Goal: Information Seeking & Learning: Find specific fact

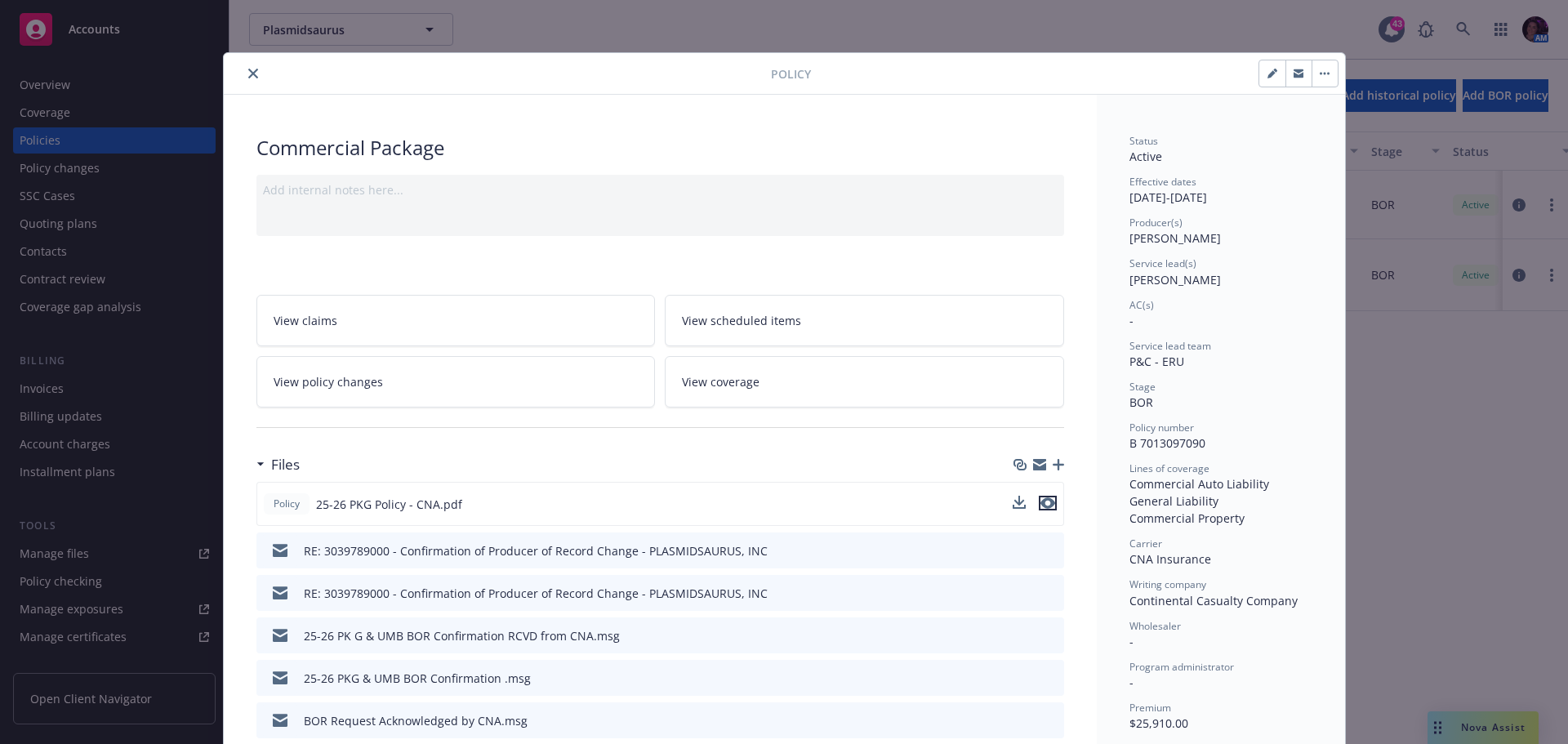
click at [1045, 504] on icon "preview file" at bounding box center [1047, 502] width 14 height 11
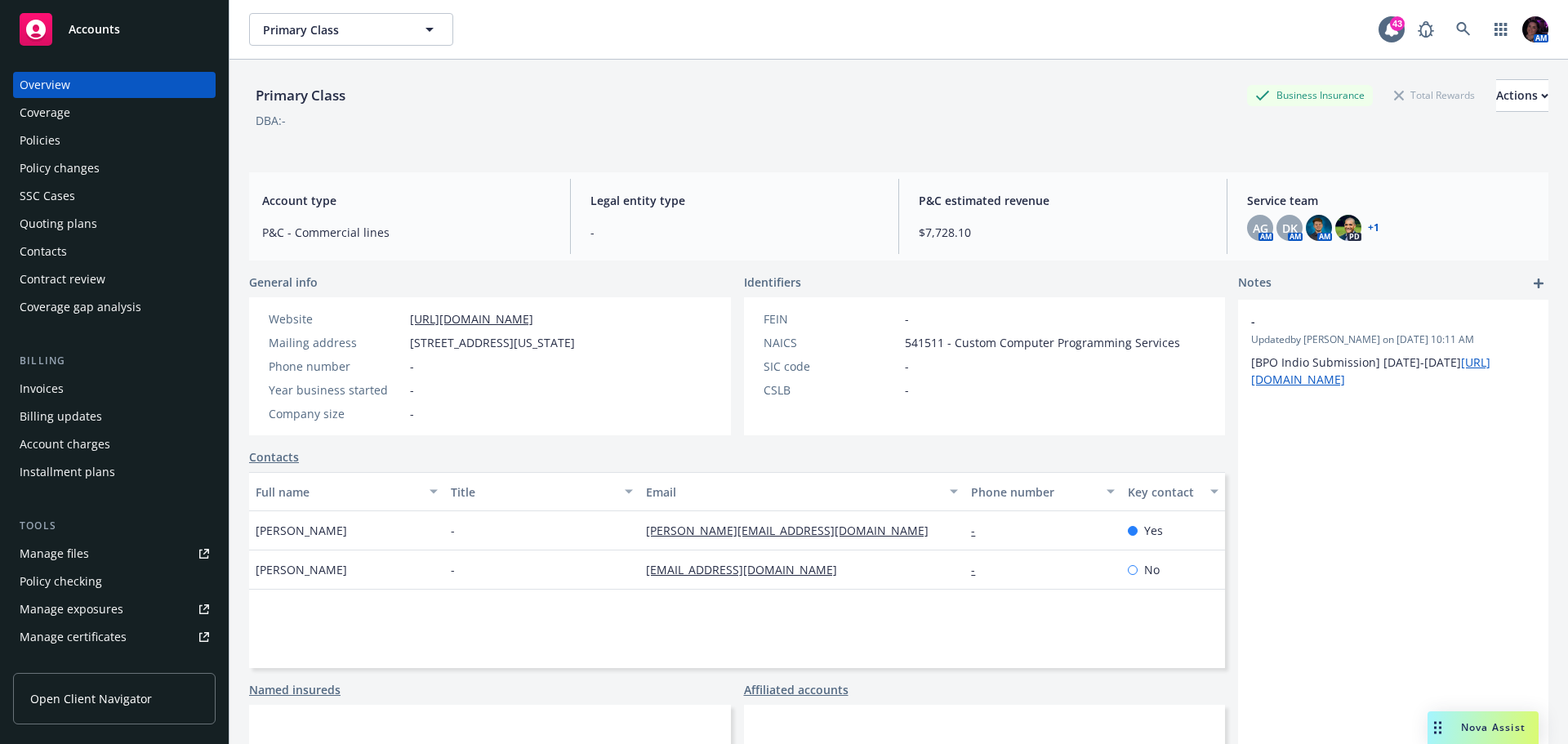
drag, startPoint x: 53, startPoint y: 139, endPoint x: 425, endPoint y: 136, distance: 372.0
click at [54, 140] on div "Policies" at bounding box center [40, 140] width 41 height 26
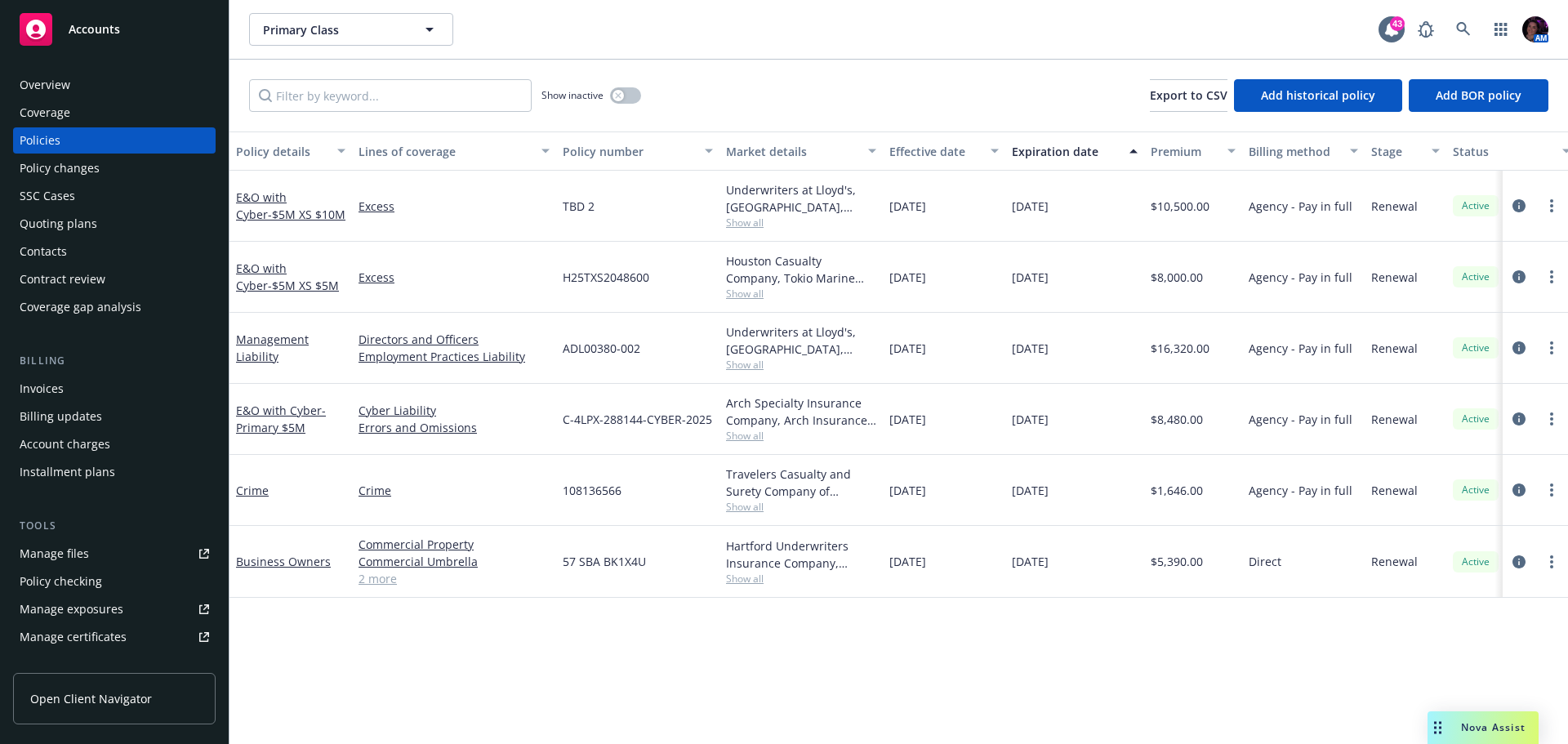
click at [75, 225] on div "Quoting plans" at bounding box center [58, 223] width 77 height 26
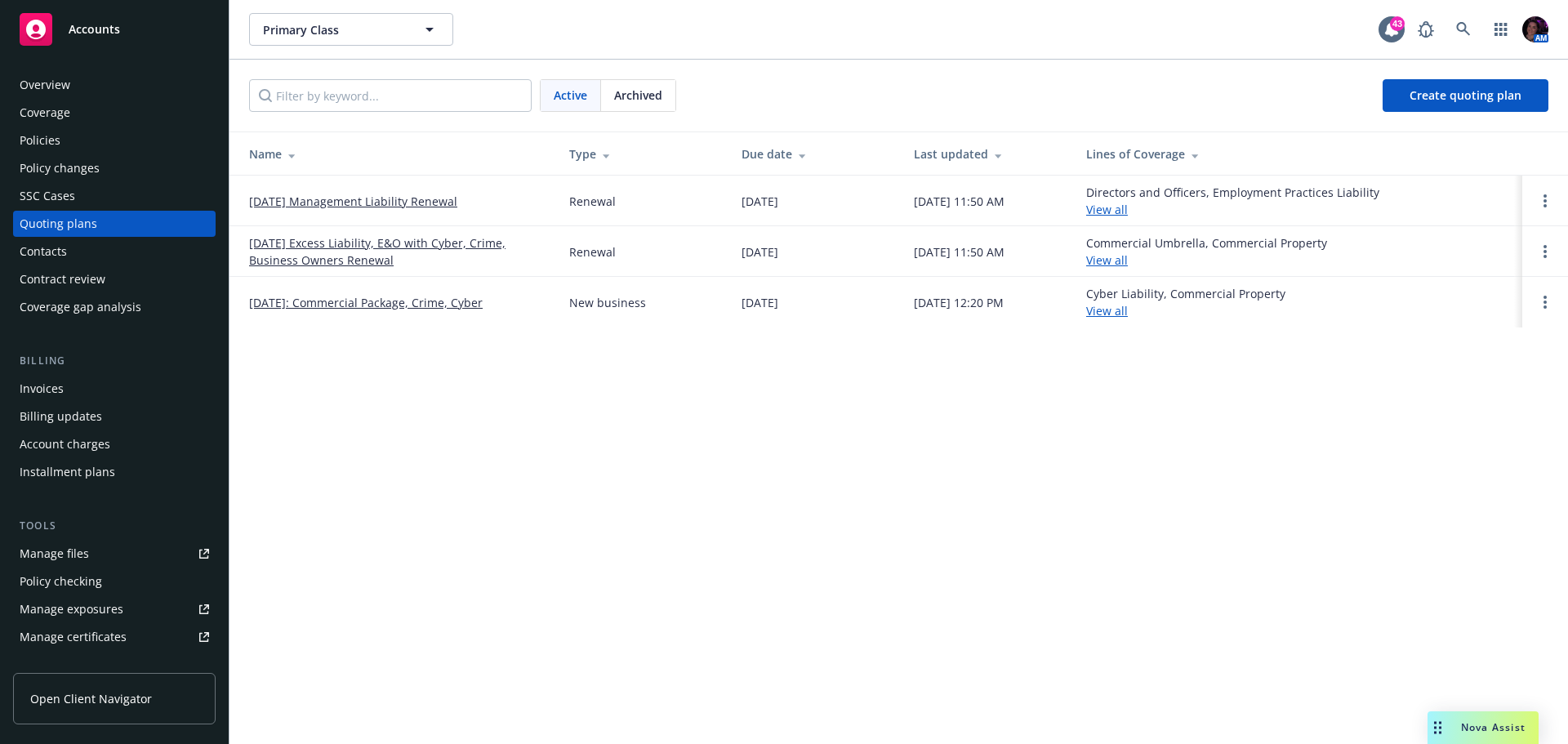
click at [447, 202] on link "10/01/25 Management Liability Renewal" at bounding box center [354, 201] width 209 height 17
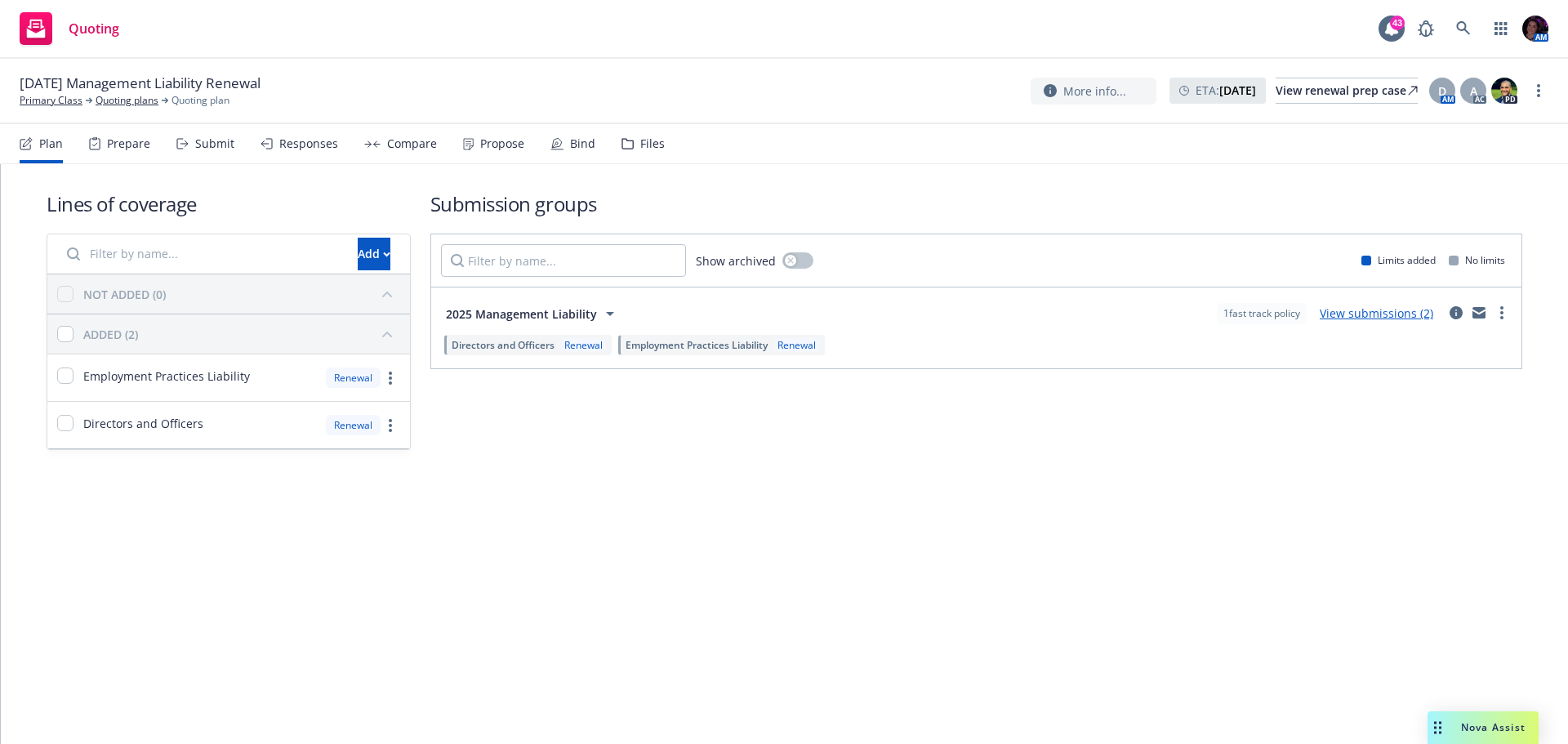
click at [563, 150] on div "Bind" at bounding box center [572, 143] width 45 height 39
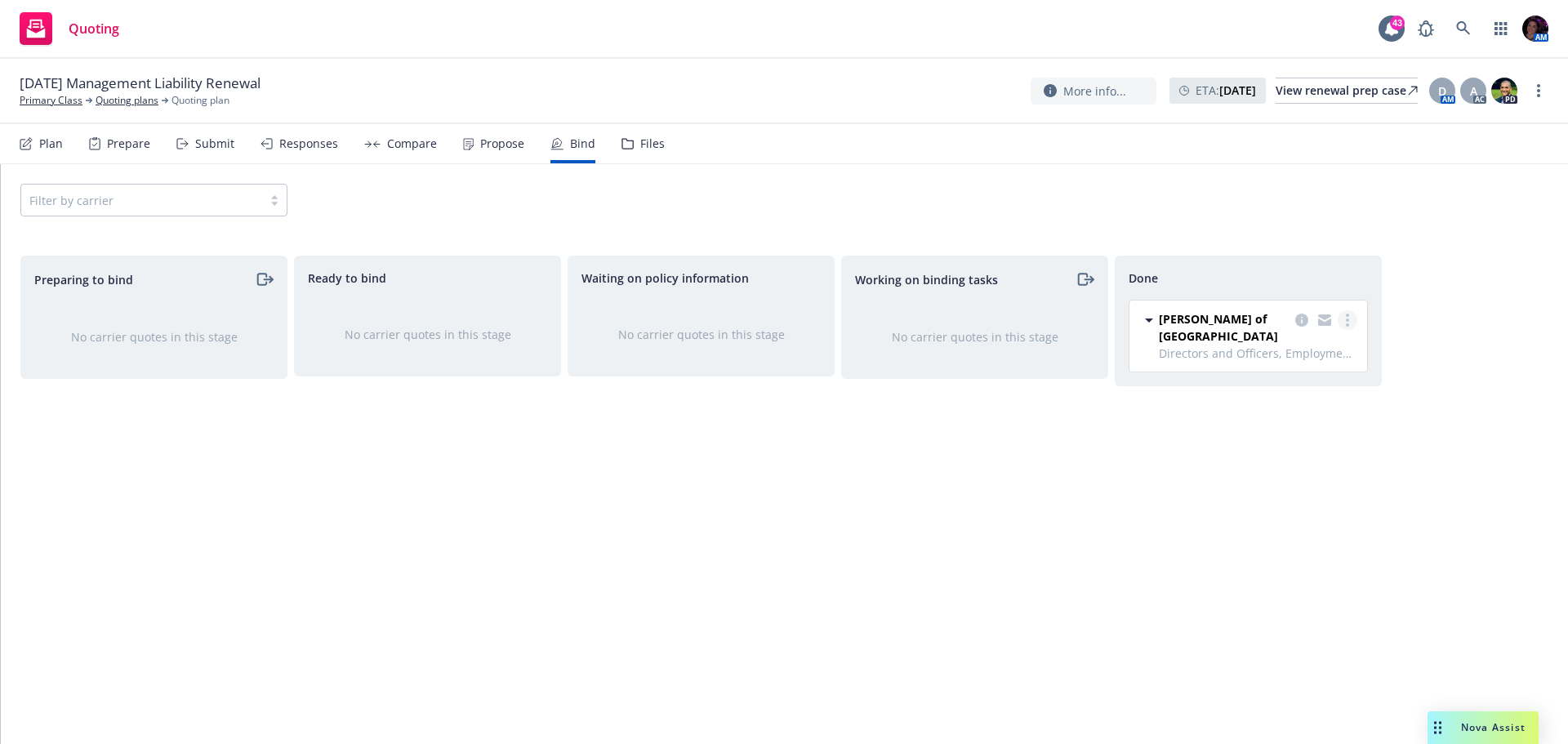
click at [1348, 316] on circle "more" at bounding box center [1348, 316] width 3 height 3
drag, startPoint x: 842, startPoint y: 179, endPoint x: 784, endPoint y: 179, distance: 58.0
click at [840, 179] on div "Filter by carrier" at bounding box center [784, 200] width 1567 height 72
click at [53, 102] on link "Primary Class" at bounding box center [51, 100] width 63 height 14
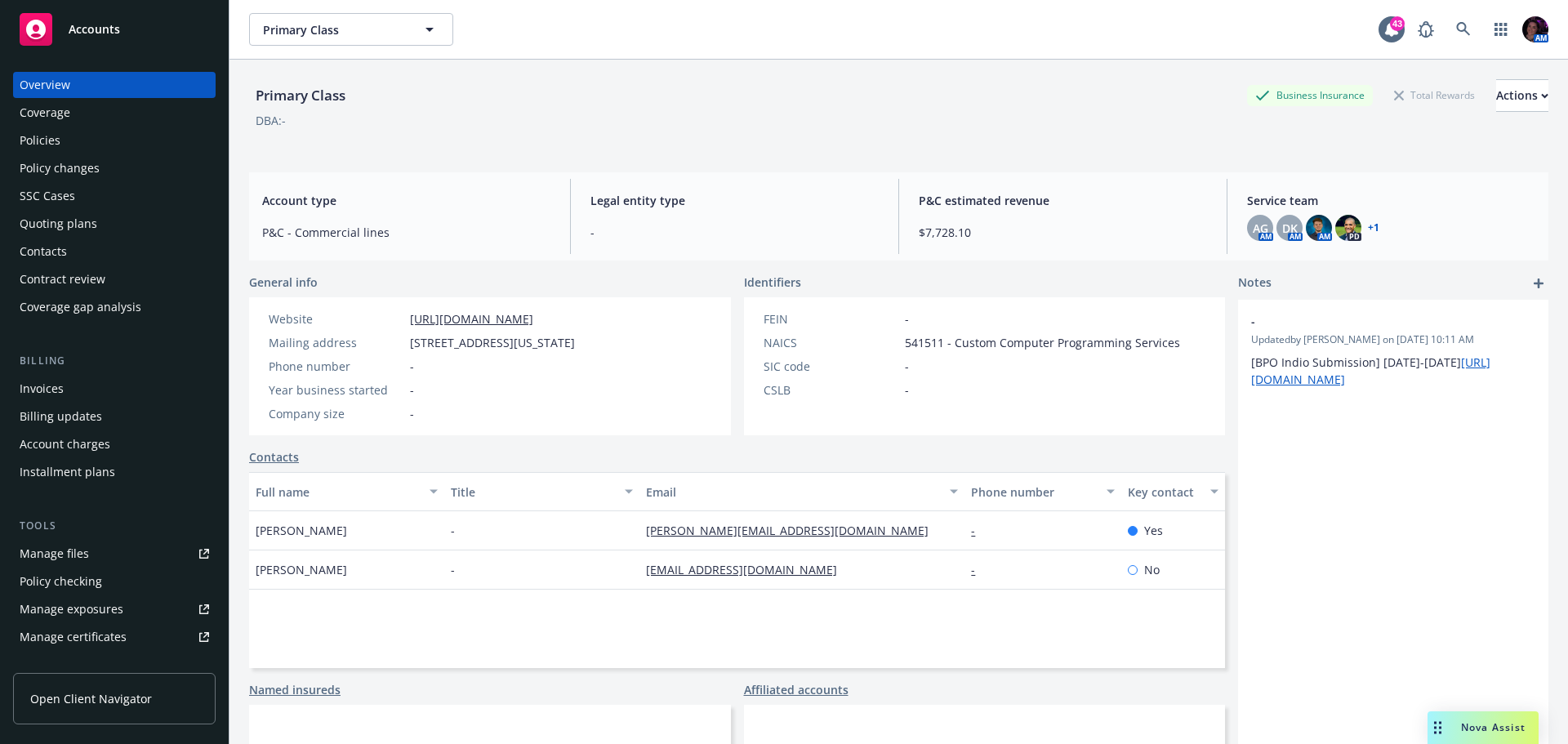
click at [81, 144] on div "Policies" at bounding box center [114, 140] width 189 height 26
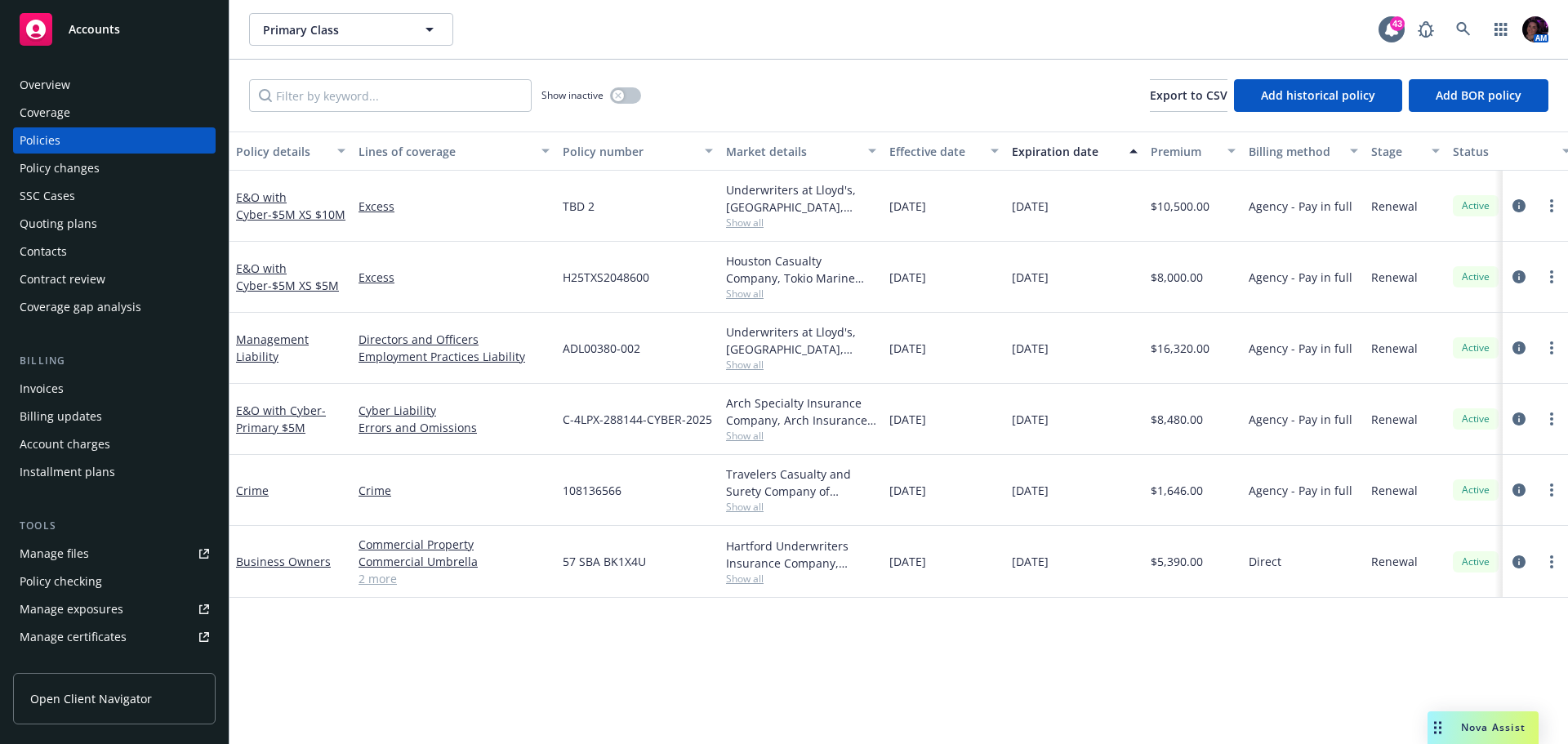
click at [86, 386] on div "Invoices" at bounding box center [114, 389] width 189 height 26
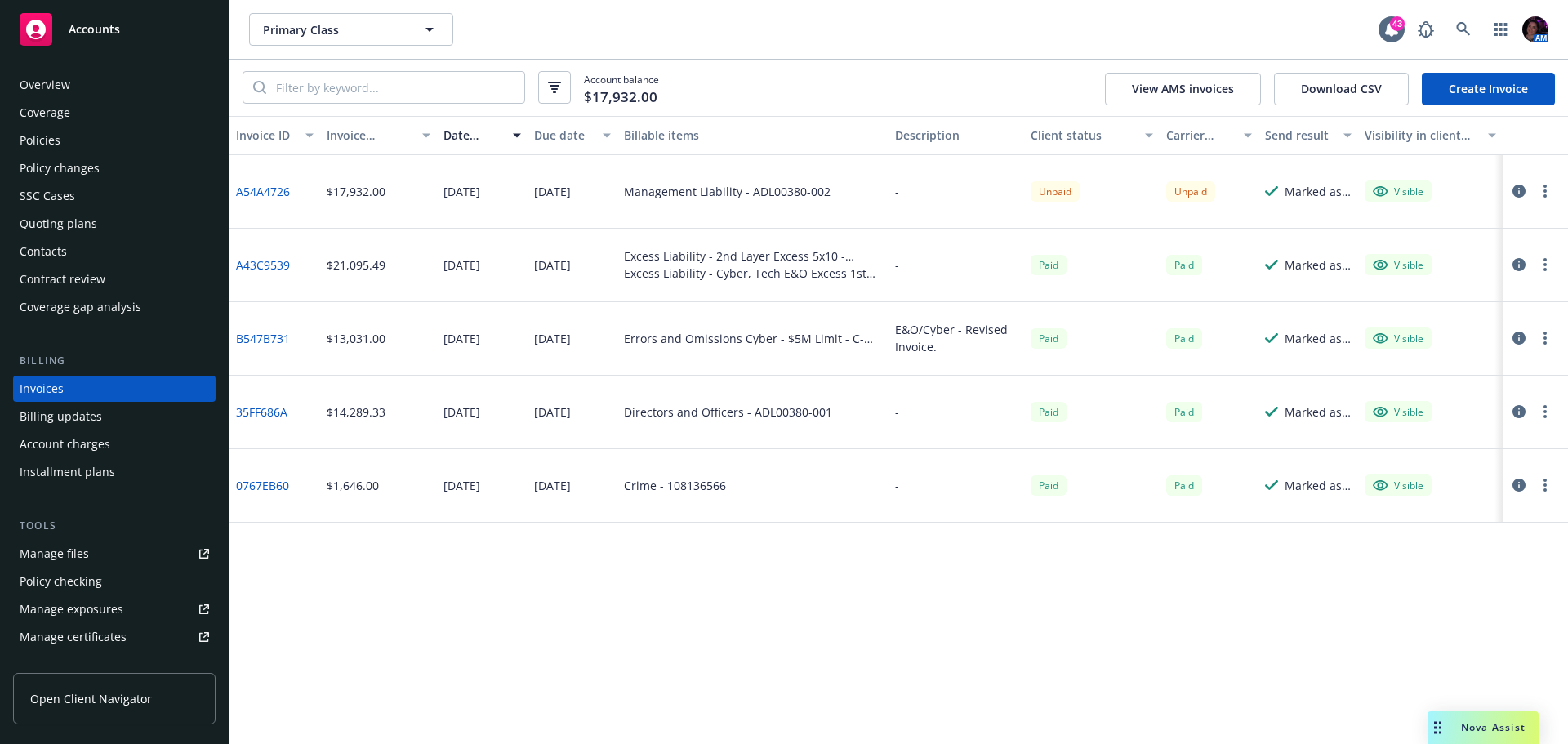
click at [273, 189] on link "A54A4726" at bounding box center [263, 192] width 54 height 17
click at [1514, 193] on icon "button" at bounding box center [1518, 191] width 13 height 13
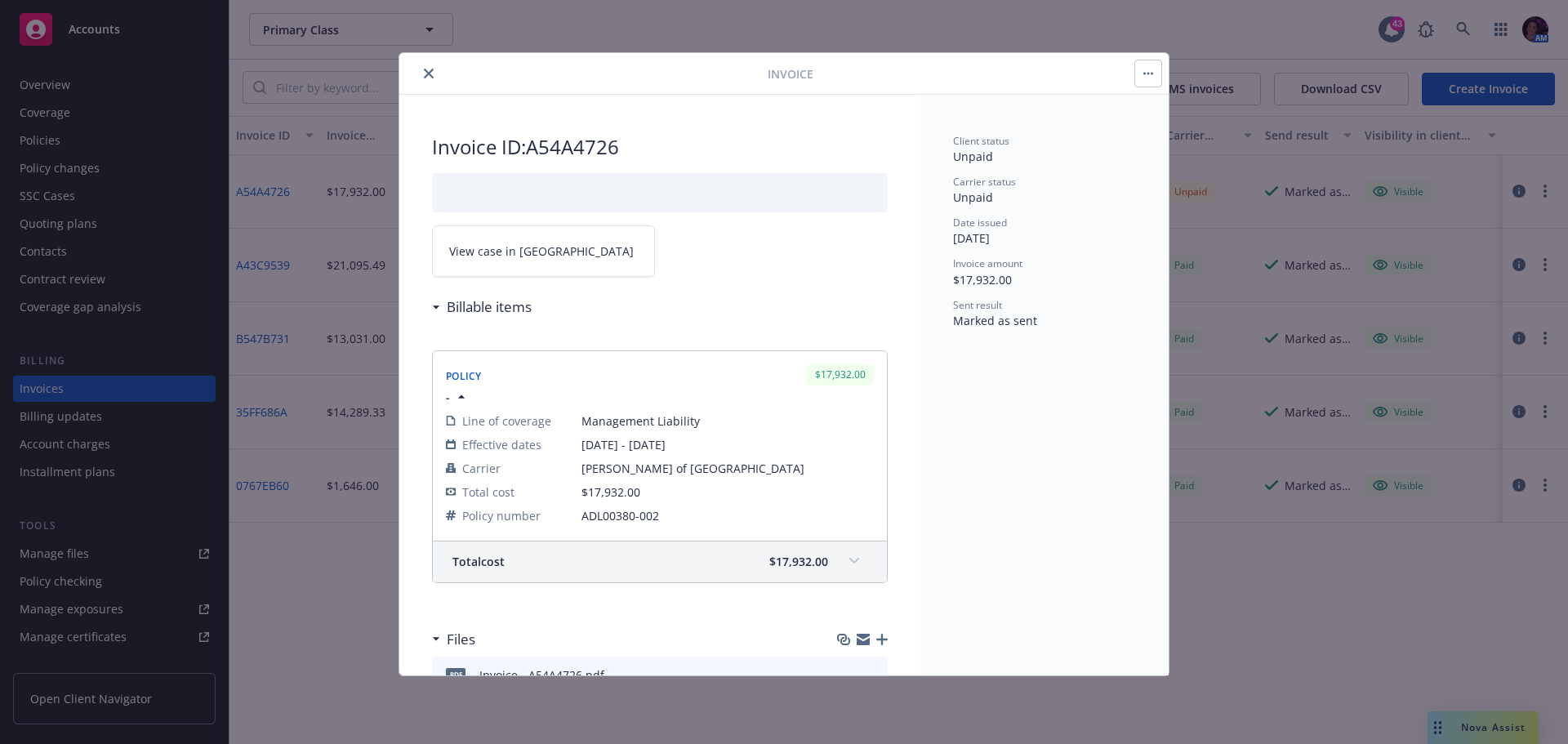
click at [427, 79] on button "close" at bounding box center [428, 73] width 20 height 20
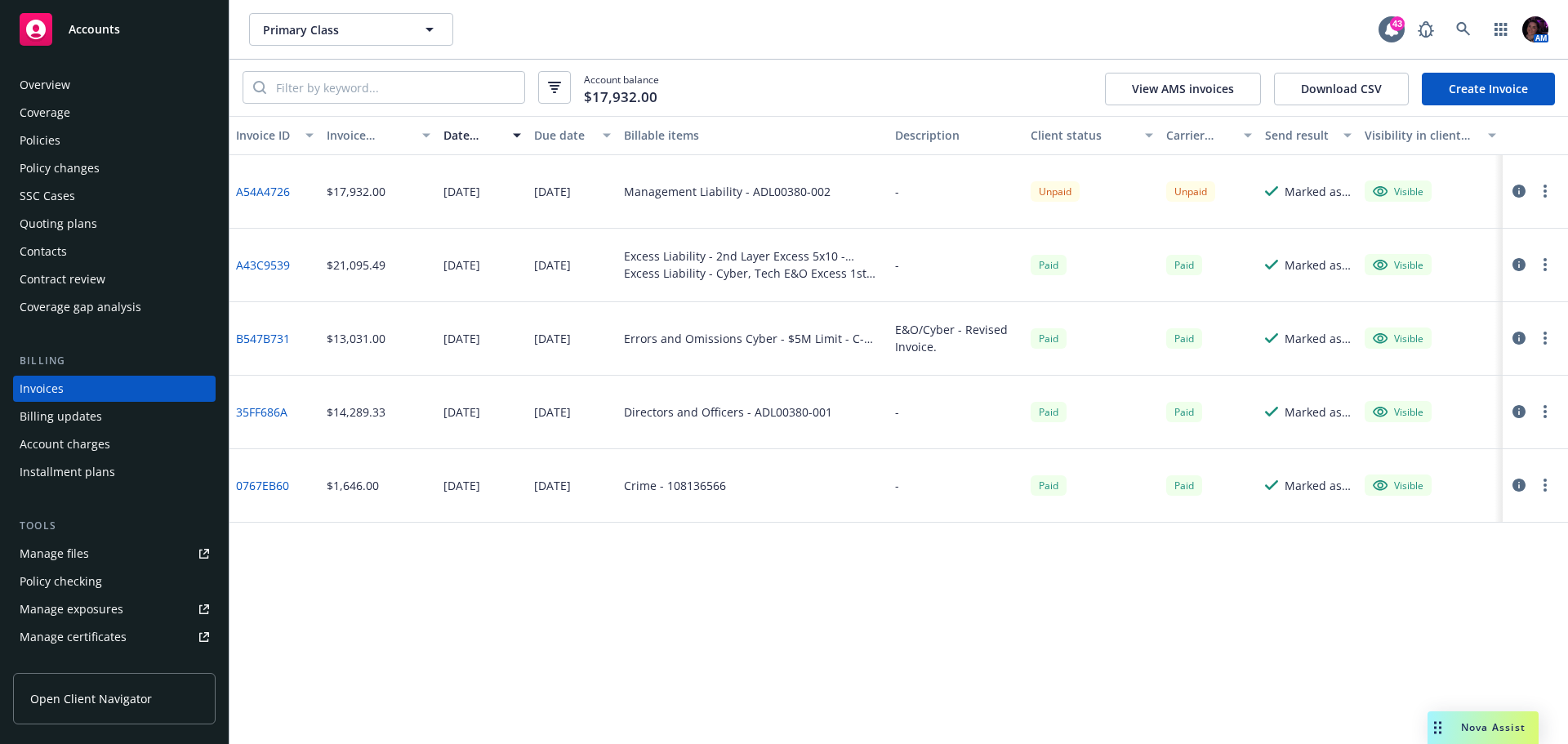
click at [47, 135] on div "Policies" at bounding box center [40, 140] width 41 height 26
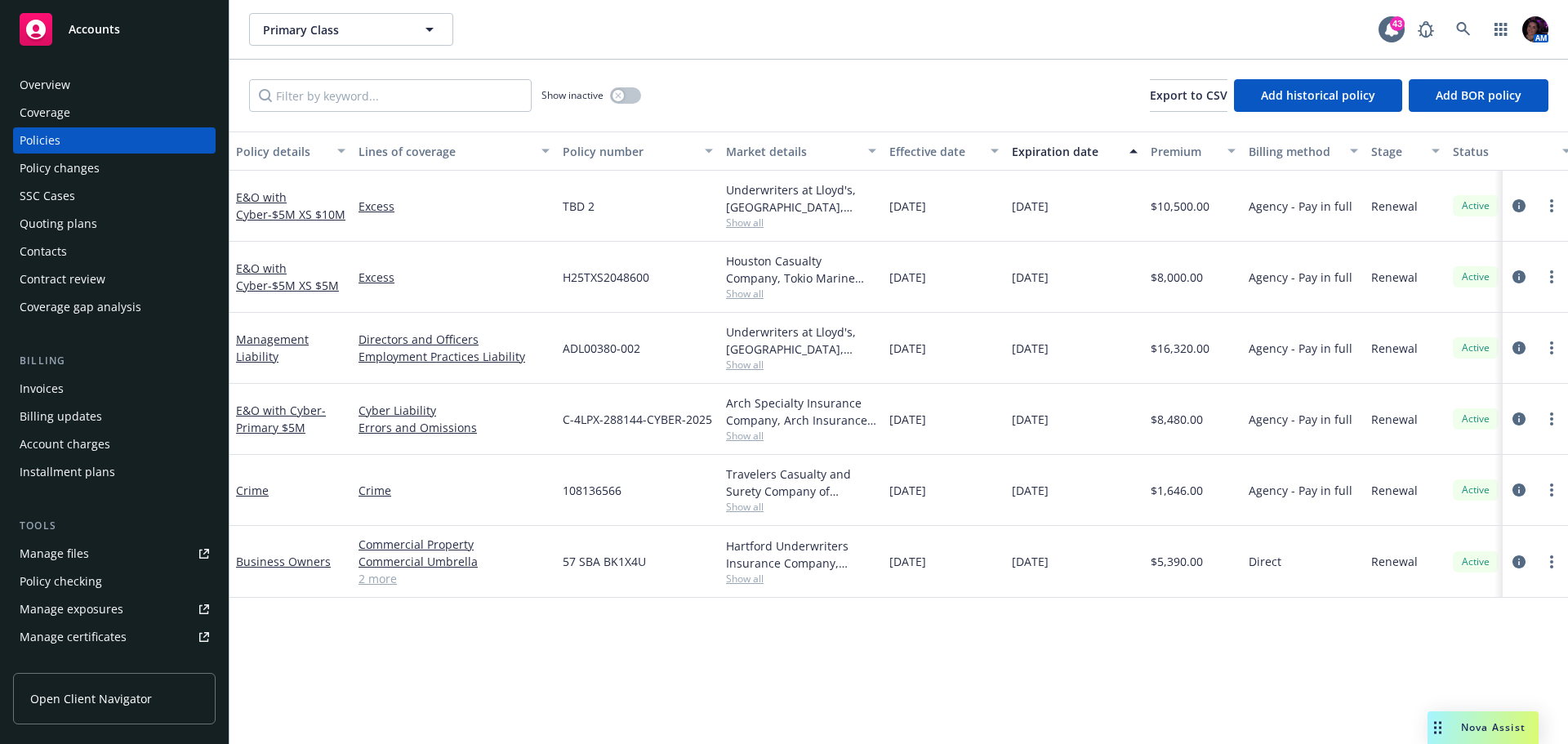
click at [83, 394] on div "Invoices" at bounding box center [114, 389] width 189 height 26
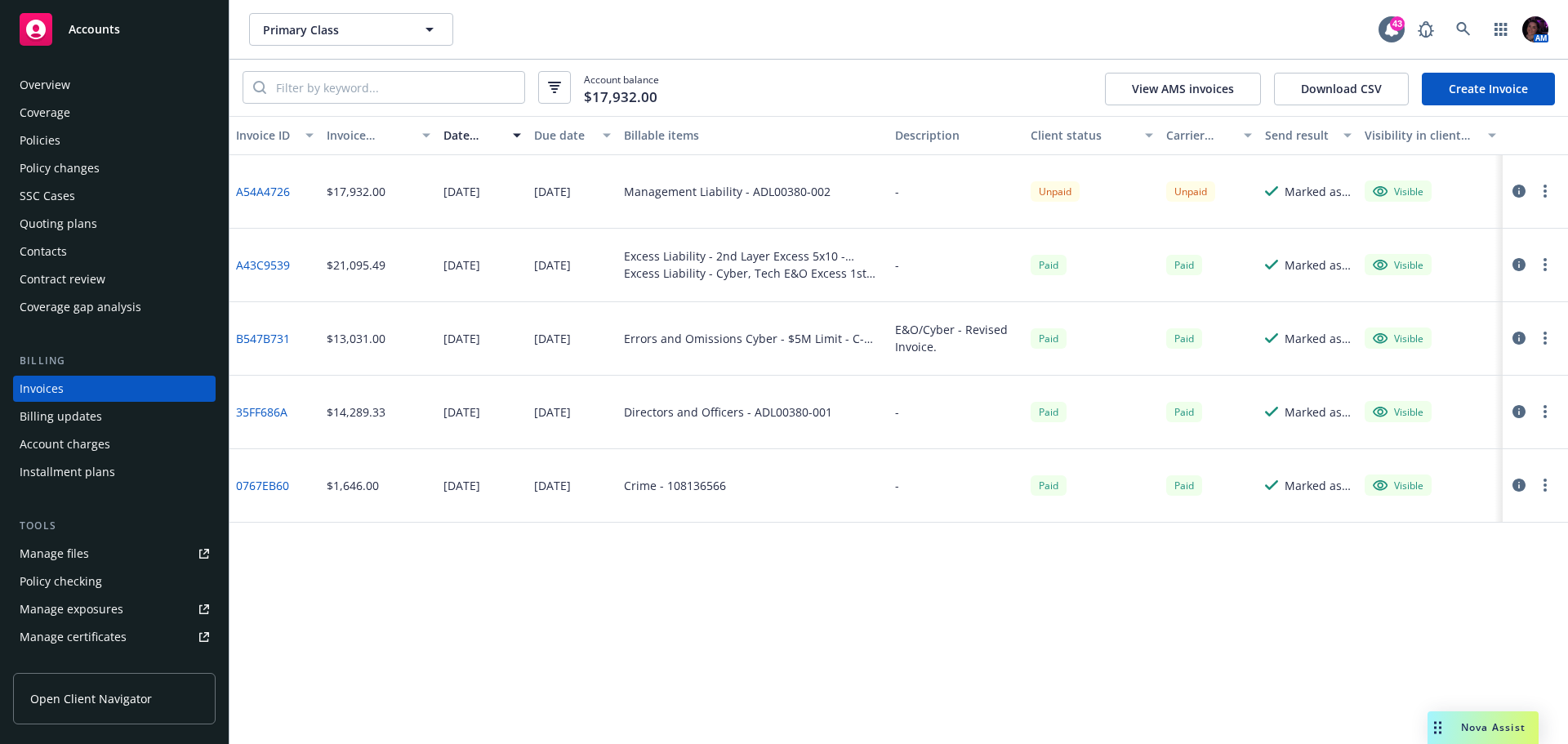
click at [256, 192] on link "A54A4726" at bounding box center [263, 192] width 54 height 17
click at [66, 137] on div "Policies" at bounding box center [114, 140] width 189 height 26
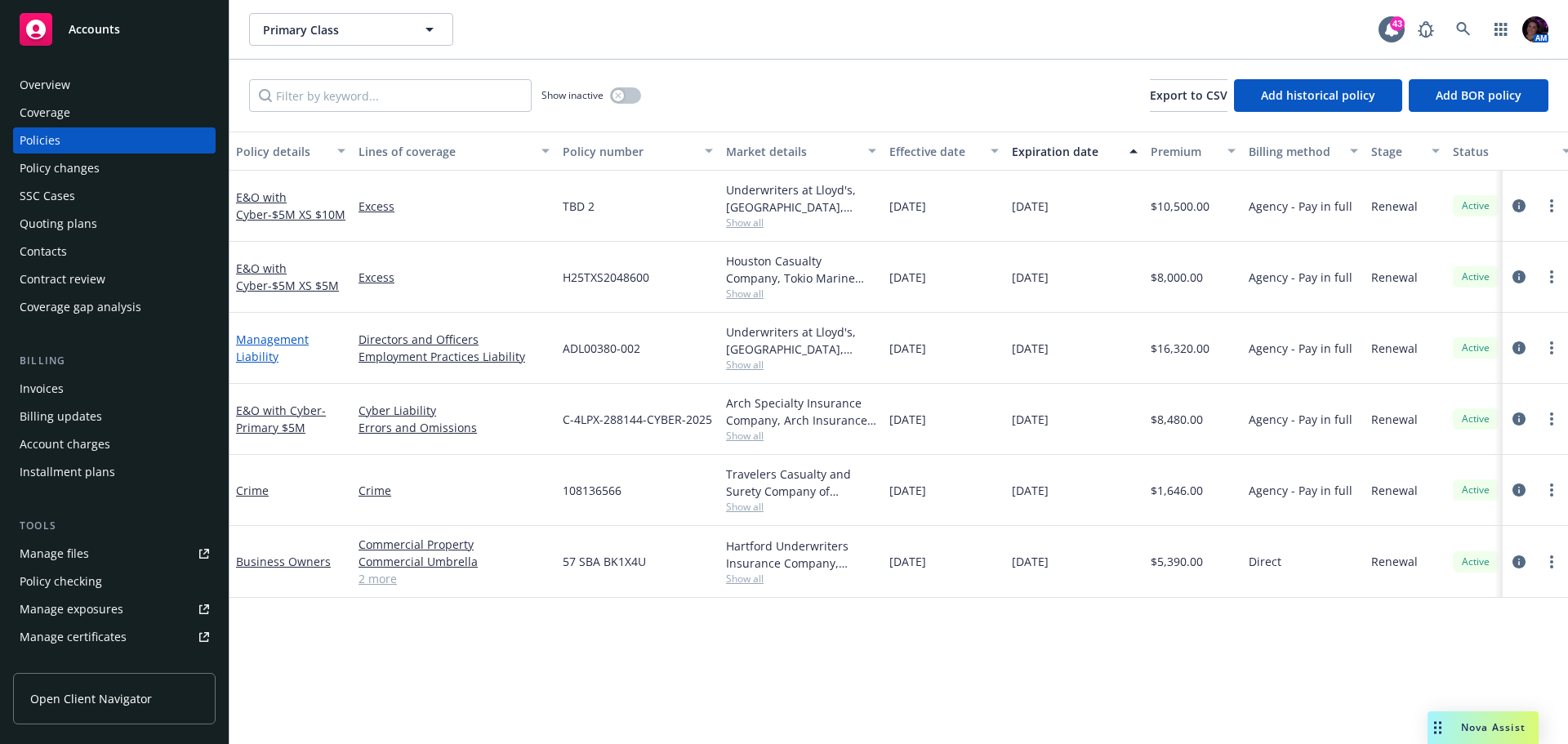
click at [255, 337] on link "Management Liability" at bounding box center [272, 348] width 73 height 33
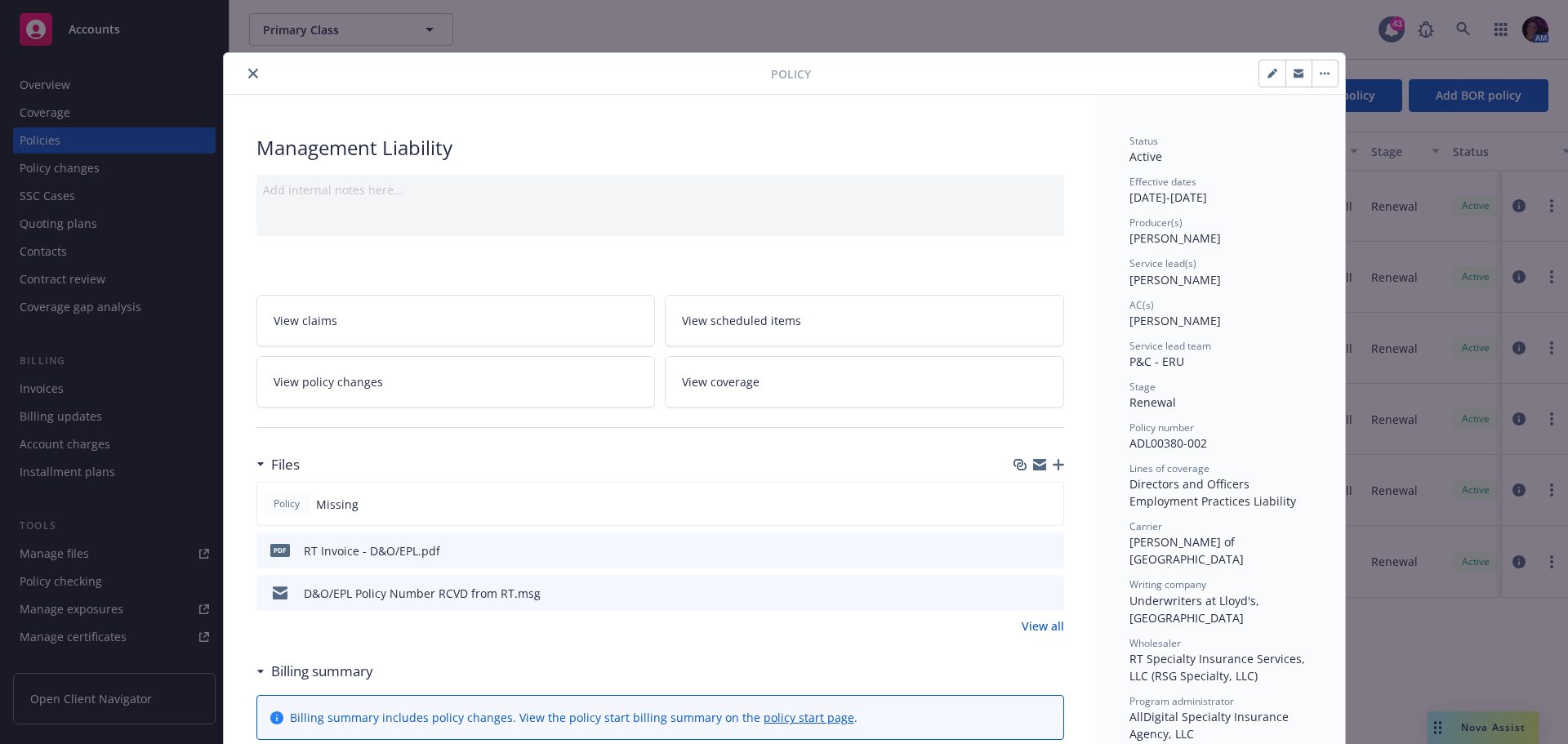
click at [1052, 462] on icon "button" at bounding box center [1057, 464] width 11 height 11
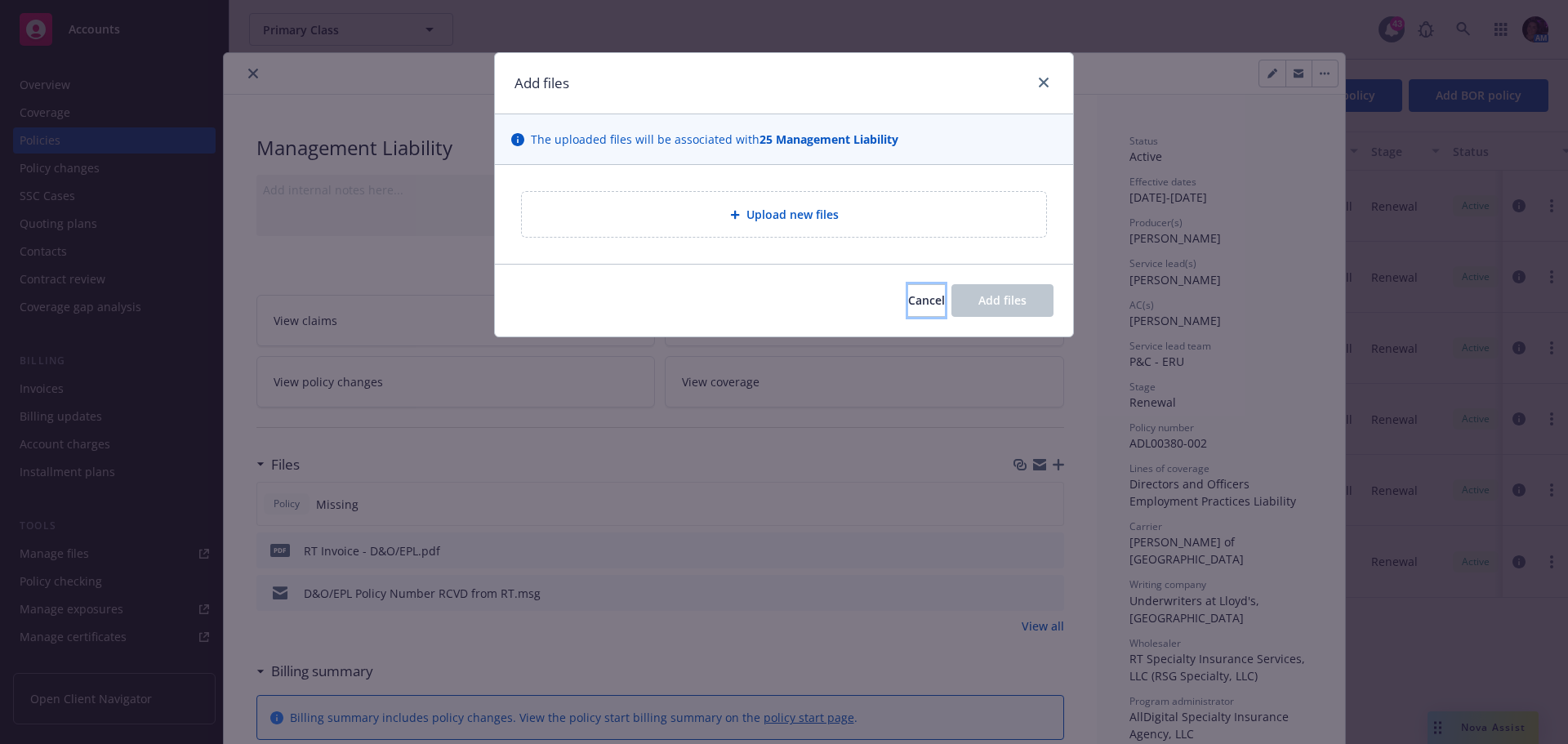
click at [911, 304] on span "Cancel" at bounding box center [926, 300] width 36 height 15
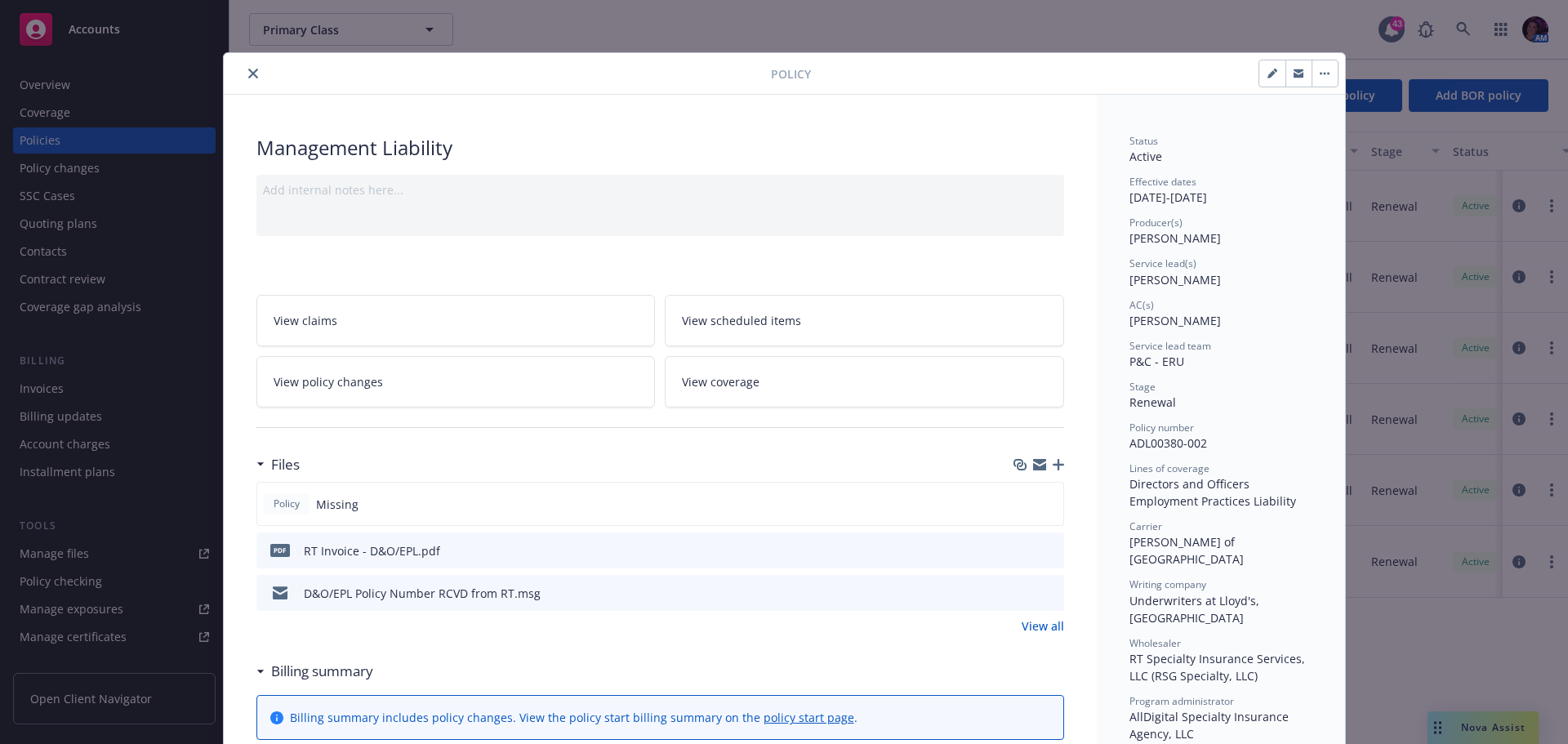
click at [248, 77] on icon "close" at bounding box center [254, 74] width 10 height 10
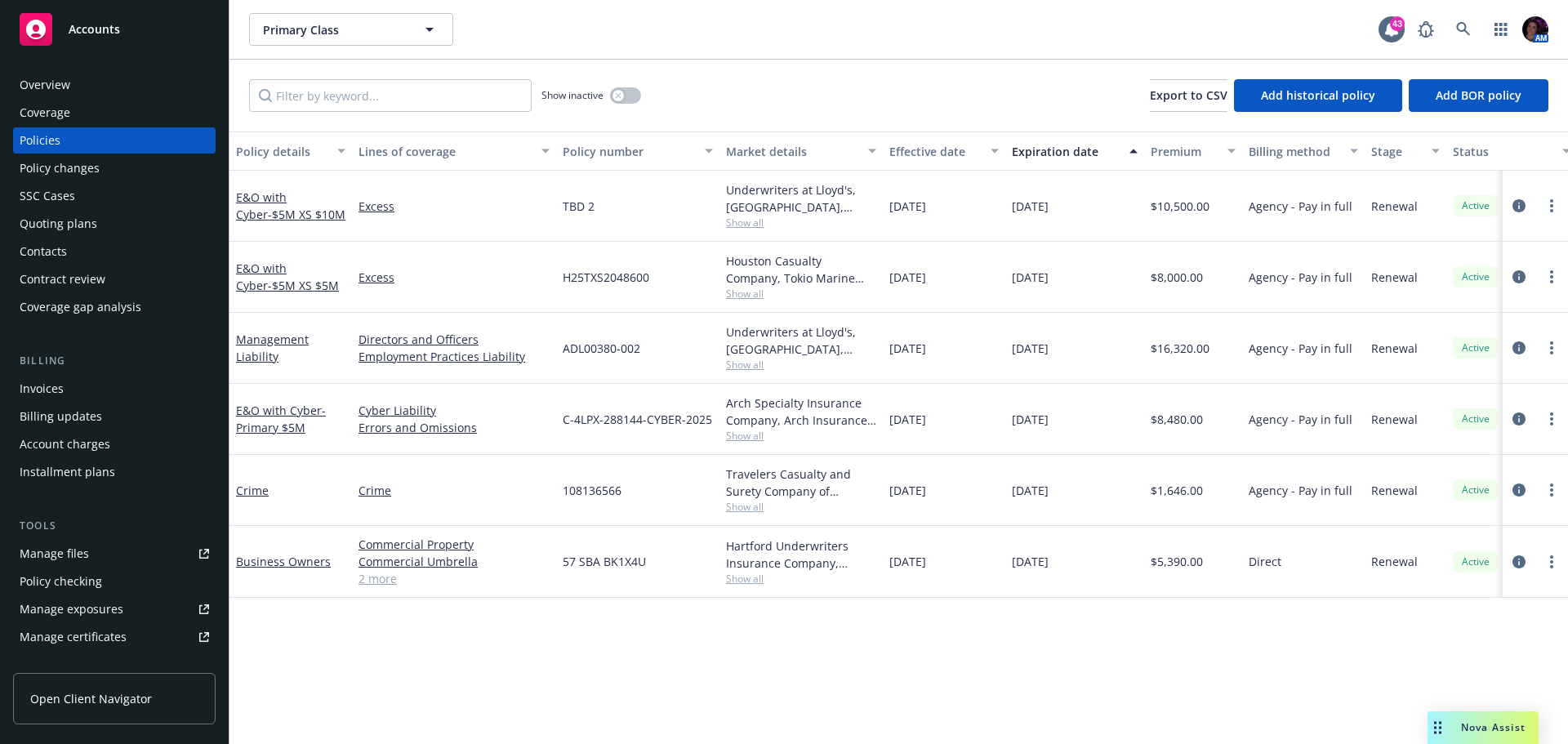
click at [135, 84] on div "Overview" at bounding box center [114, 85] width 189 height 26
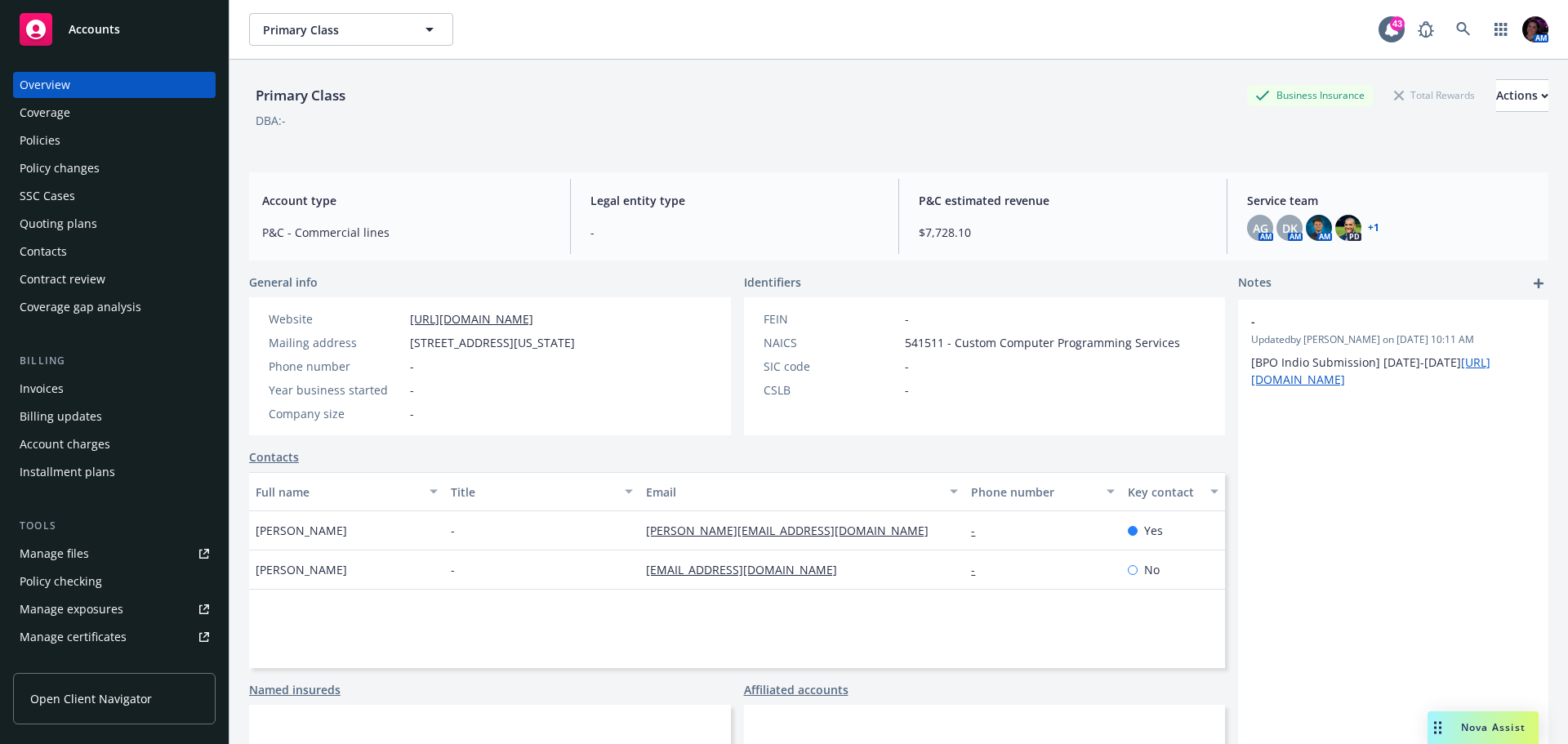
click at [55, 382] on div "Invoices" at bounding box center [42, 389] width 44 height 26
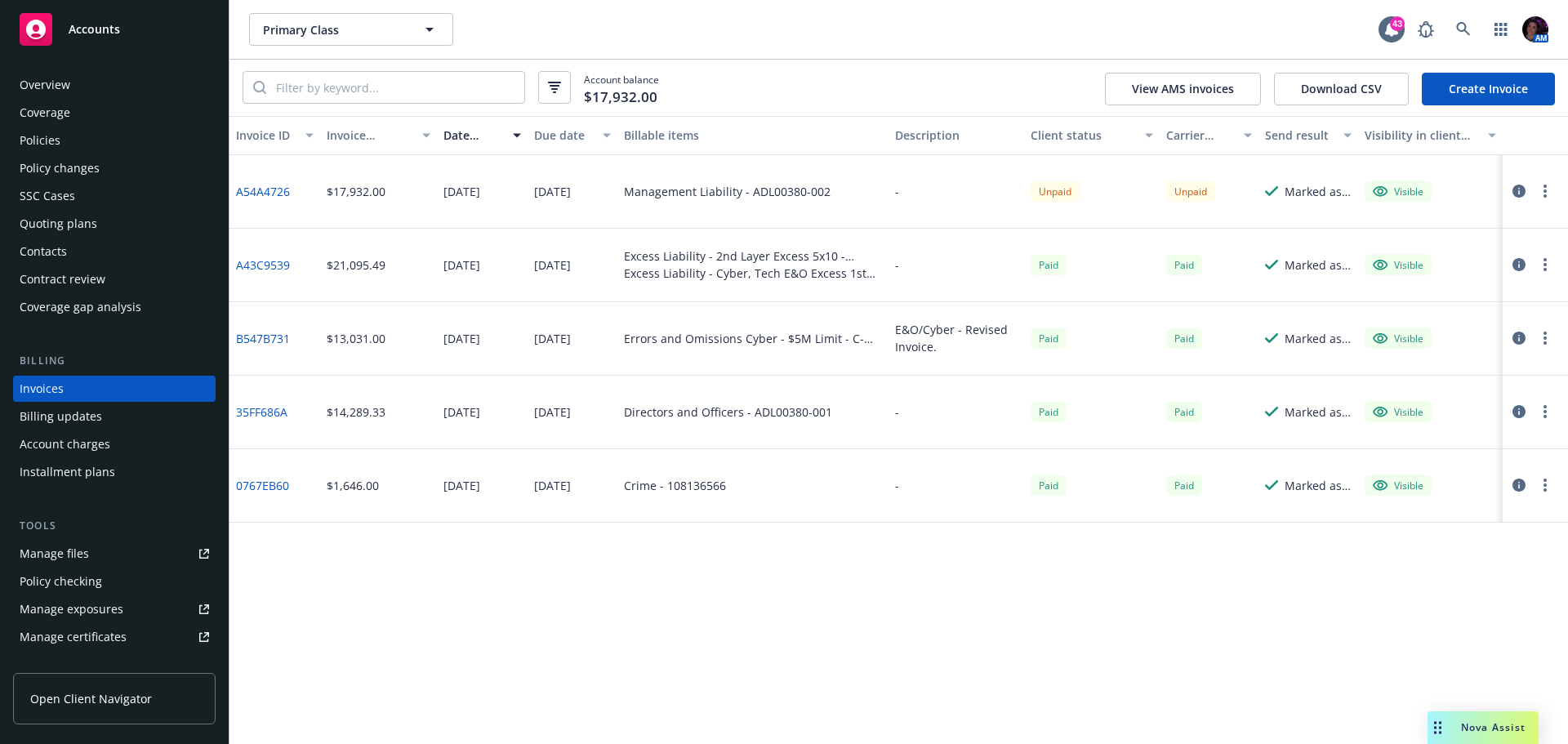
click at [89, 136] on div "Policies" at bounding box center [114, 140] width 189 height 26
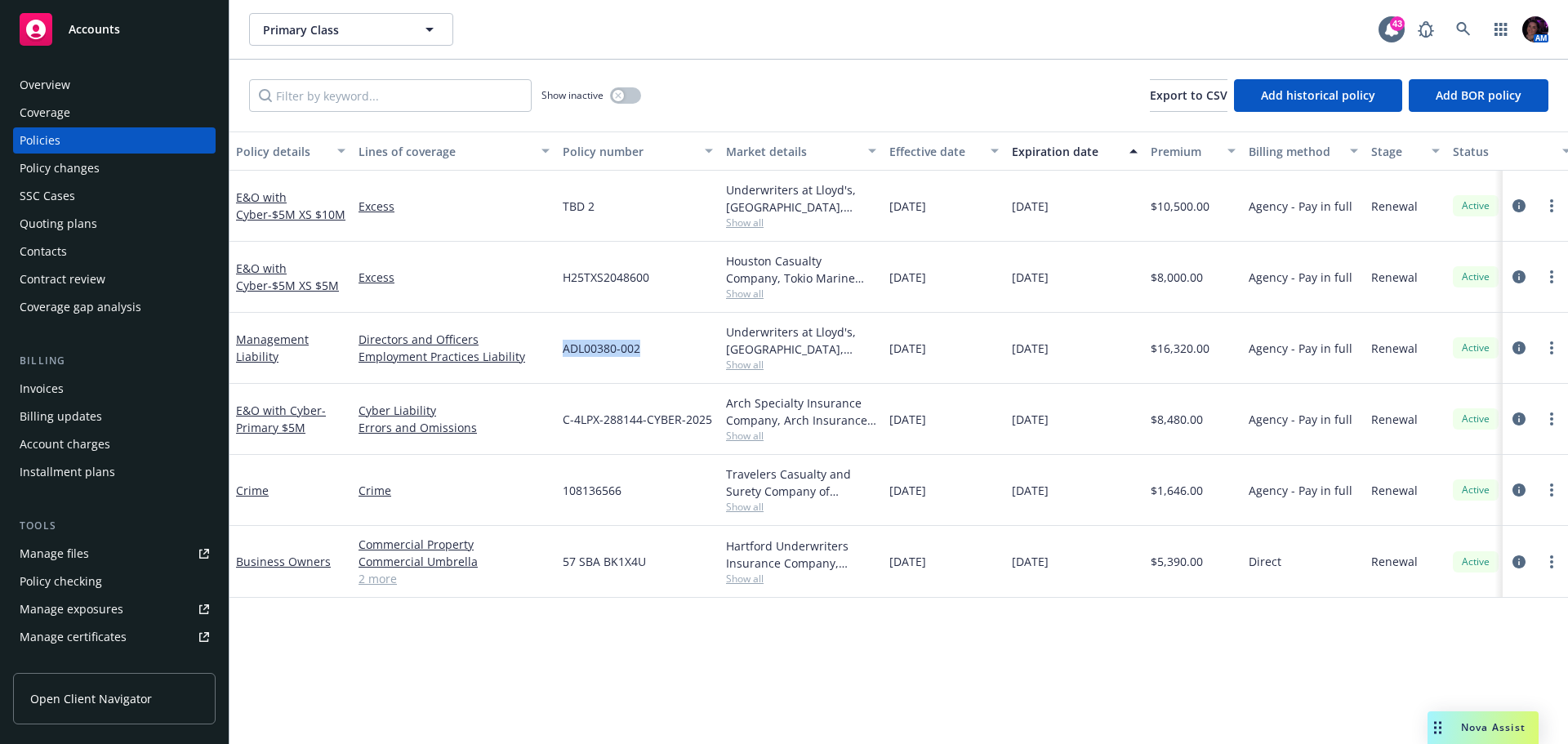
drag, startPoint x: 656, startPoint y: 346, endPoint x: 555, endPoint y: 353, distance: 101.2
click at [555, 353] on div "Management Liability Directors and Officers Employment Practices Liability ADL0…" at bounding box center [1018, 349] width 1576 height 71
click at [43, 387] on div "Invoices" at bounding box center [42, 389] width 44 height 26
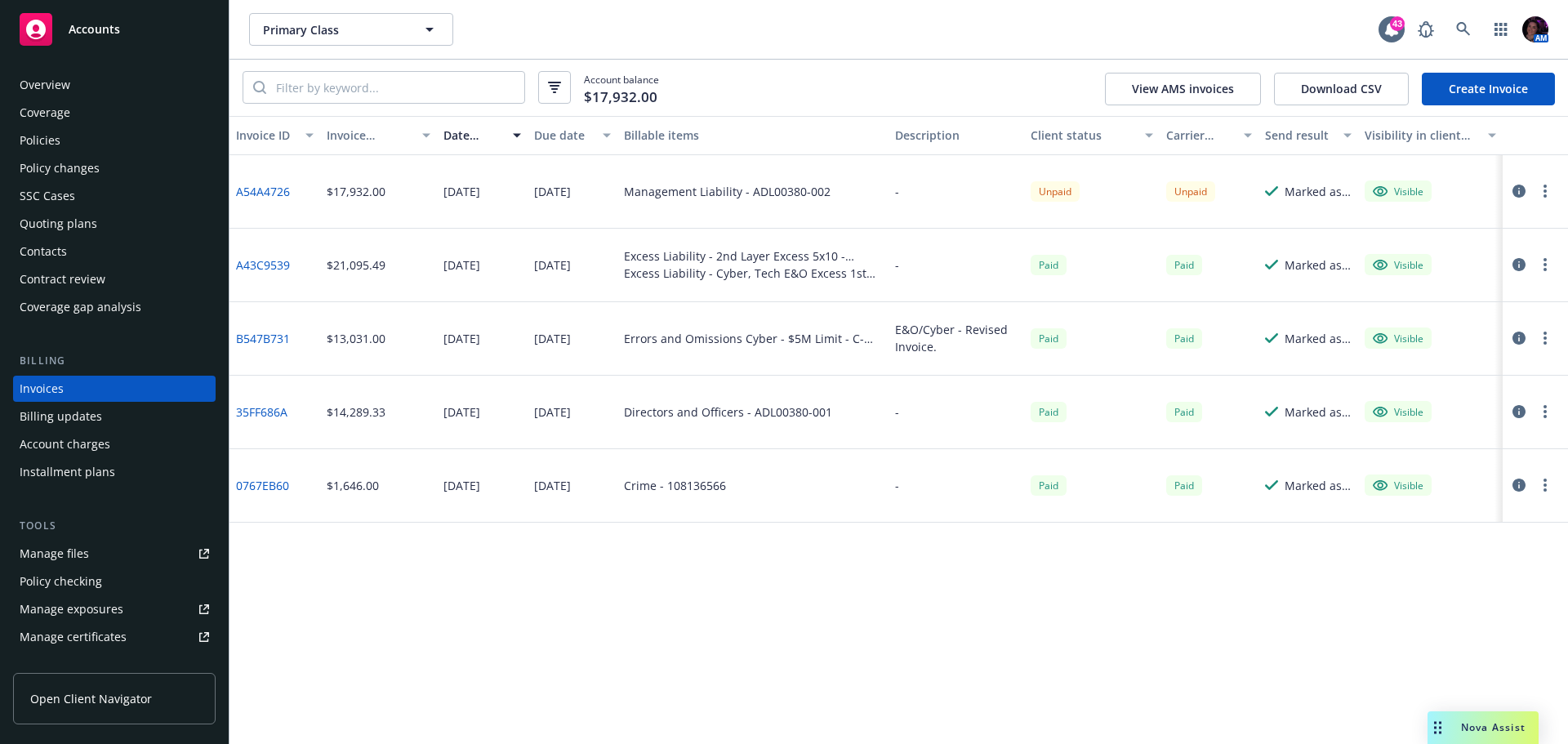
click at [1548, 190] on button "button" at bounding box center [1544, 191] width 20 height 20
click at [1415, 288] on link "Copy invoice URL" at bounding box center [1450, 290] width 209 height 33
click at [1543, 190] on icon "button" at bounding box center [1545, 191] width 3 height 13
click at [1442, 378] on link "Download invoice PDF" at bounding box center [1450, 388] width 209 height 33
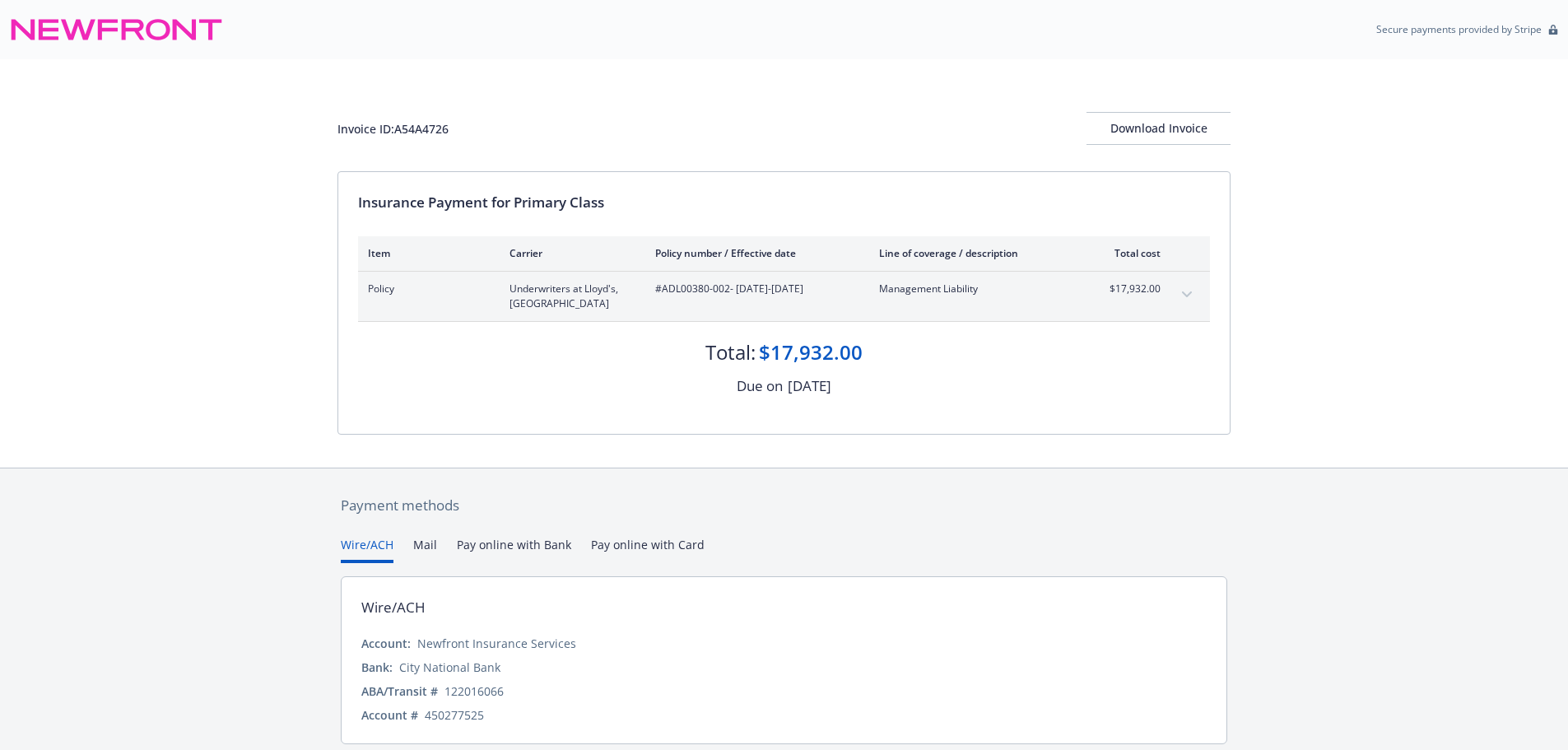
click at [1189, 285] on button "expand content" at bounding box center [1187, 294] width 27 height 27
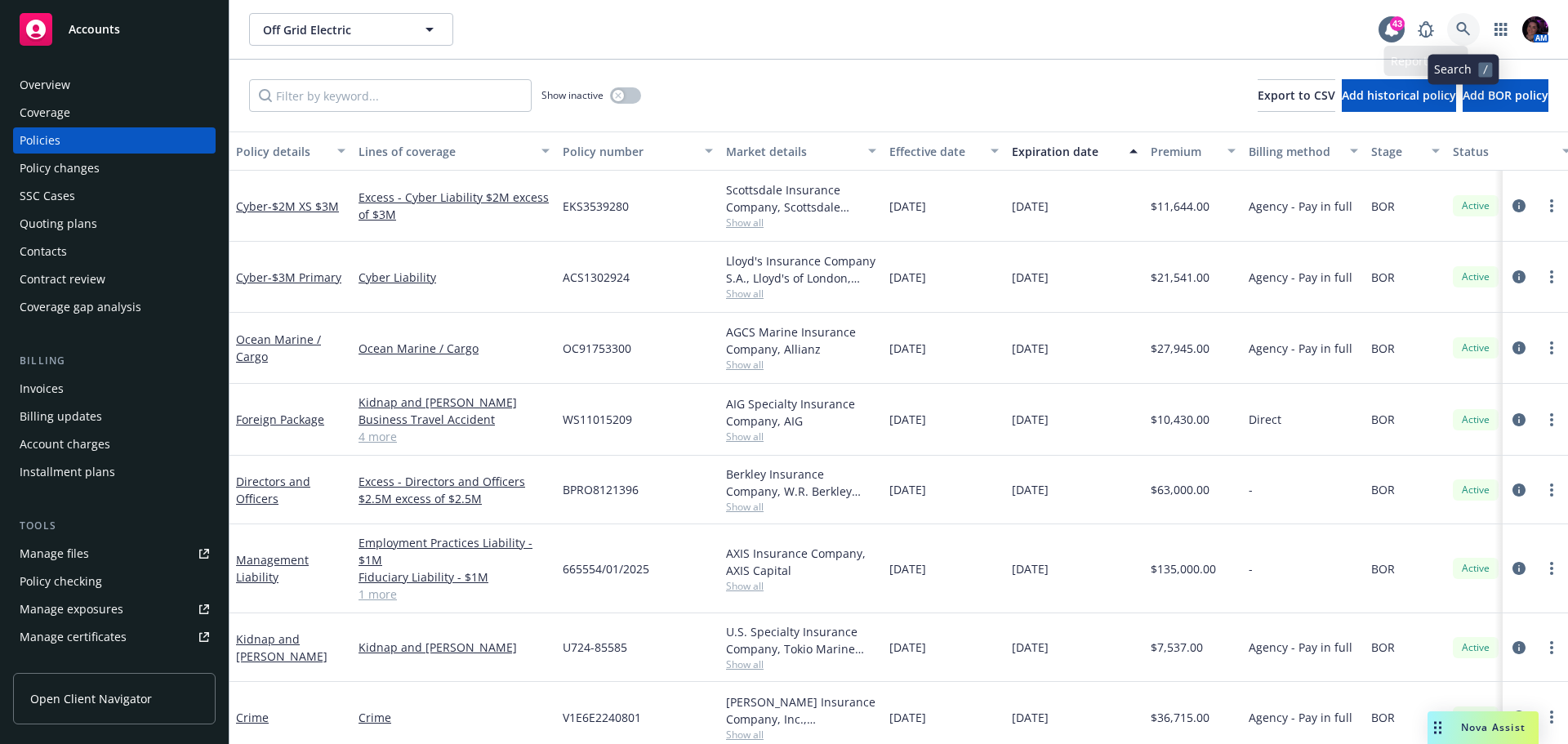
drag, startPoint x: 0, startPoint y: 0, endPoint x: 1469, endPoint y: 25, distance: 1469.2
click at [1469, 25] on icon at bounding box center [1463, 29] width 14 height 14
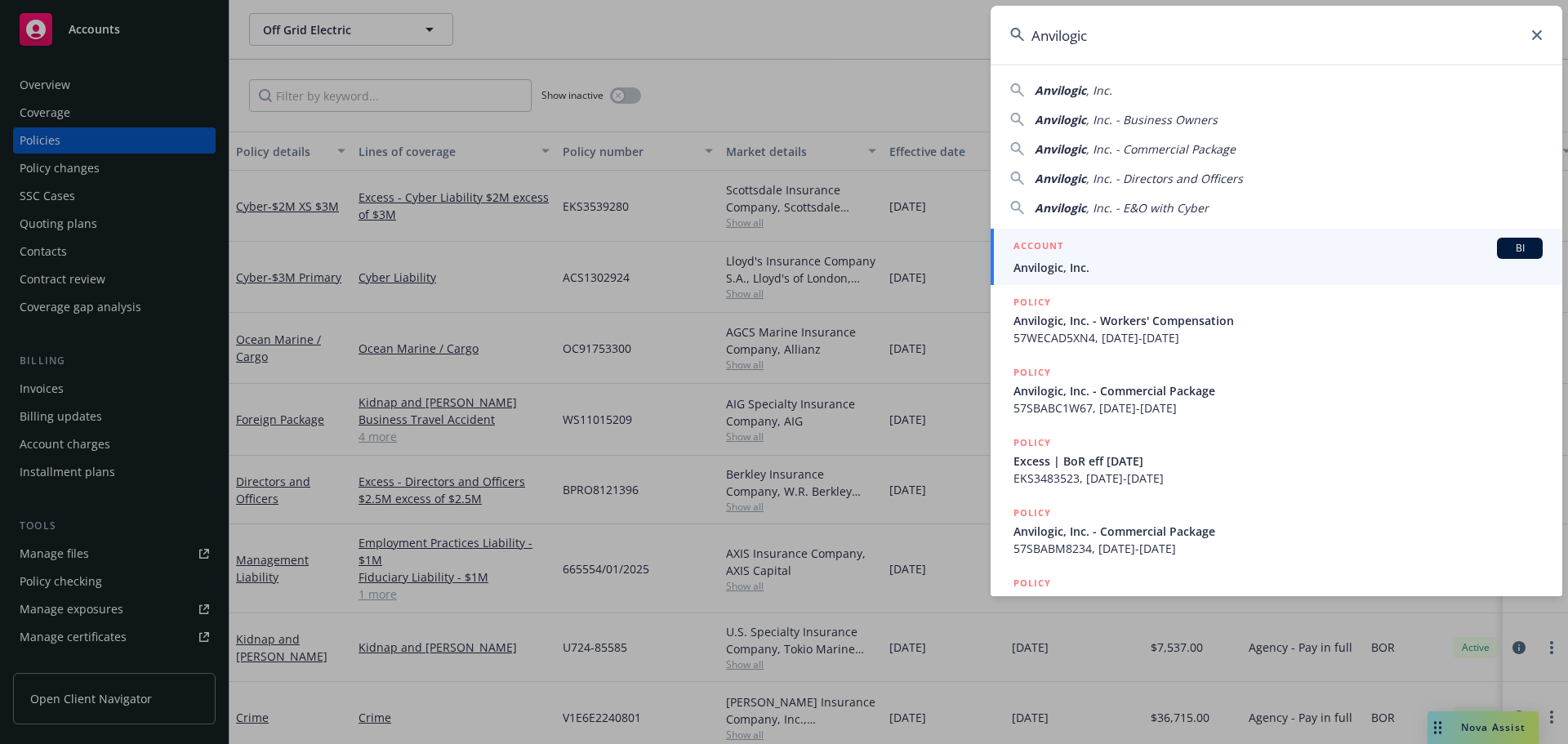
type input "Anvilogic"
click at [1126, 254] on div "ACCOUNT BI" at bounding box center [1278, 248] width 529 height 21
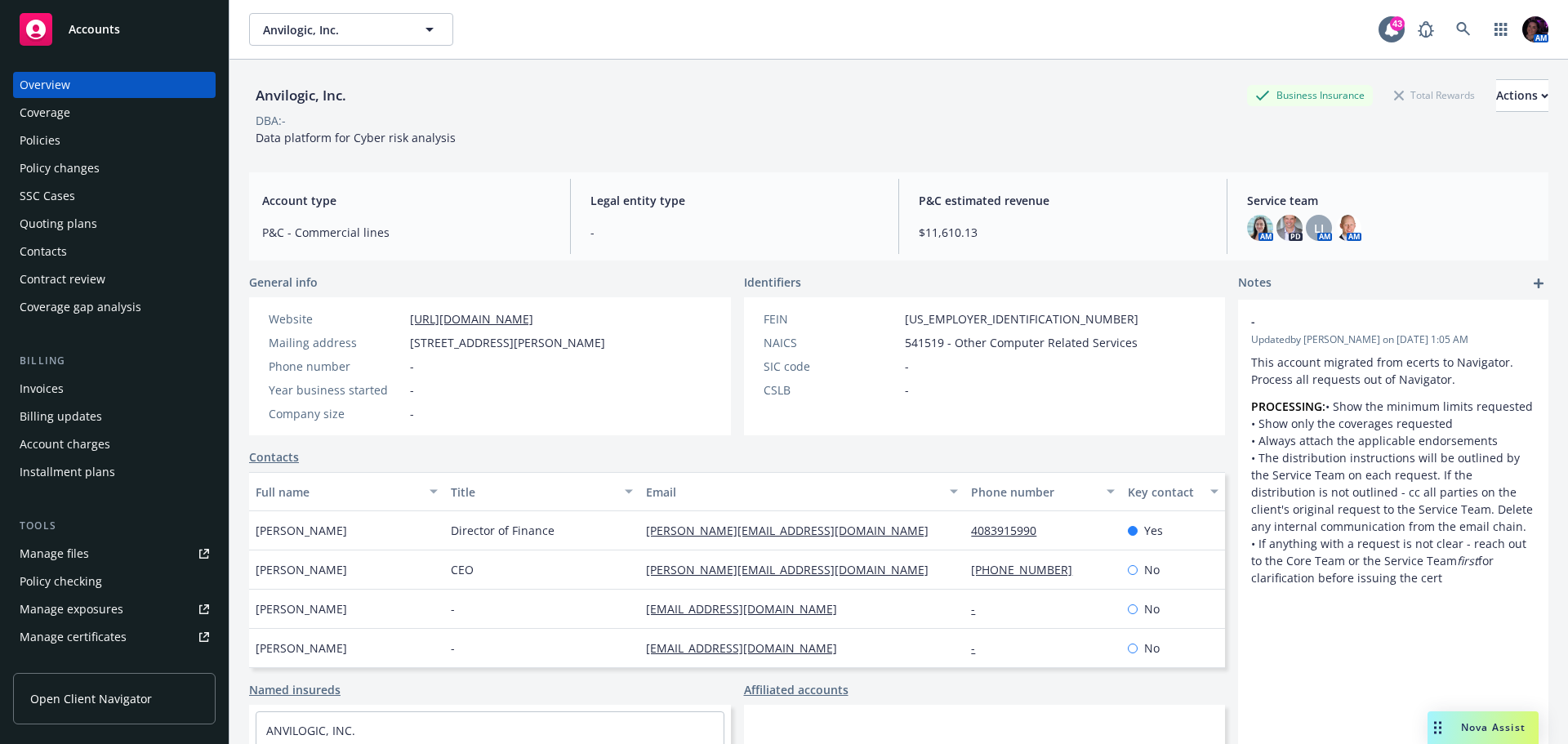
click at [122, 143] on div "Policies" at bounding box center [114, 140] width 189 height 26
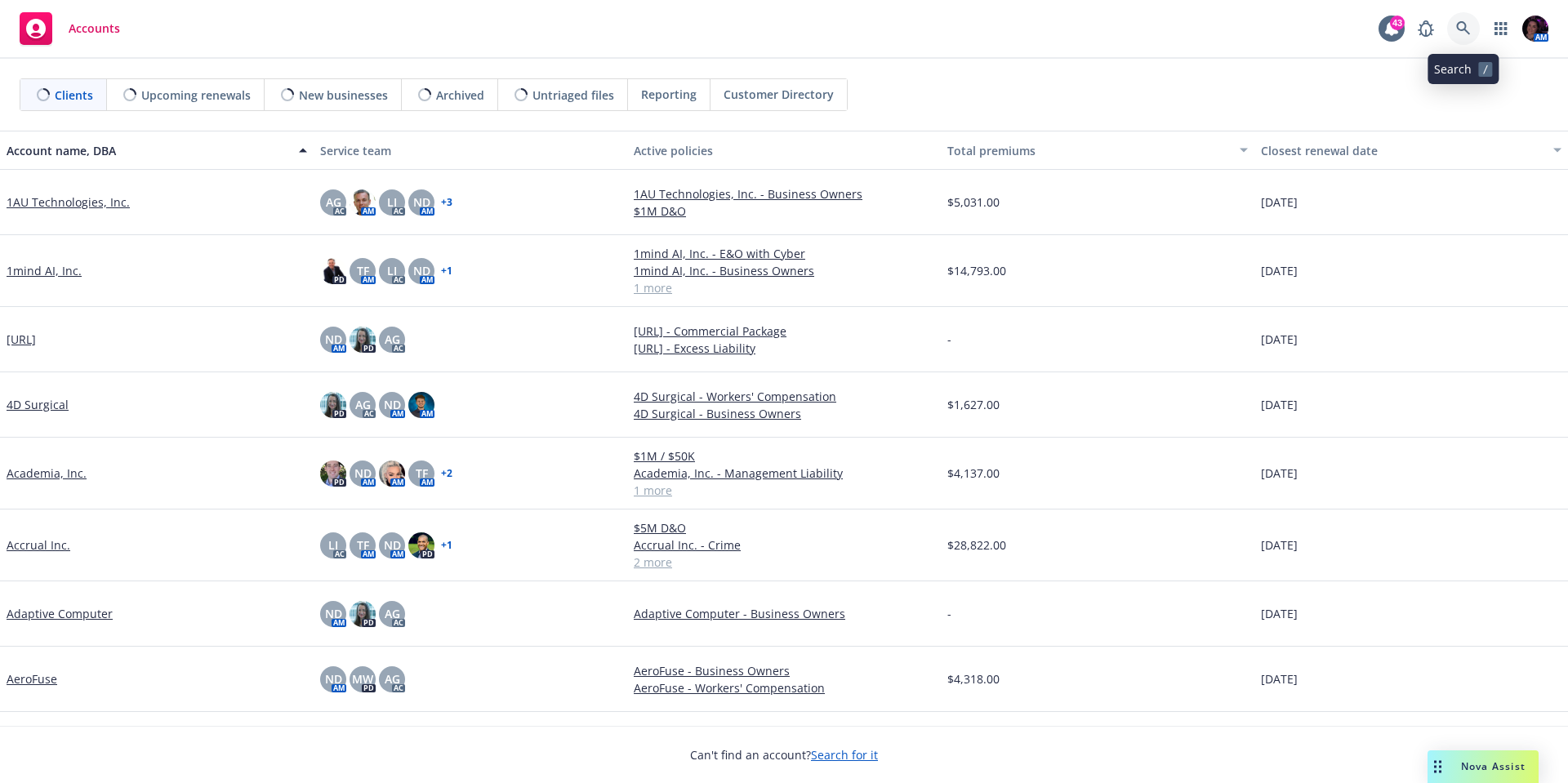
click at [1468, 30] on icon at bounding box center [1463, 28] width 14 height 14
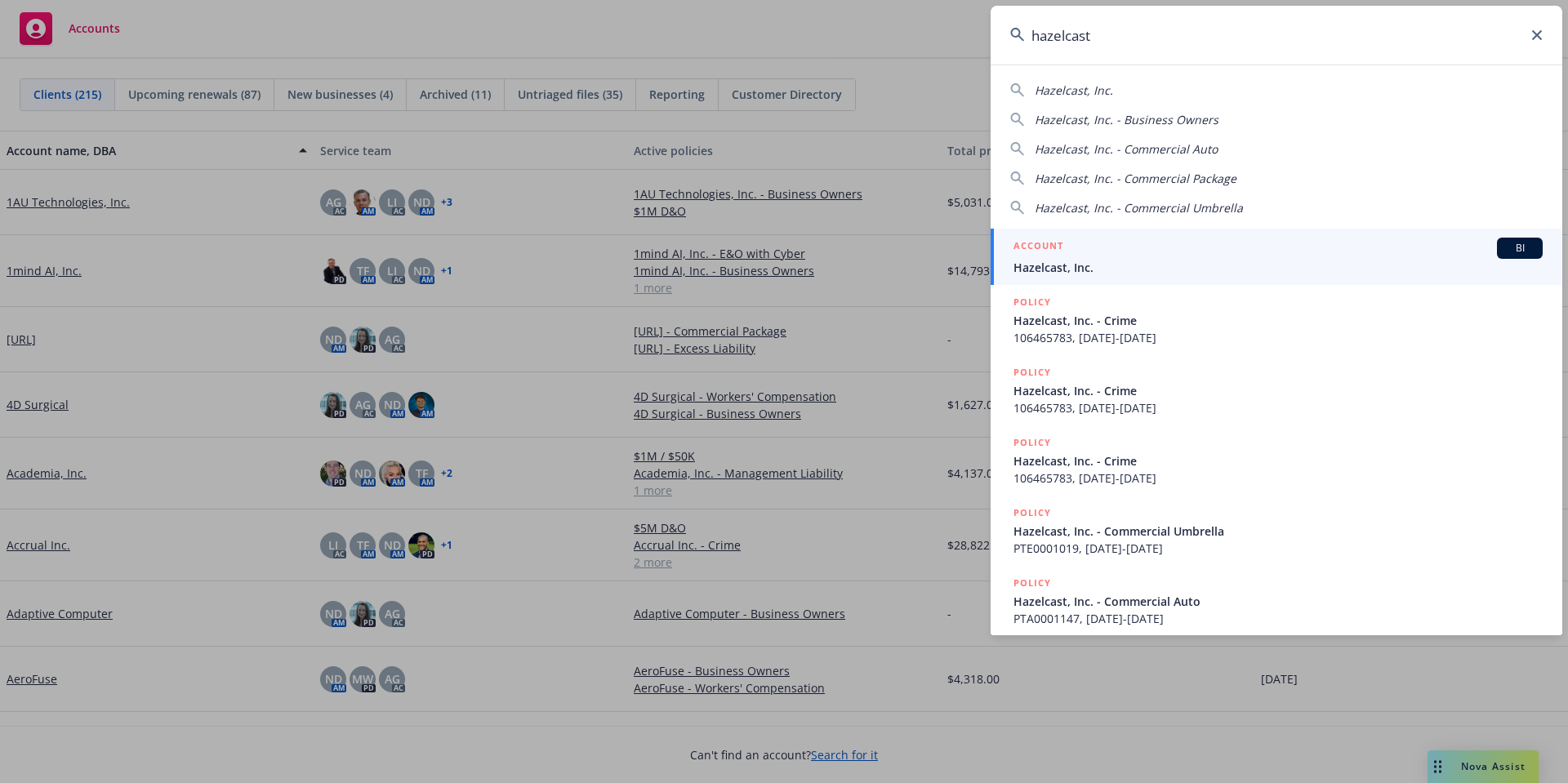
type input "hazelcast"
click at [1174, 273] on span "Hazelcast, Inc." at bounding box center [1278, 267] width 529 height 17
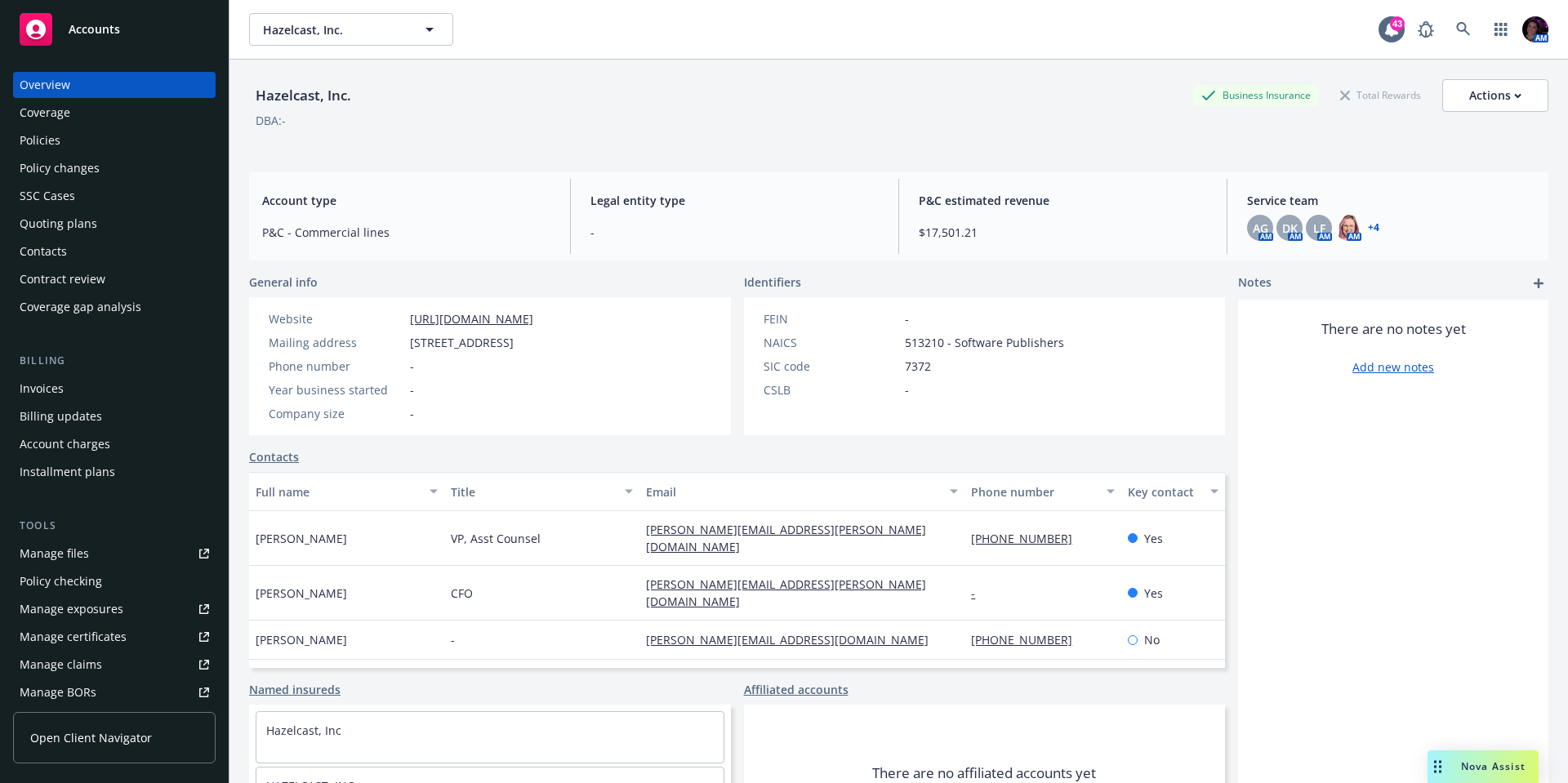
click at [66, 143] on div "Policies" at bounding box center [114, 140] width 189 height 26
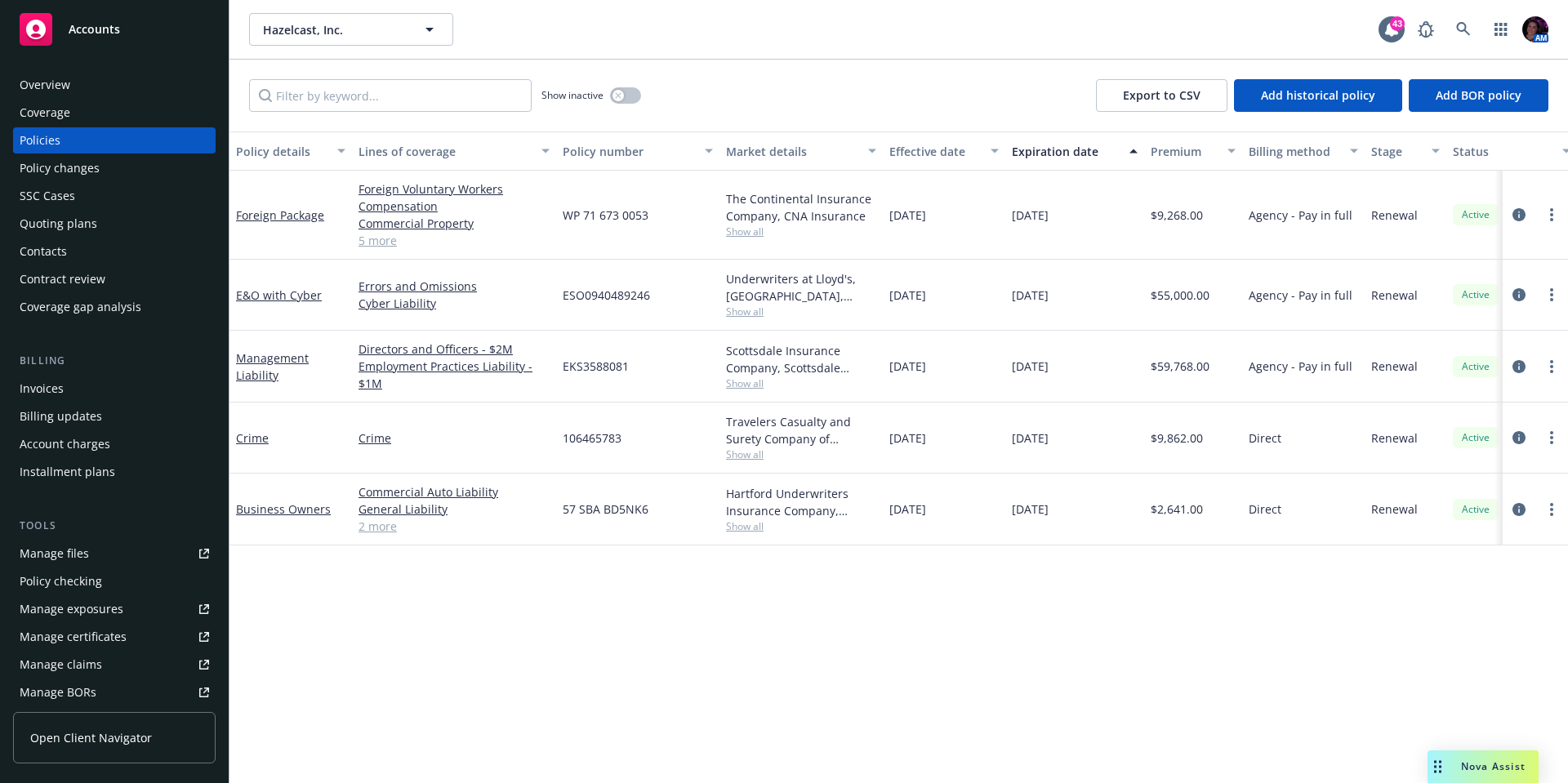
click at [90, 223] on div "Quoting plans" at bounding box center [58, 223] width 77 height 26
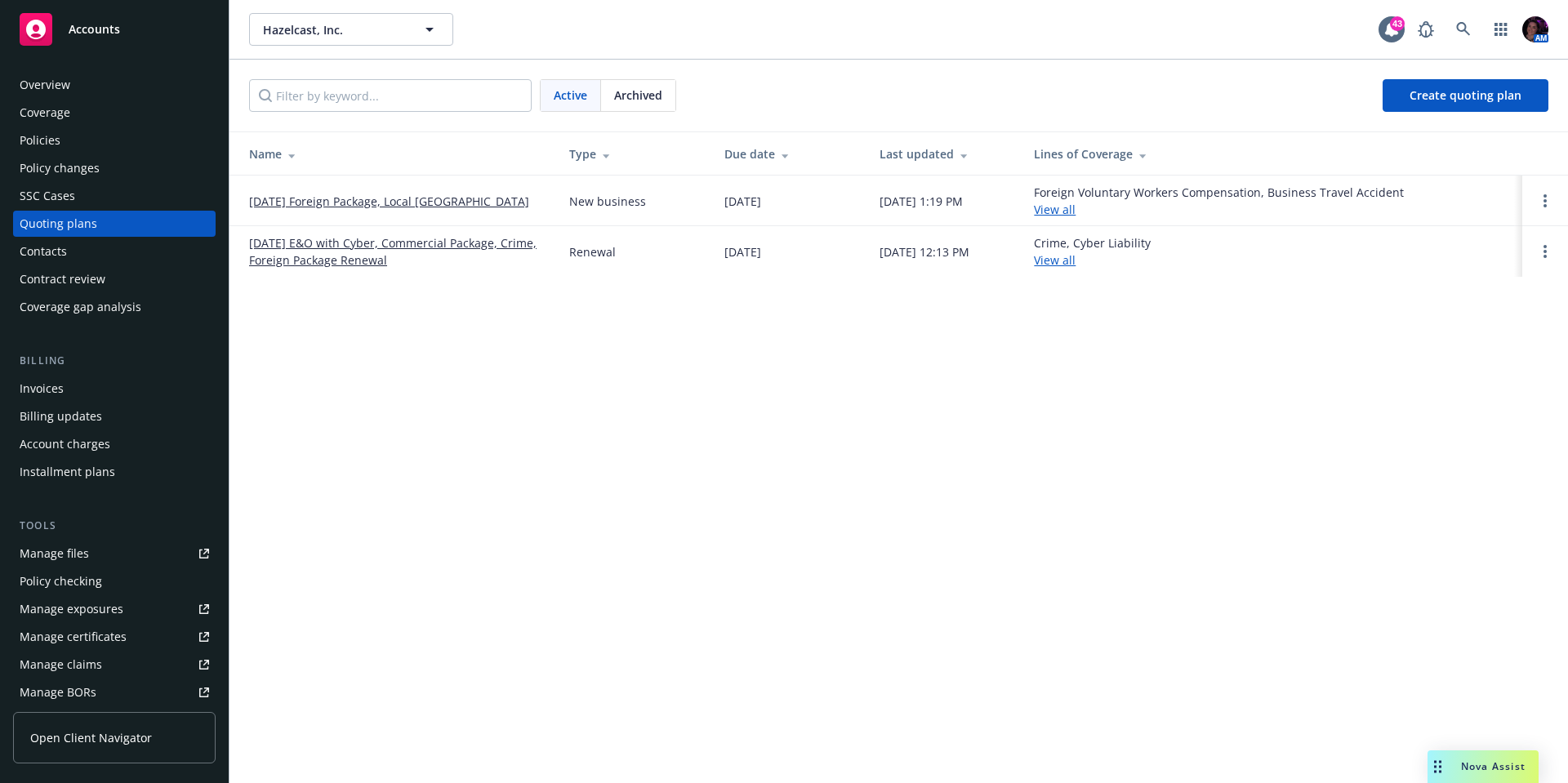
click at [406, 201] on link "10/15/2025 Foreign Package, Local UK" at bounding box center [389, 201] width 280 height 17
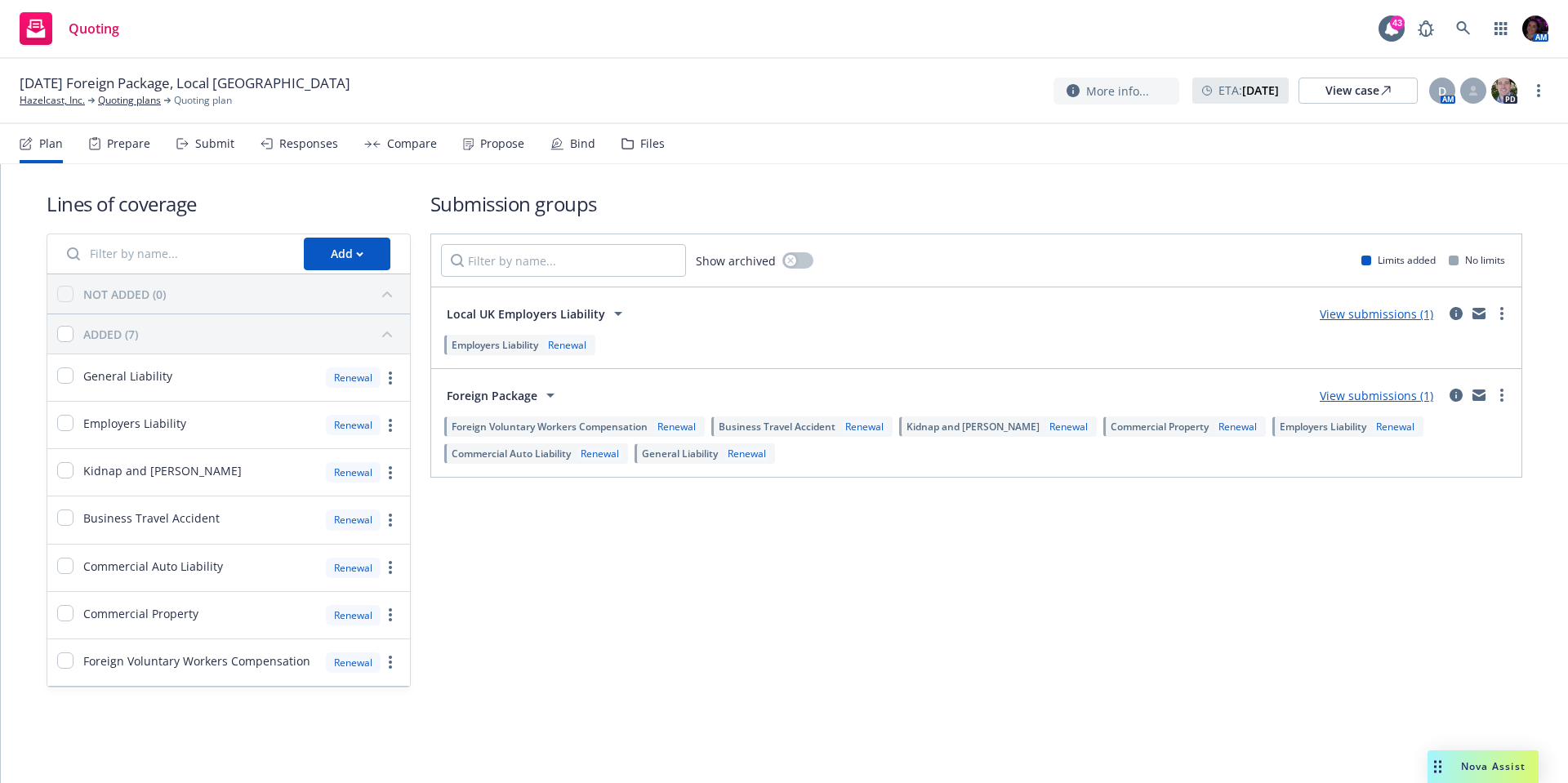
click at [643, 146] on div "Files" at bounding box center [652, 143] width 25 height 13
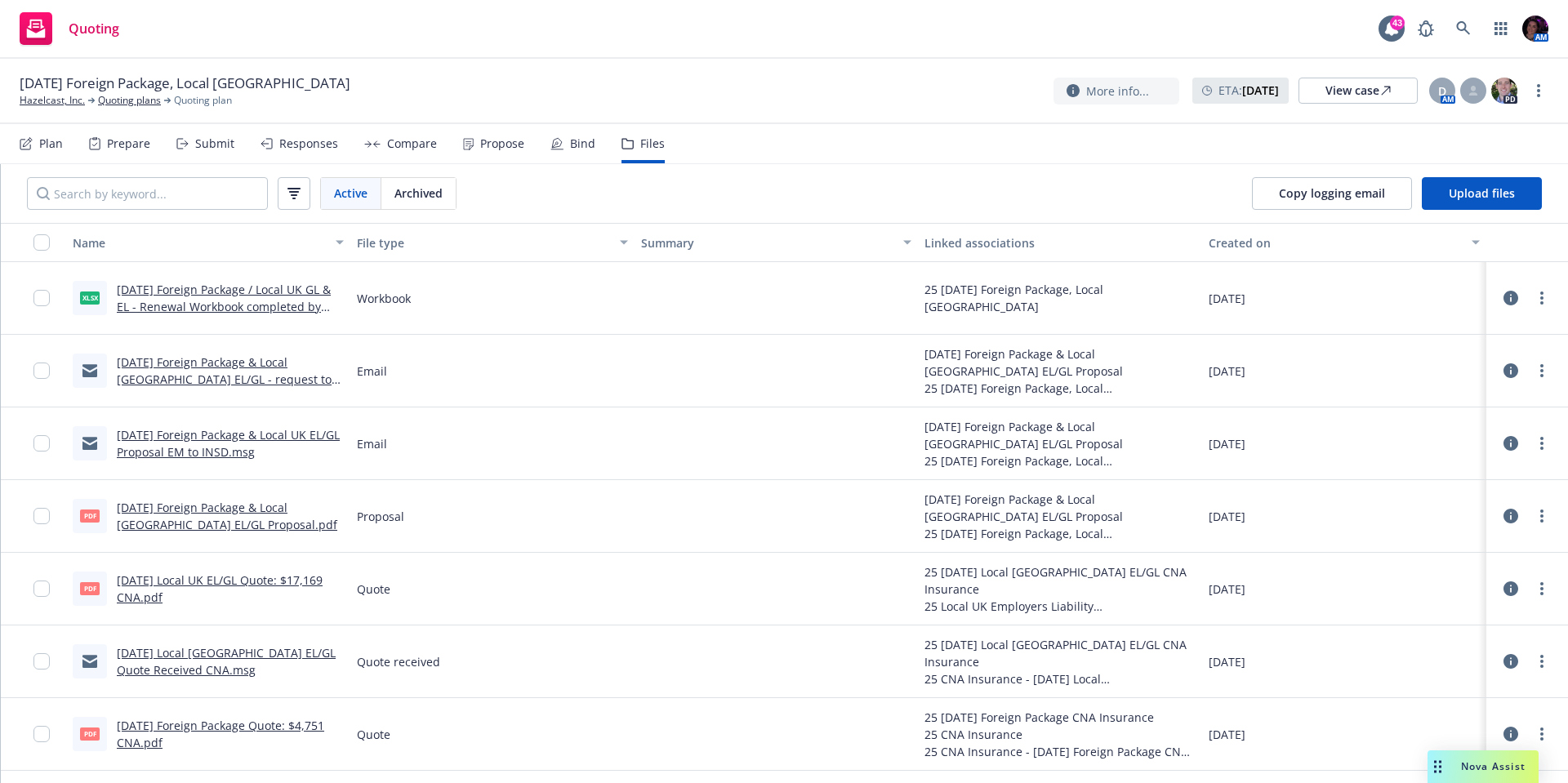
click at [634, 81] on div "10/15/2025 Foreign Package, Local UK Hazelcast, Inc. Quoting plans Quoting plan…" at bounding box center [784, 91] width 1529 height 34
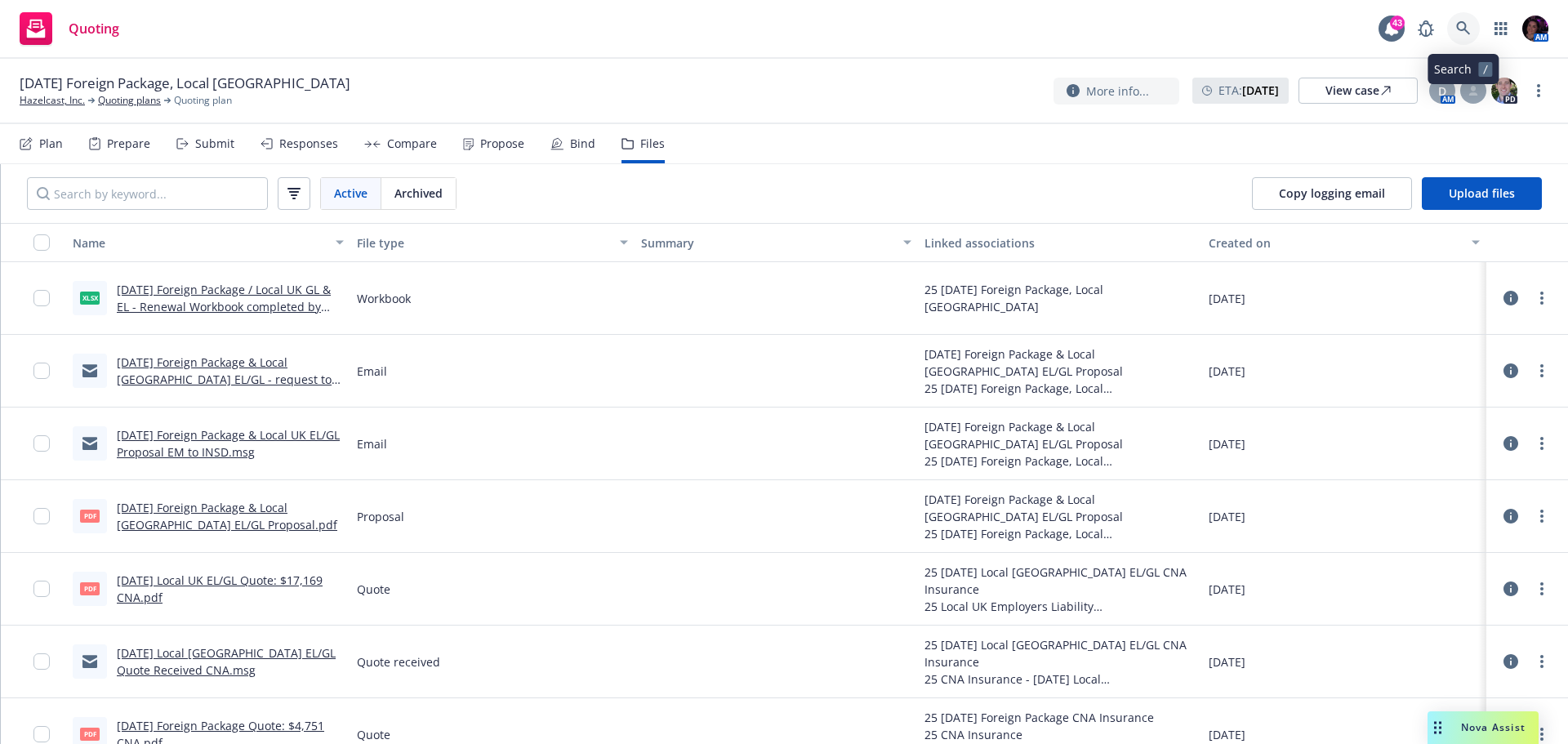
click at [1460, 27] on icon at bounding box center [1463, 28] width 14 height 14
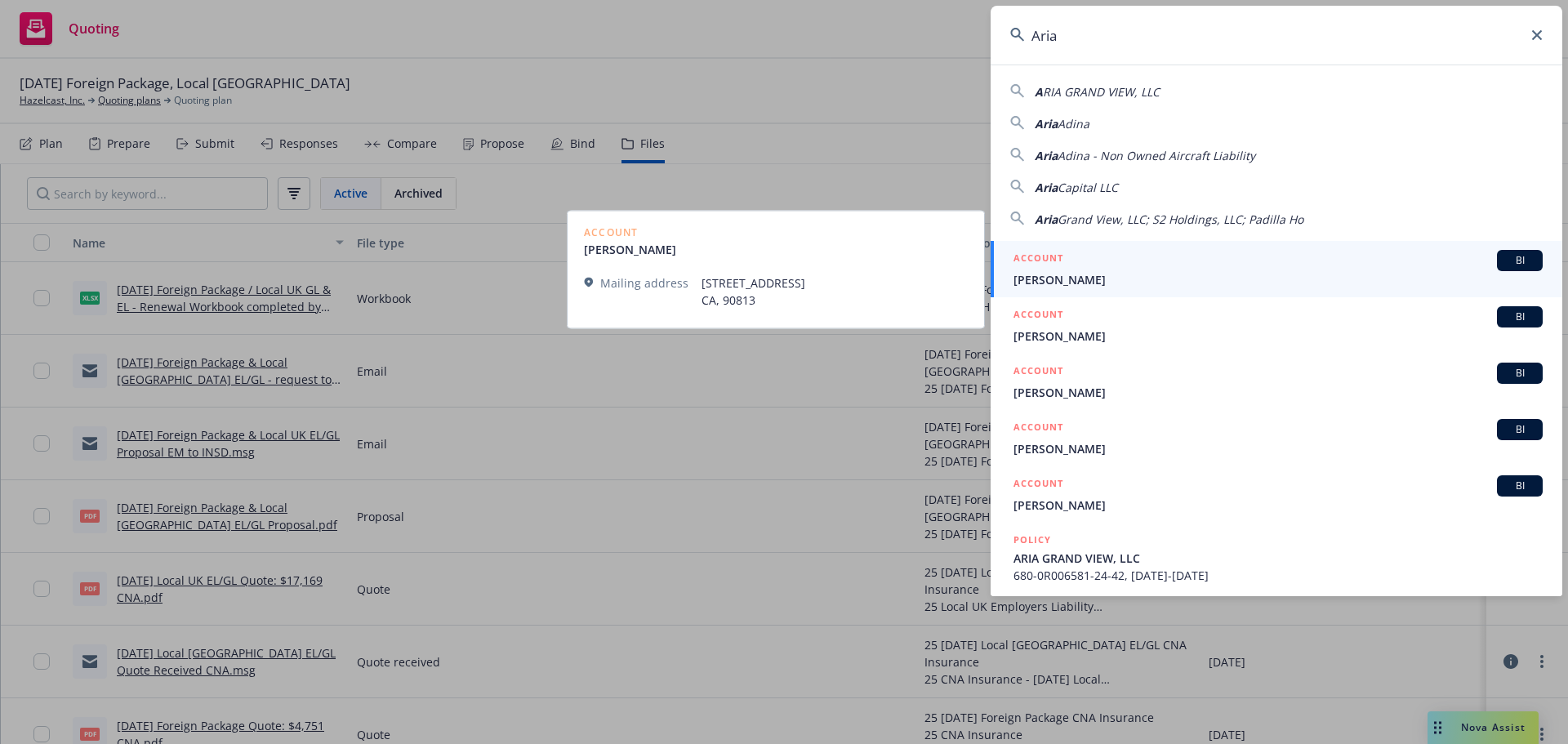
type input "Aria"
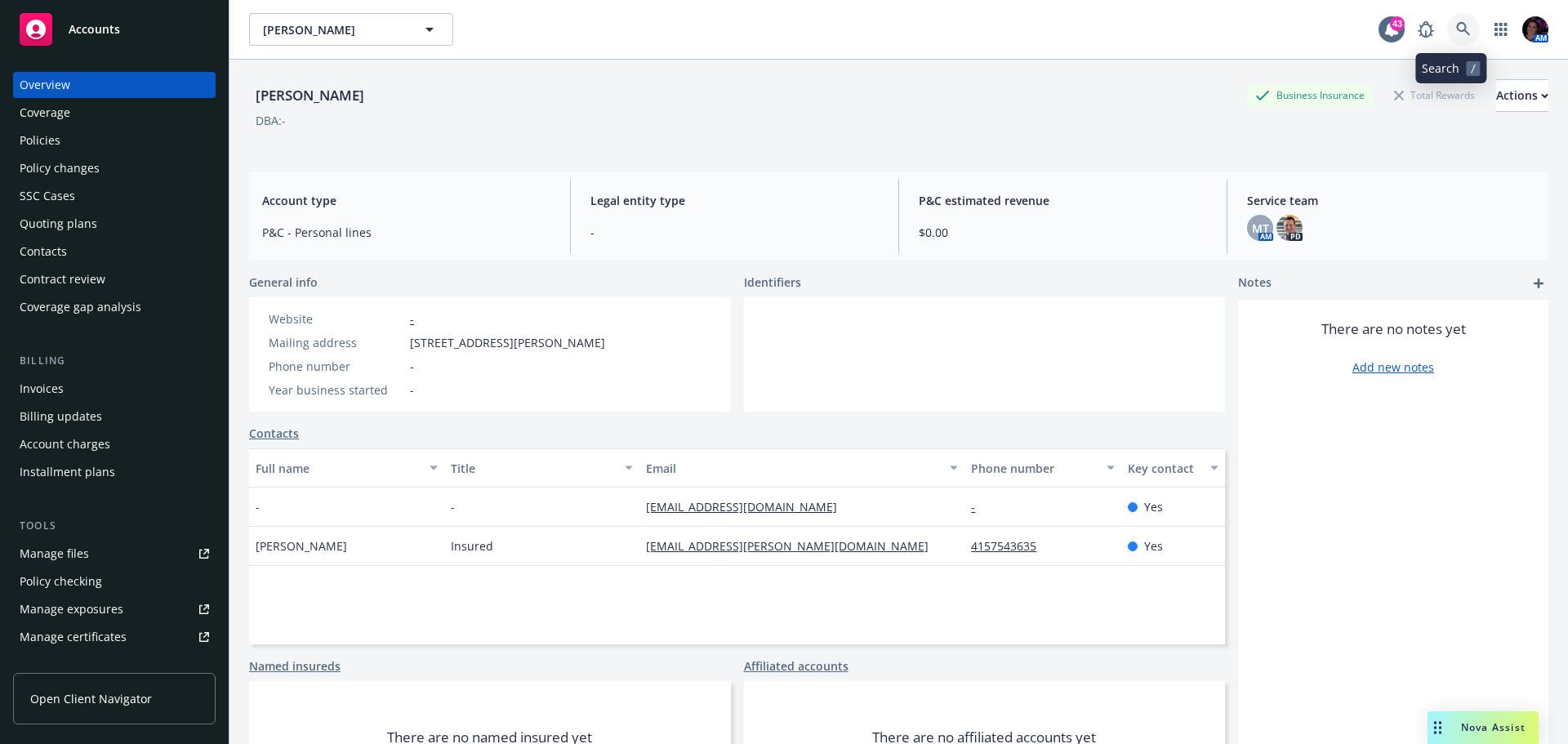
click at [1447, 22] on link at bounding box center [1463, 29] width 33 height 33
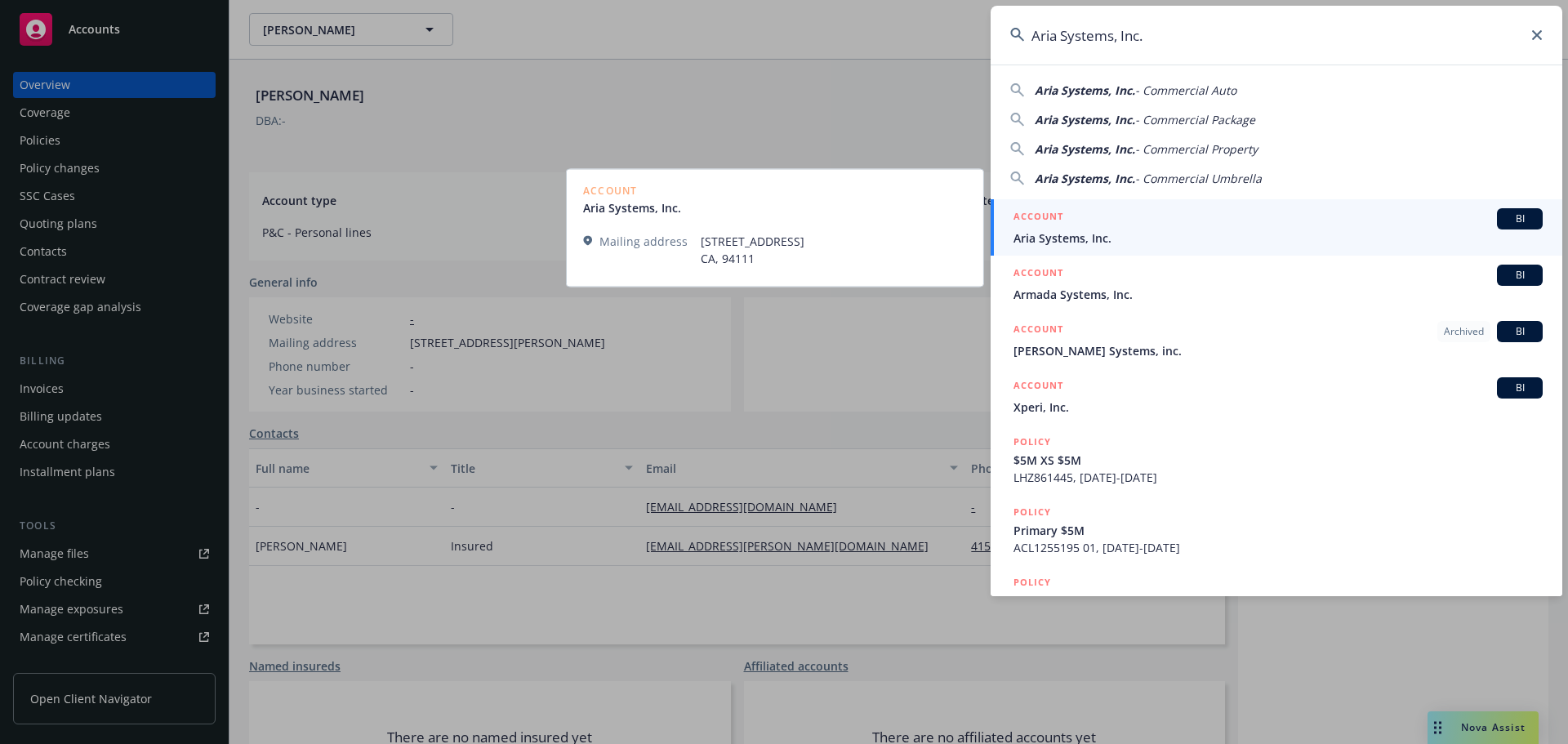
type input "Aria Systems, Inc."
click at [1108, 227] on div "ACCOUNT BI" at bounding box center [1278, 219] width 529 height 21
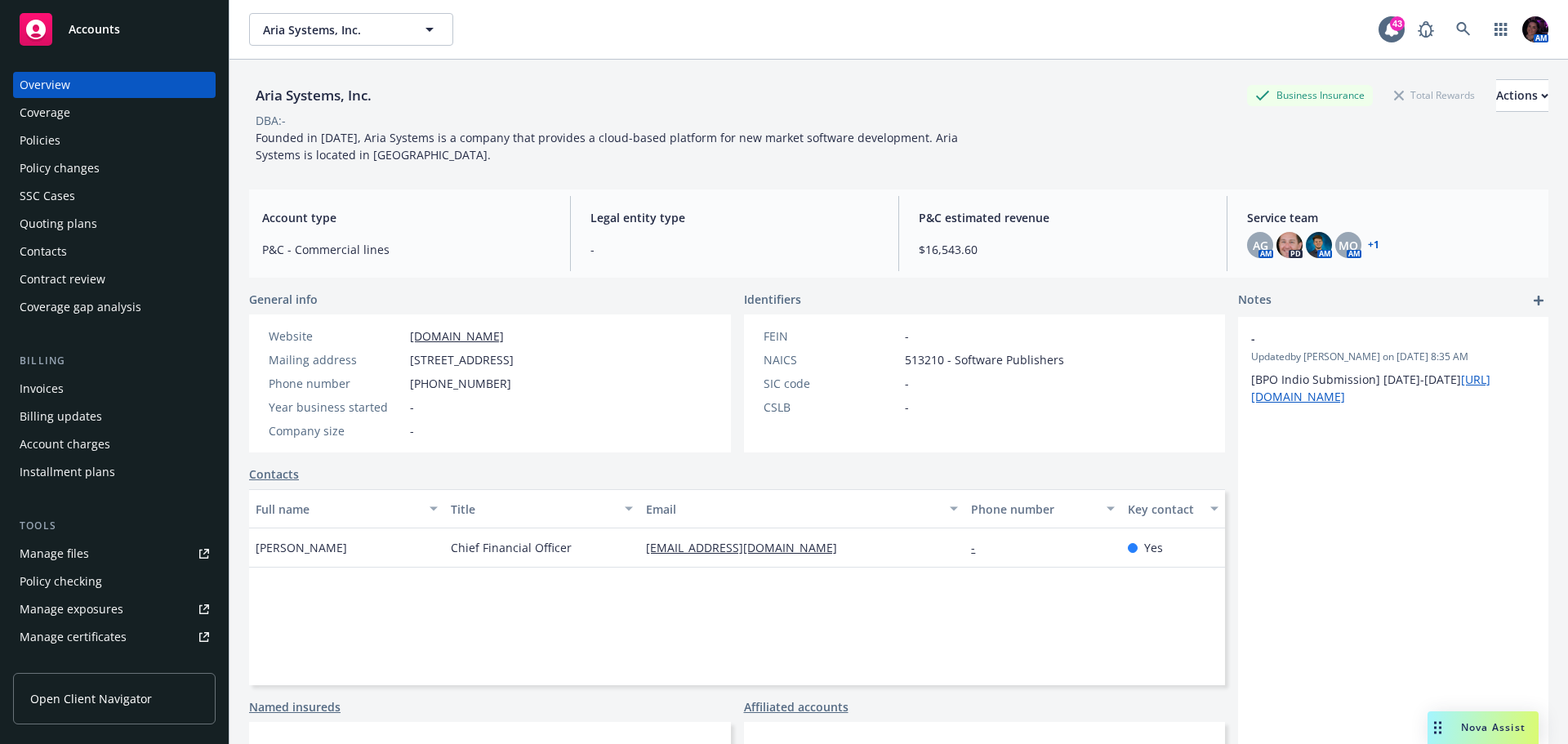
click at [44, 143] on div "Policies" at bounding box center [40, 140] width 41 height 26
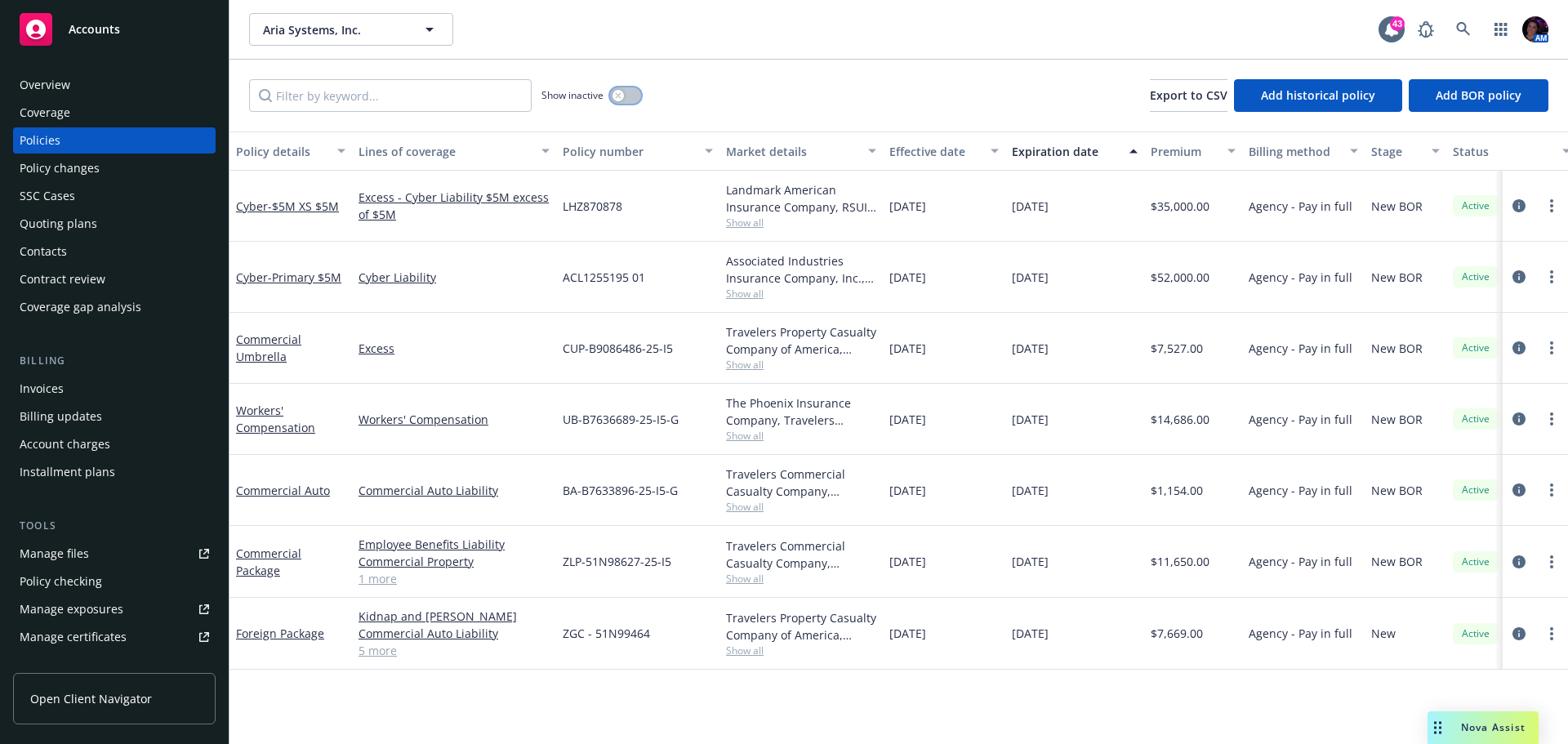
click at [622, 92] on div "button" at bounding box center [617, 95] width 11 height 11
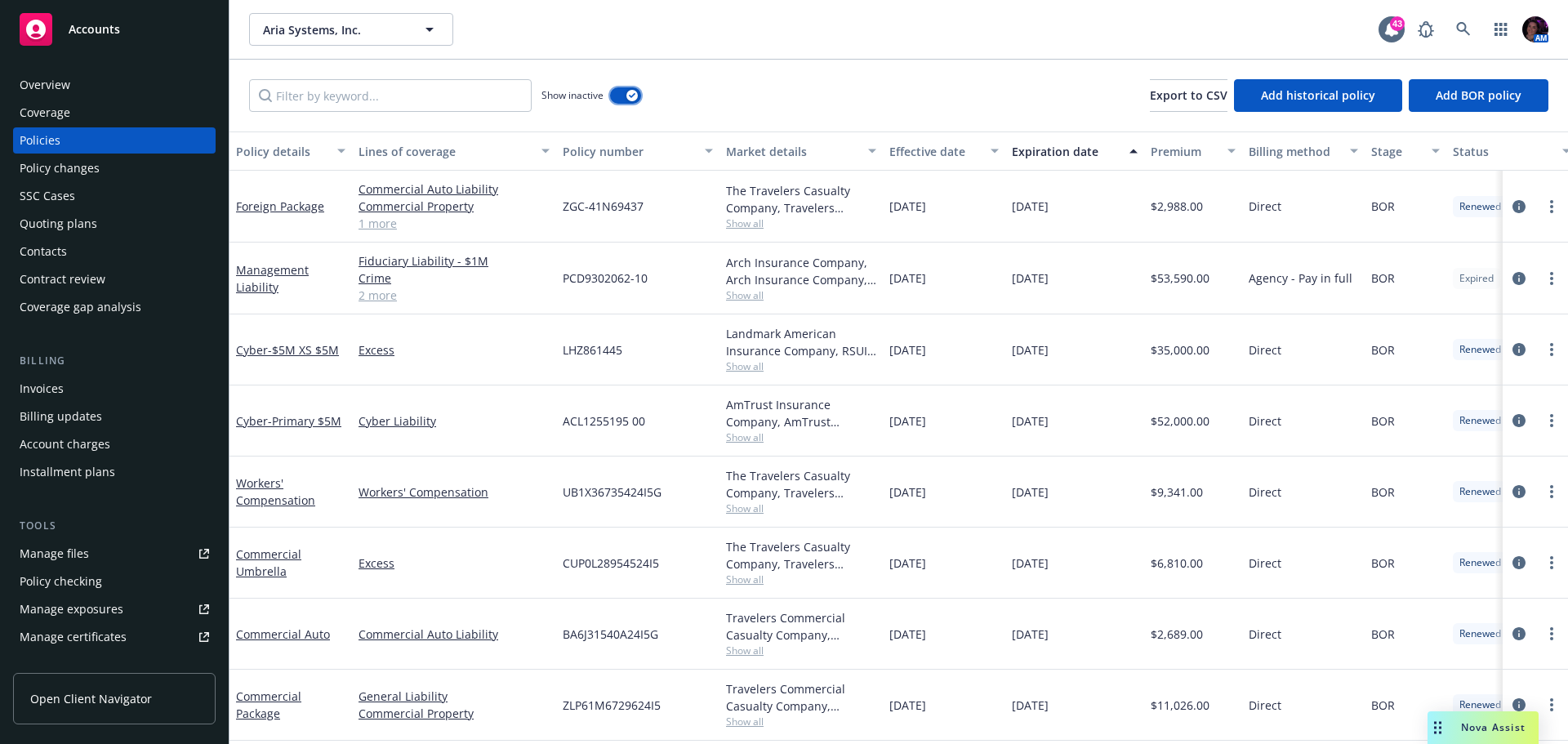
click at [622, 92] on button "button" at bounding box center [625, 95] width 31 height 16
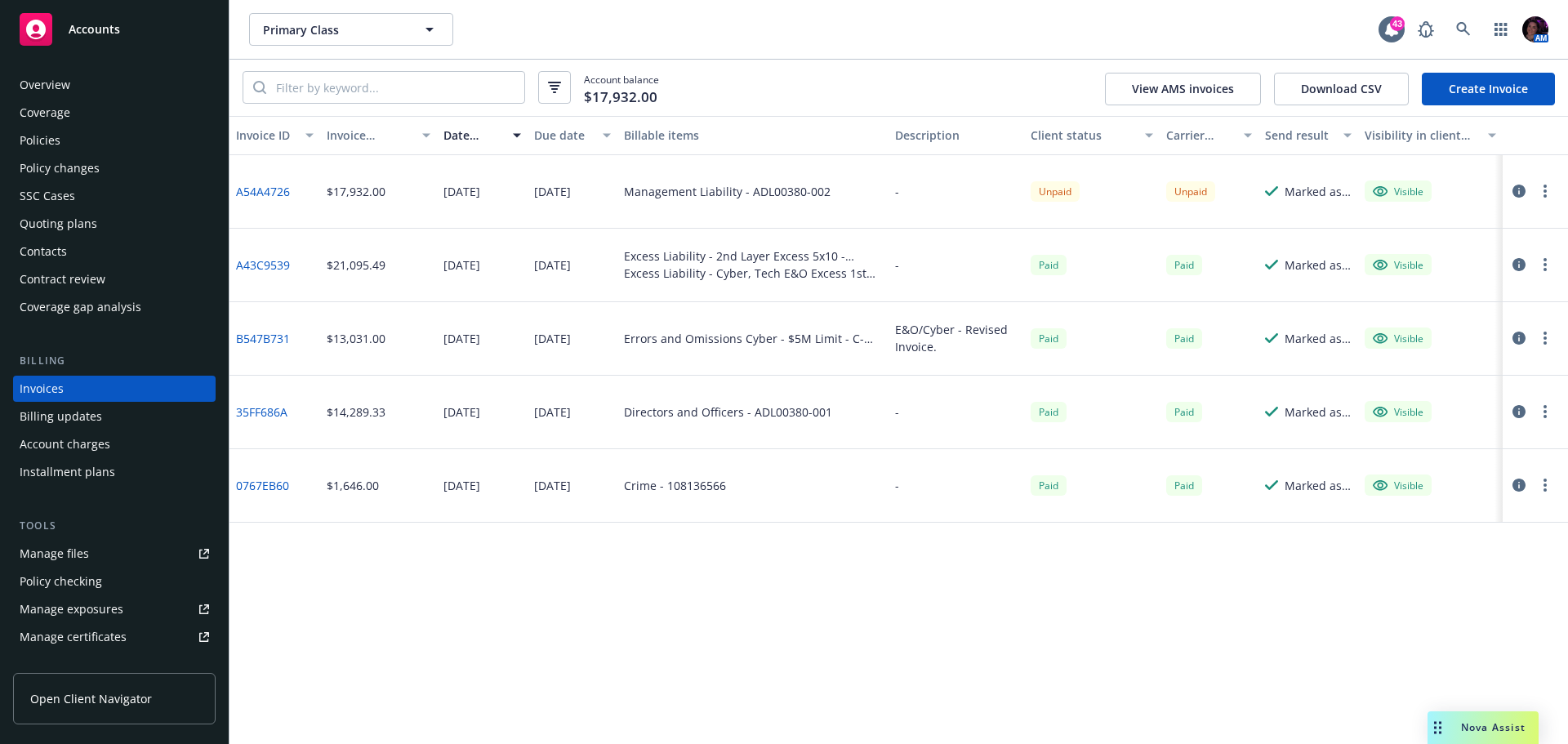
click at [86, 137] on div "Policies" at bounding box center [114, 140] width 189 height 26
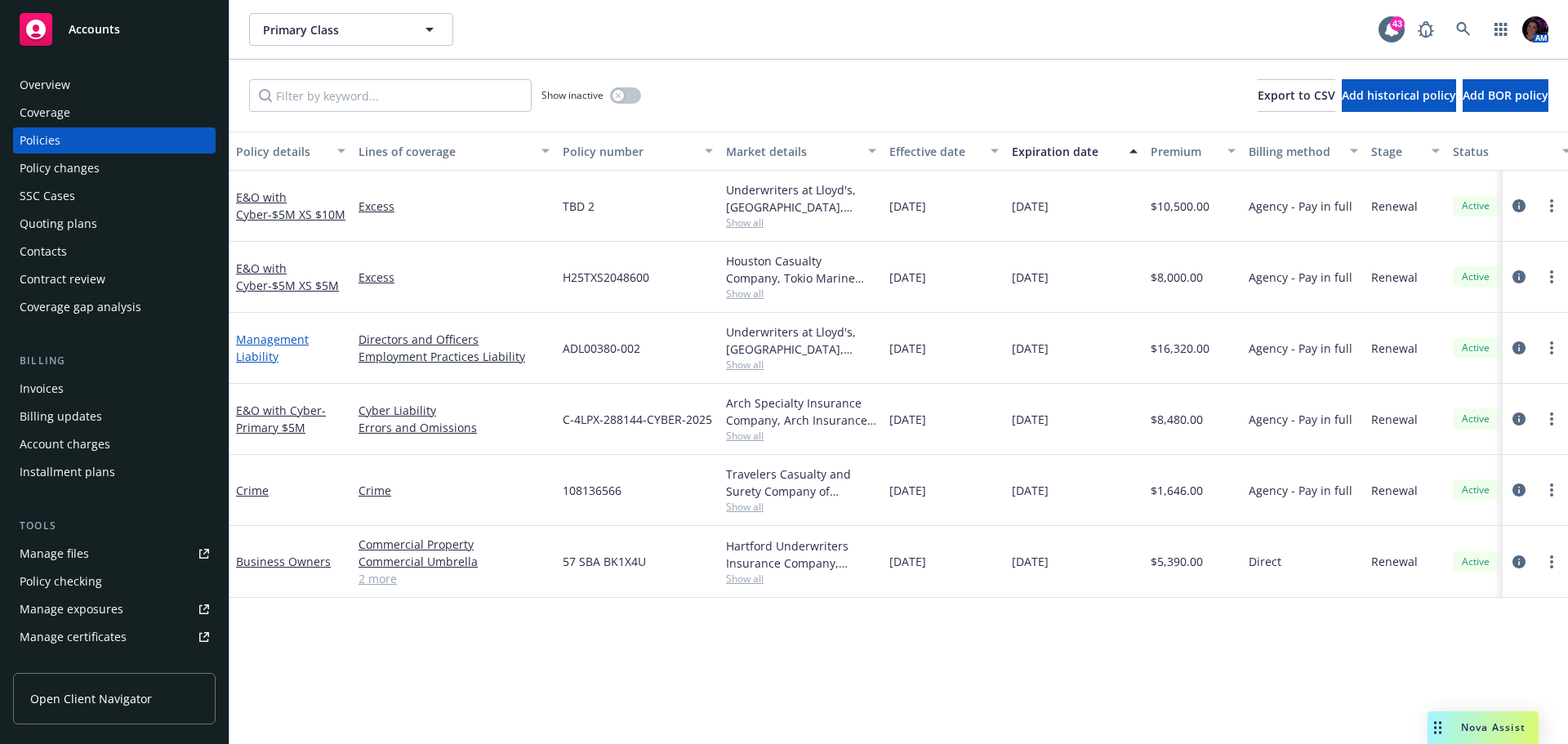
click at [289, 340] on link "Management Liability" at bounding box center [272, 348] width 73 height 33
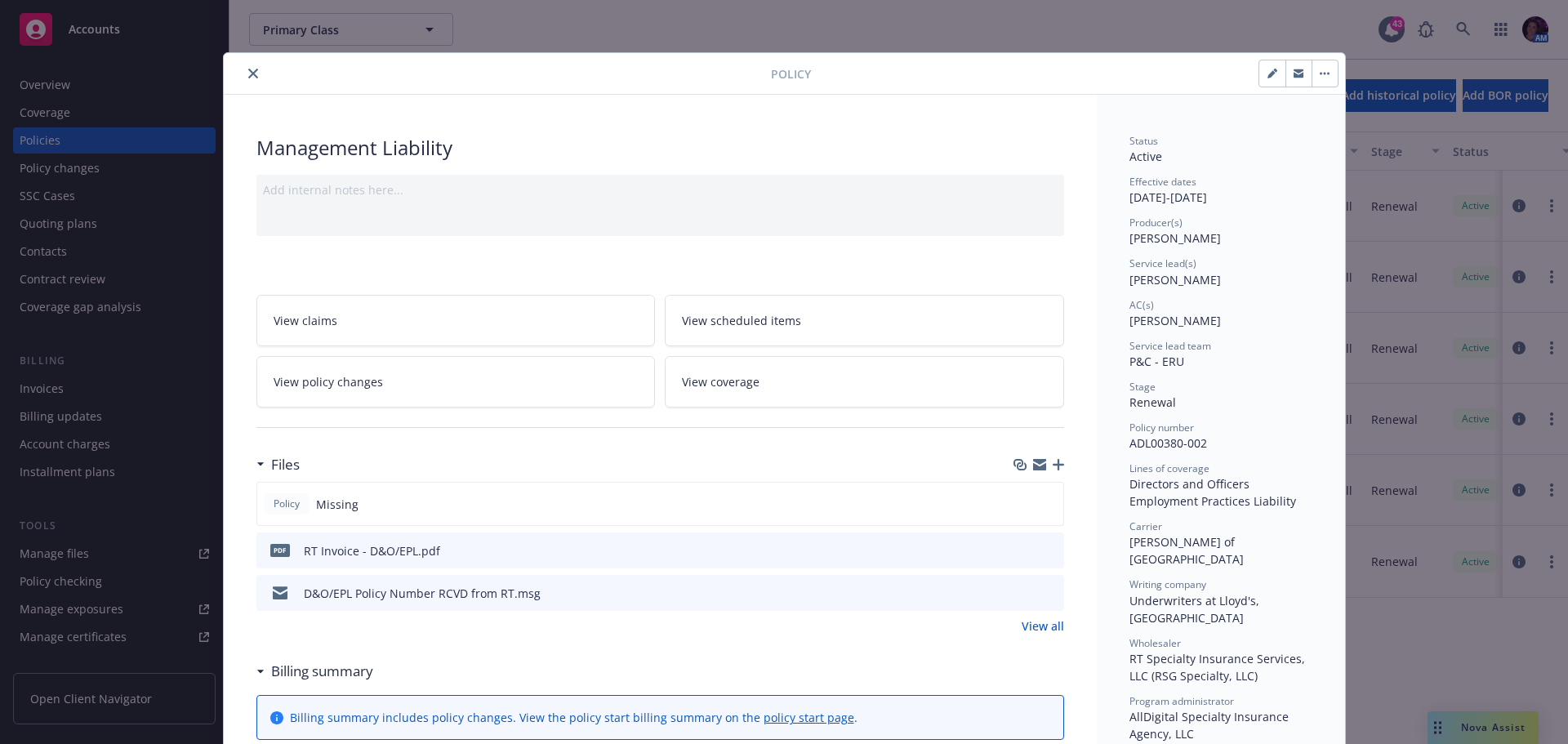
click at [248, 70] on icon "close" at bounding box center [254, 74] width 10 height 10
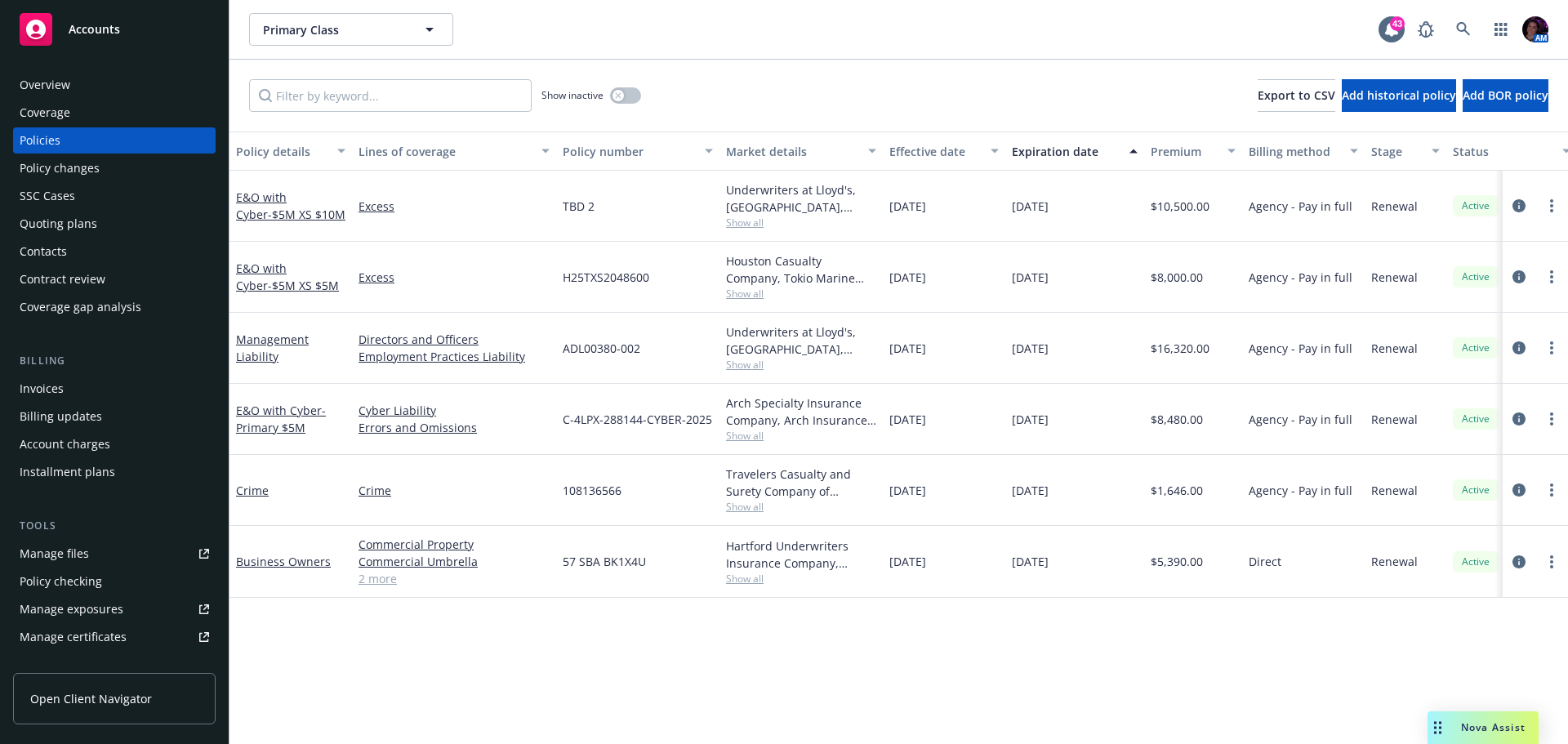
click at [104, 227] on div "Quoting plans" at bounding box center [114, 223] width 189 height 26
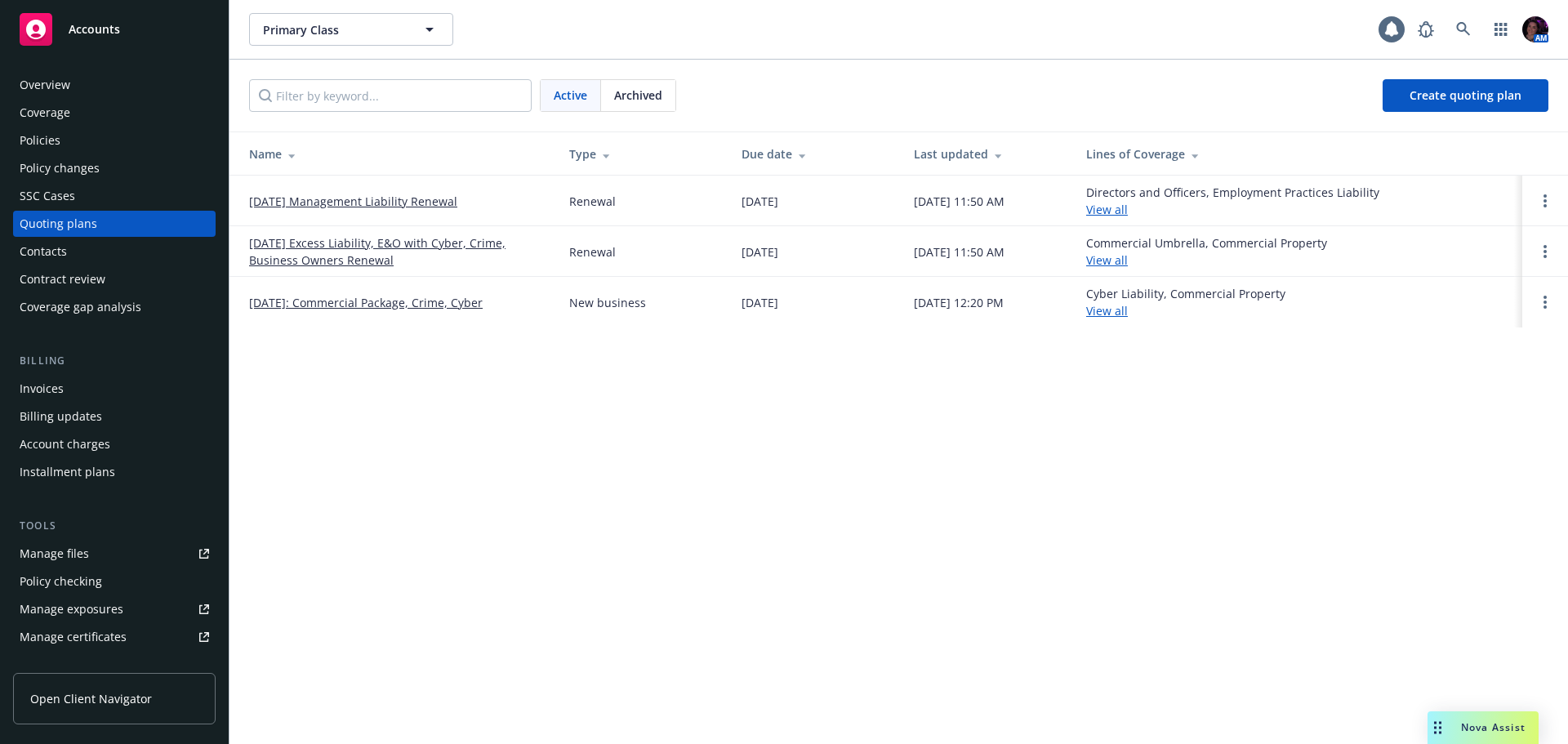
click at [332, 209] on link "[DATE] Management Liability Renewal" at bounding box center [354, 201] width 209 height 17
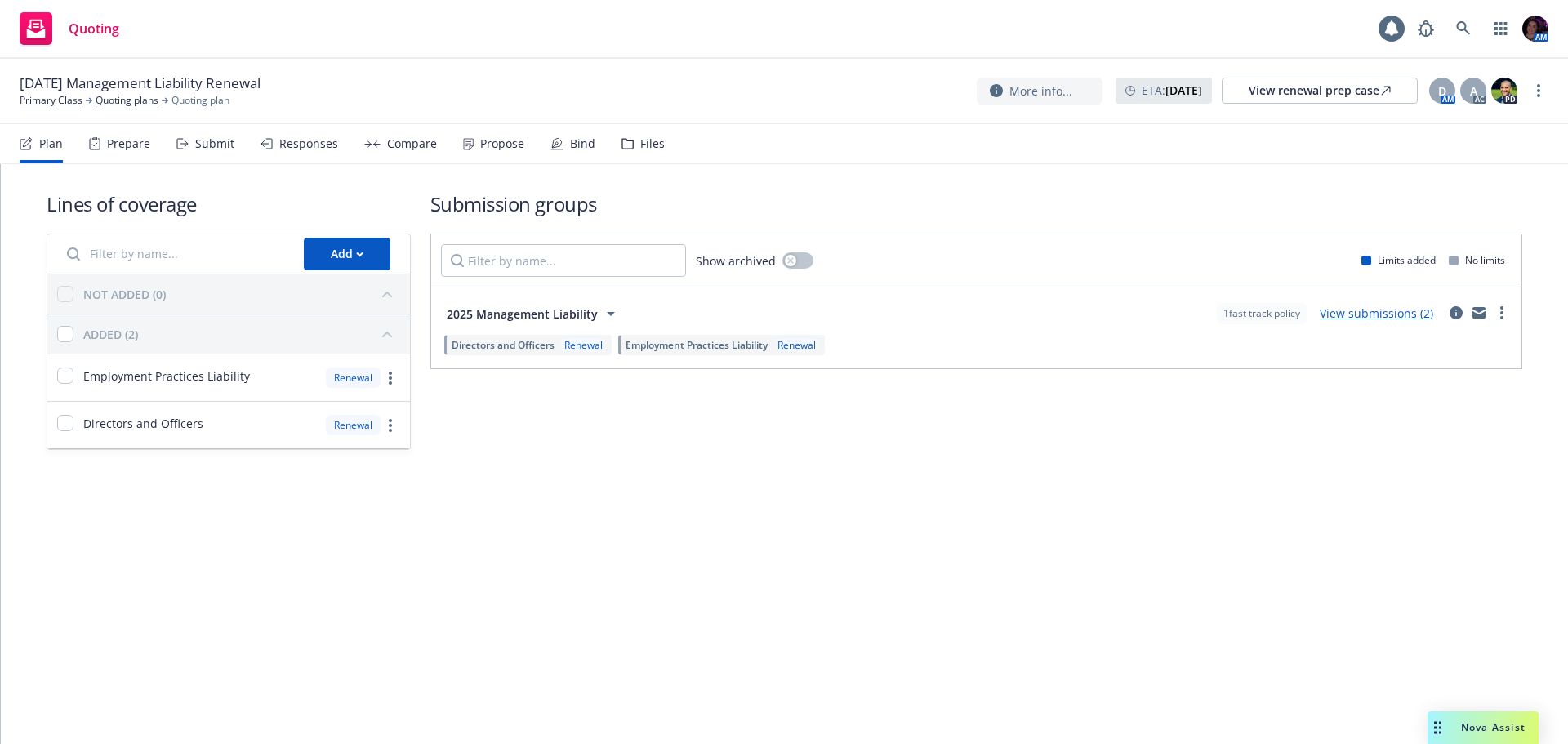
click at [645, 143] on div "Files" at bounding box center [652, 143] width 25 height 13
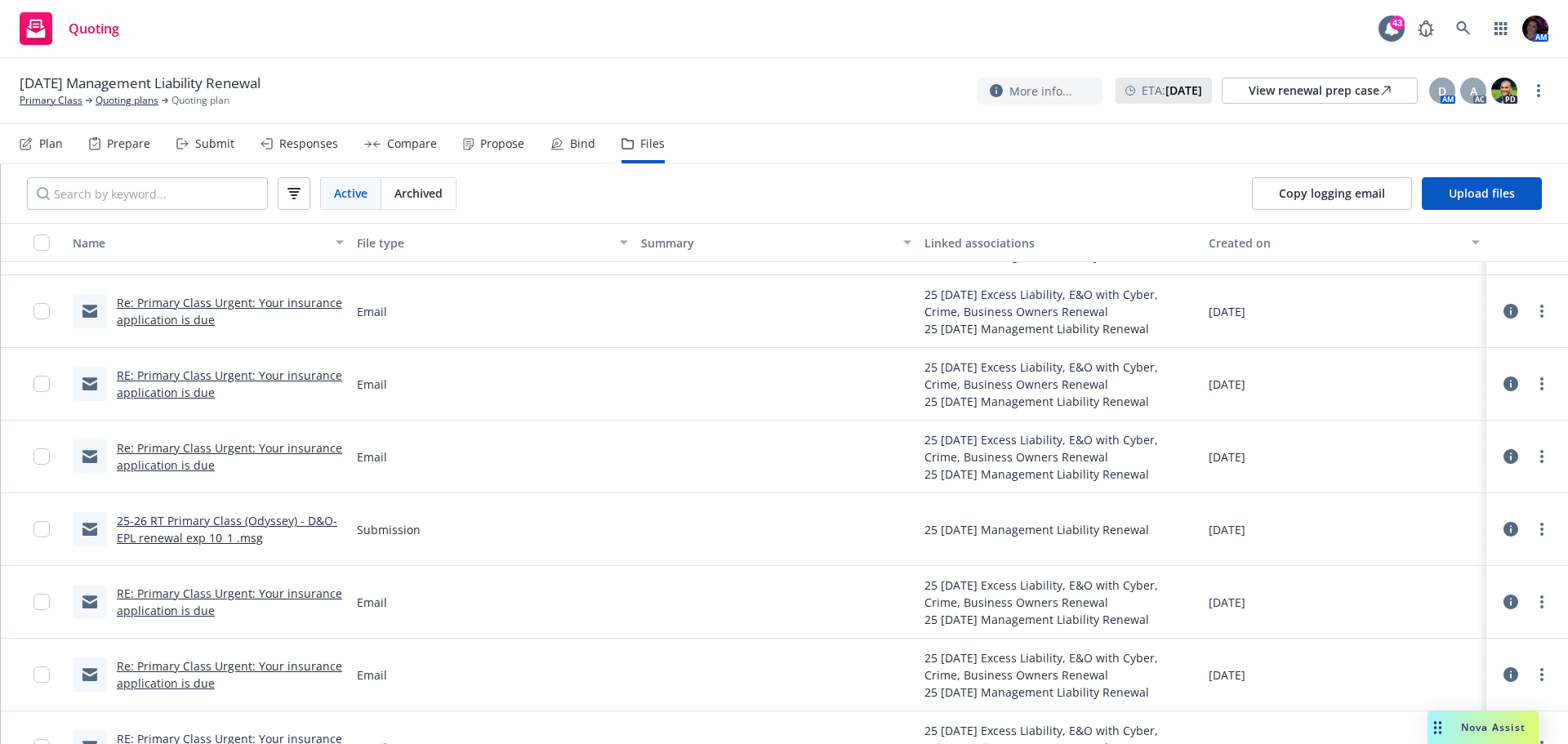
scroll to position [1062, 0]
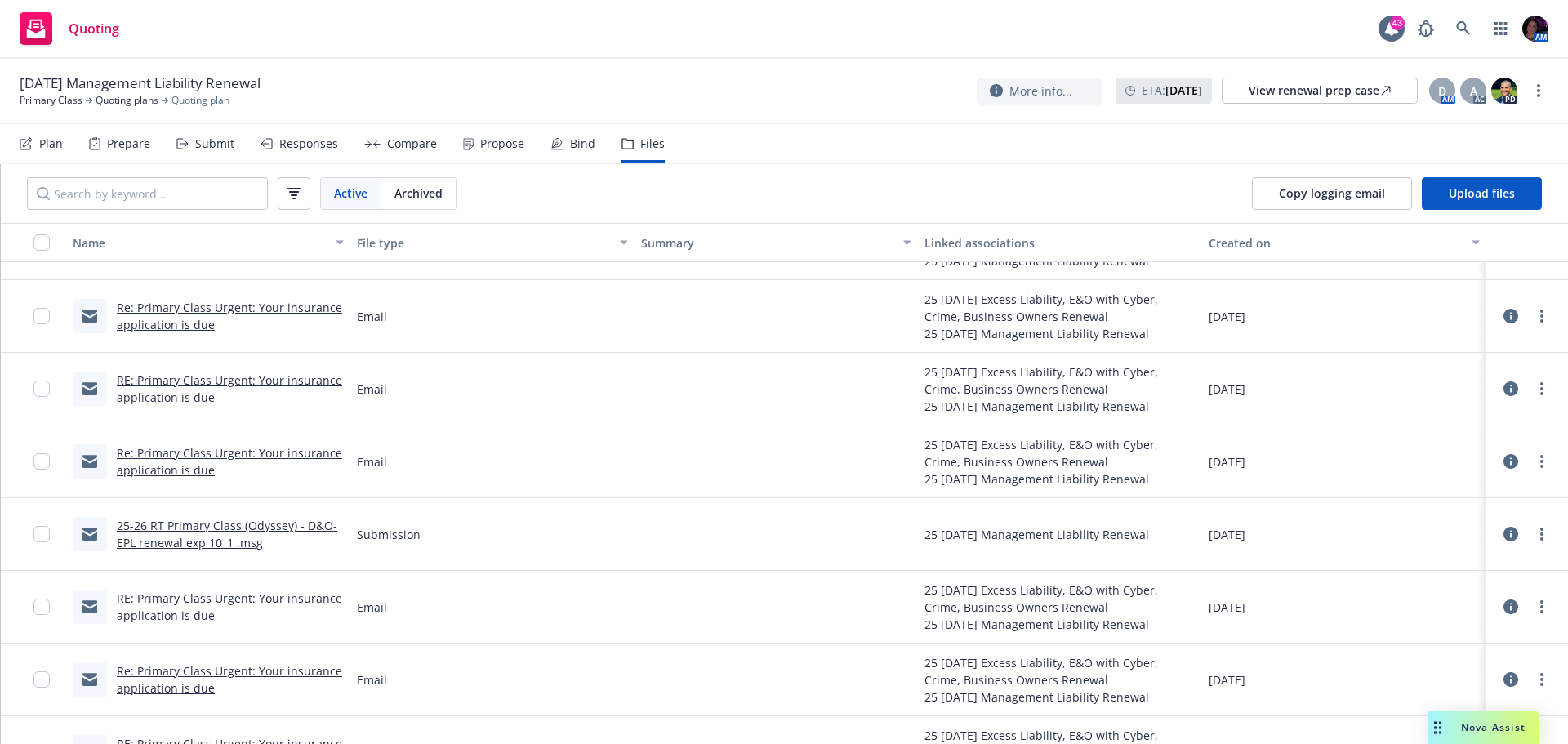
click at [190, 143] on div "Submit" at bounding box center [205, 143] width 58 height 39
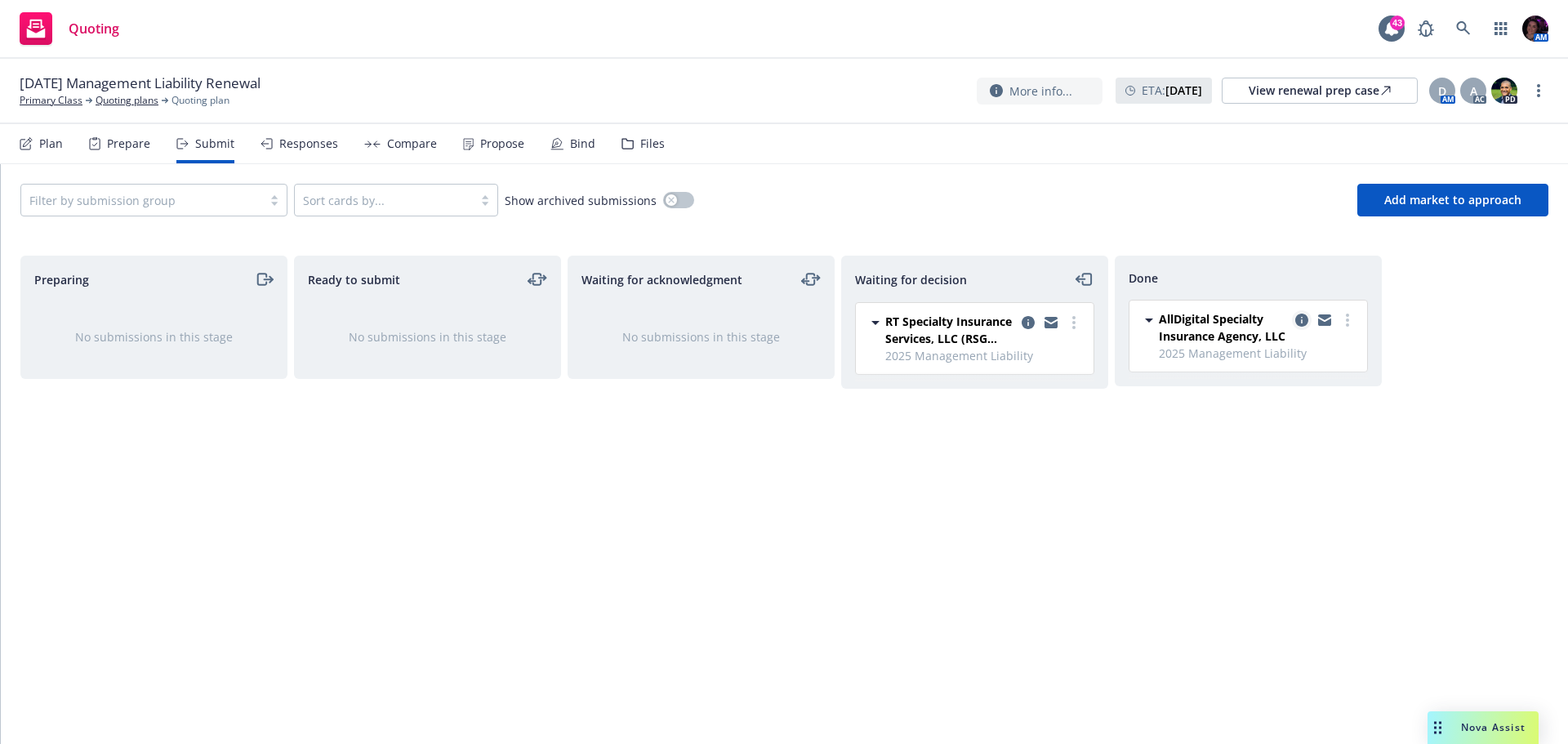
click at [1303, 321] on icon "copy logging email" at bounding box center [1301, 320] width 13 height 13
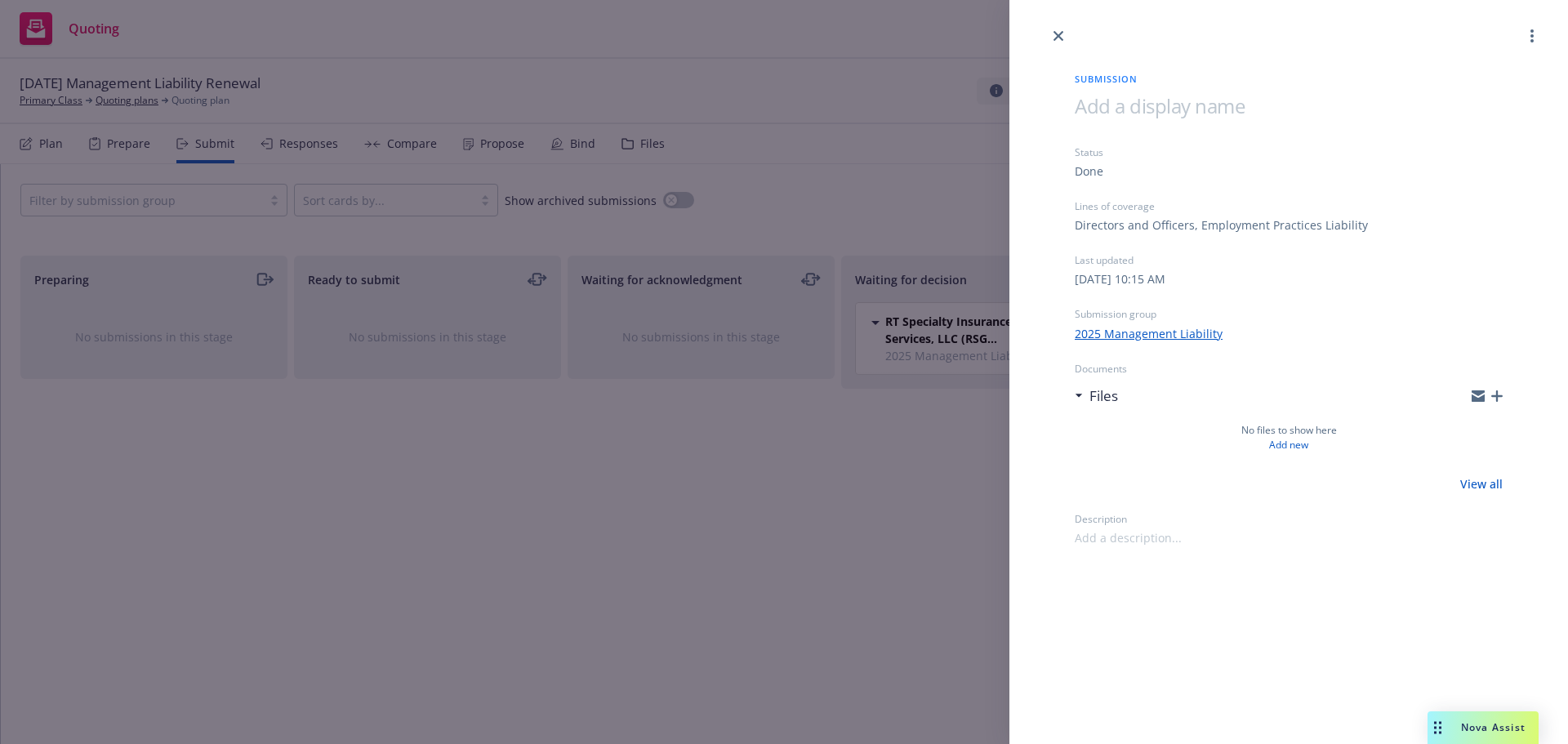
click at [734, 471] on div "Submission Status Done Lines of coverage Directors and Officers, Employment Pra…" at bounding box center [784, 372] width 1568 height 744
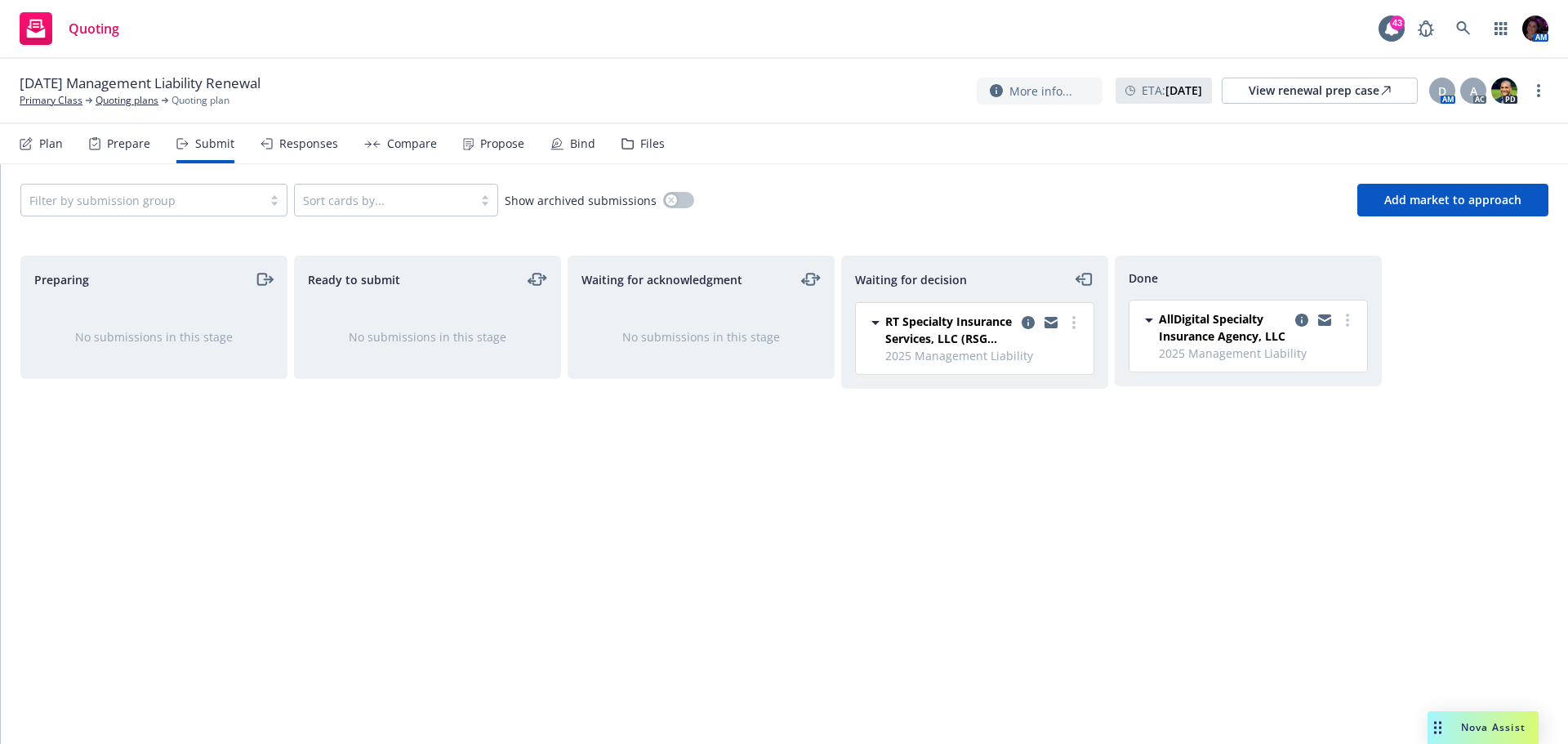
click at [628, 138] on div "Files" at bounding box center [643, 143] width 43 height 39
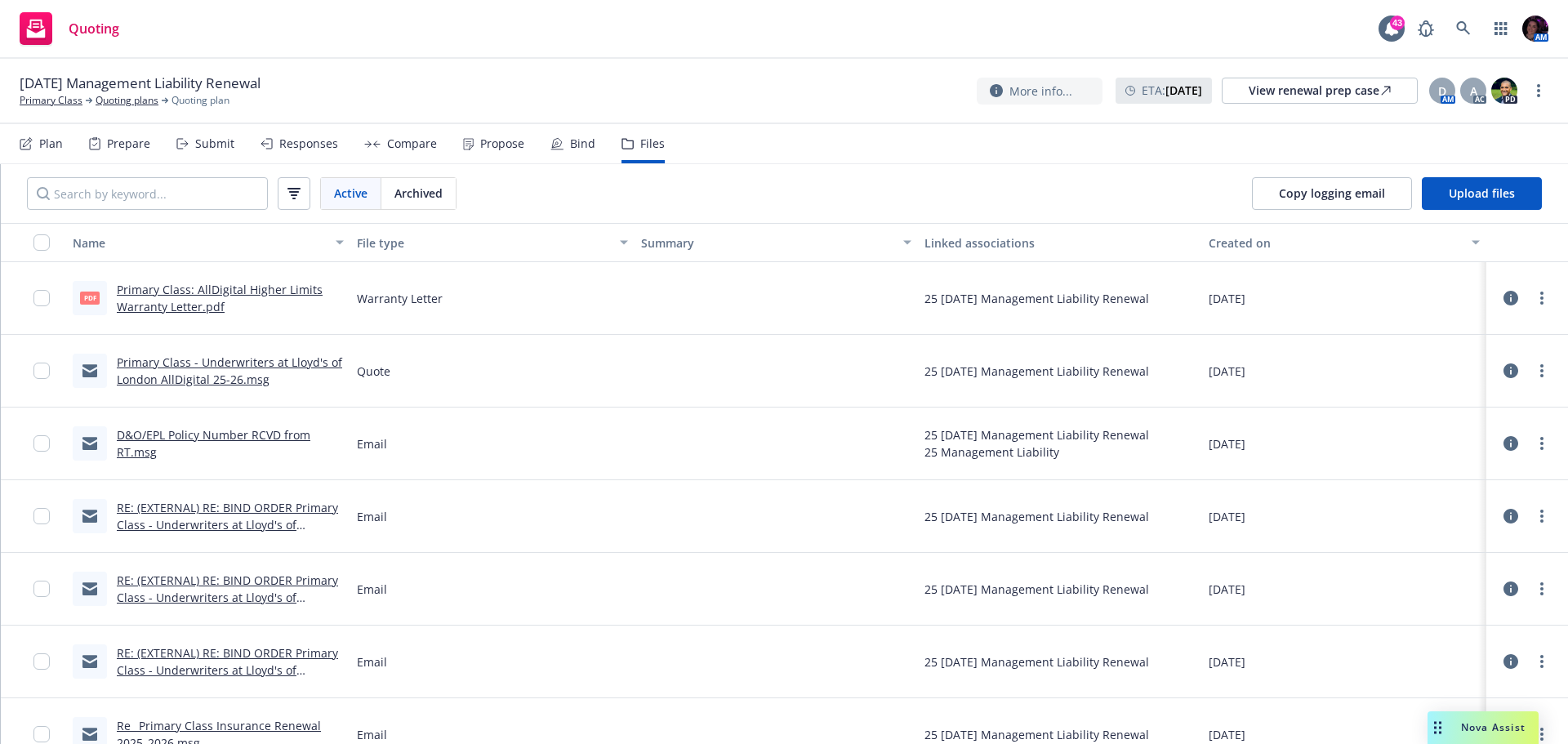
click at [265, 584] on link "RE: (EXTERNAL) RE: BIND ORDER Primary Class - Underwriters at Lloyd's of [GEOGR…" at bounding box center [227, 597] width 221 height 50
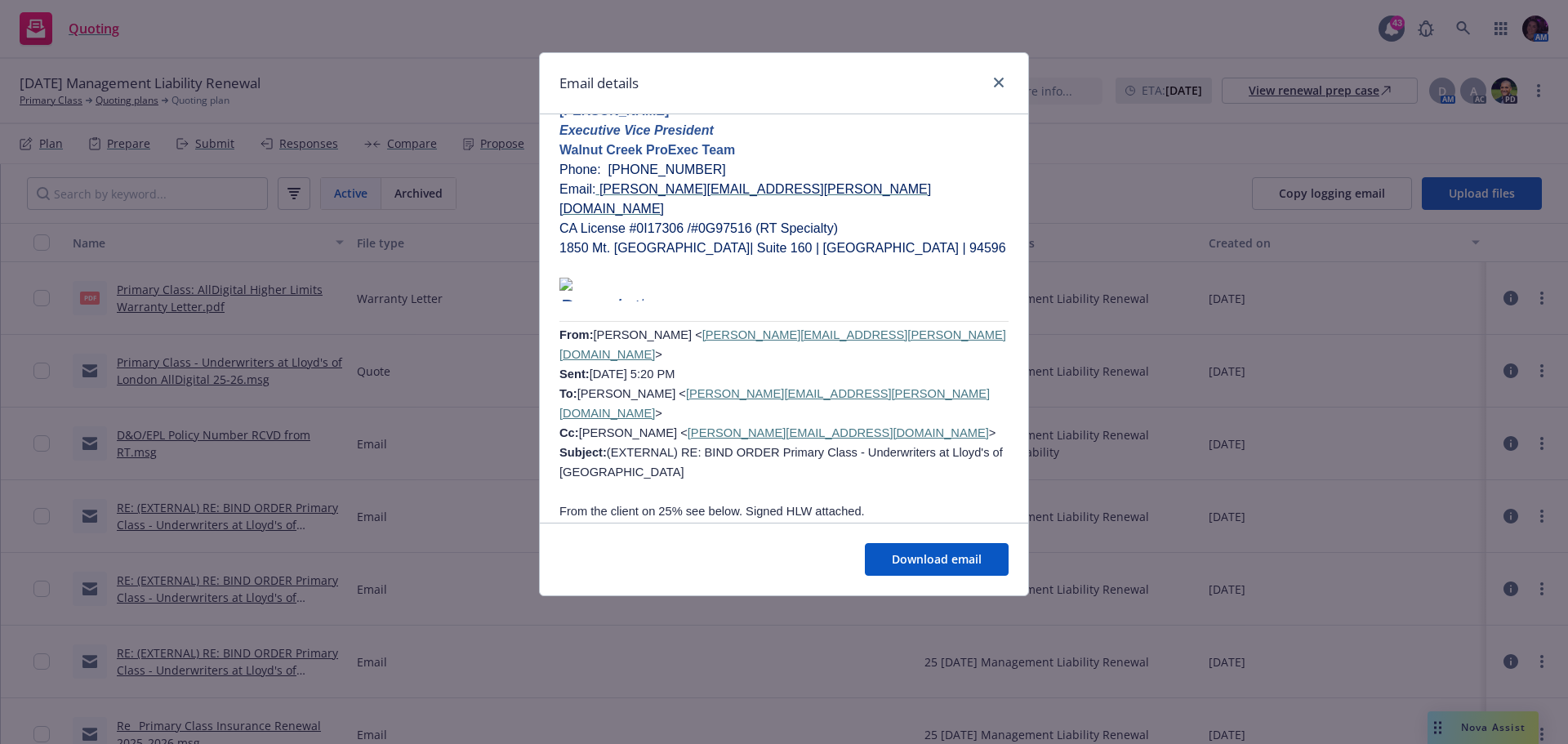
scroll to position [1552, 0]
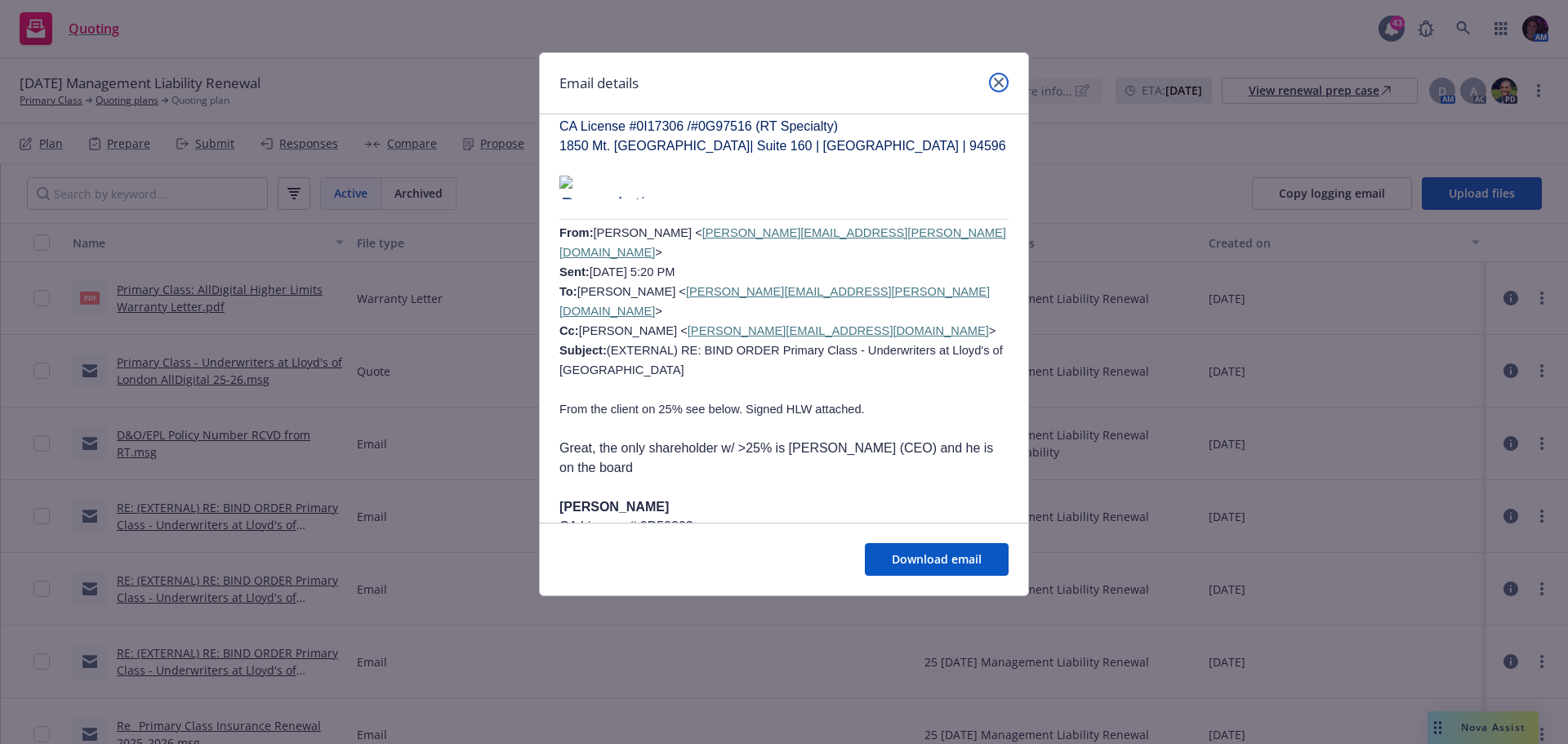
drag, startPoint x: 994, startPoint y: 86, endPoint x: 971, endPoint y: 94, distance: 24.4
click at [996, 85] on icon "close" at bounding box center [999, 82] width 10 height 10
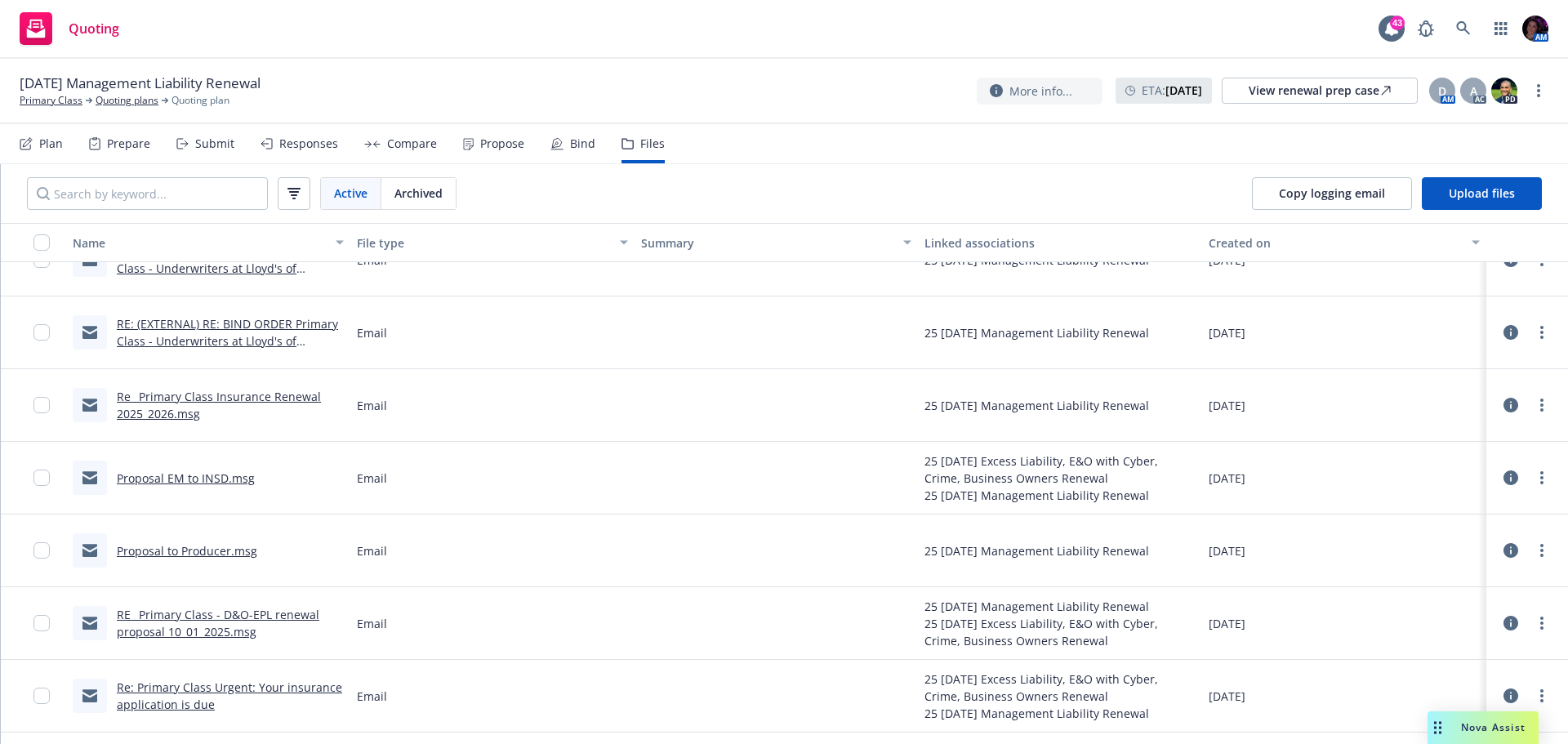
scroll to position [408, 0]
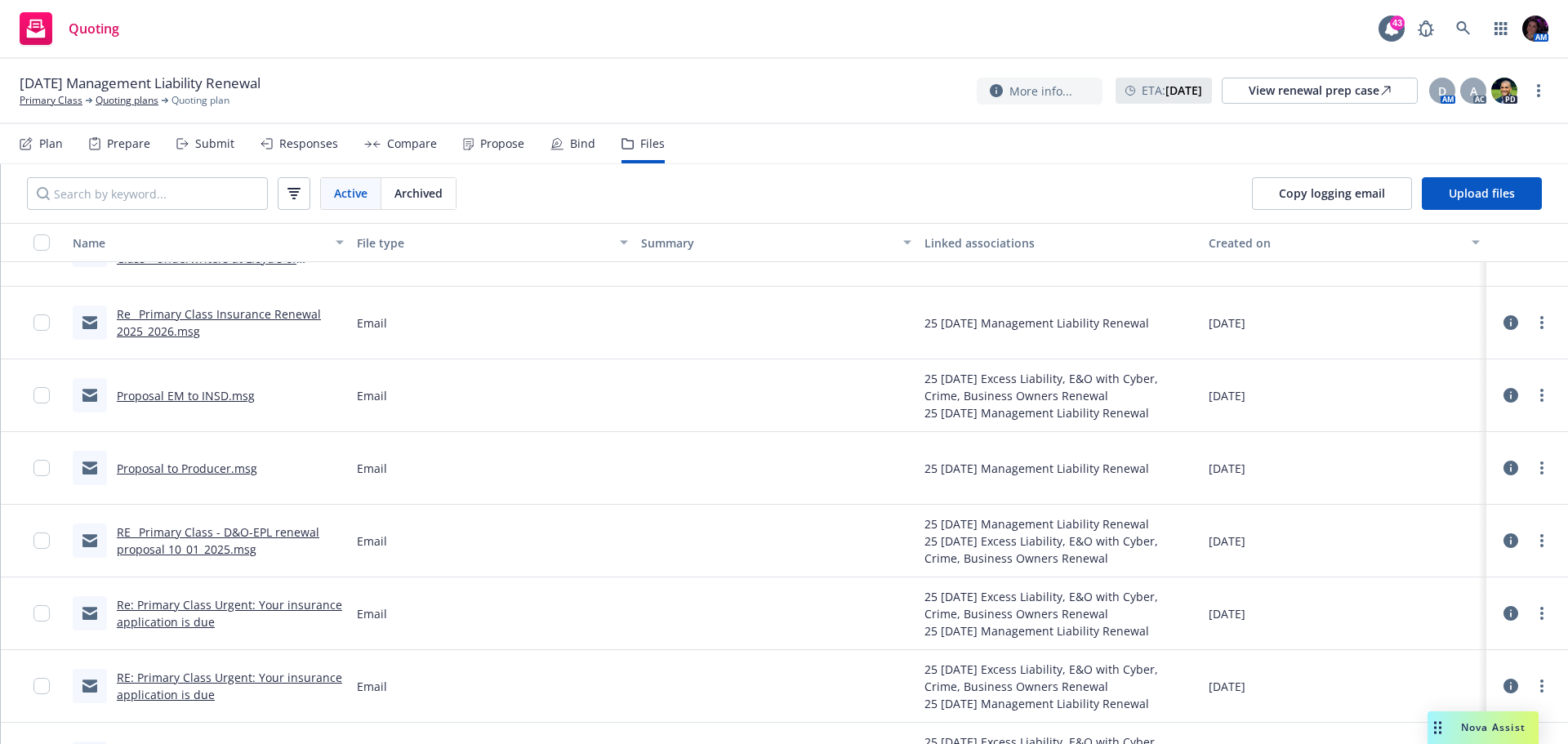
click at [184, 333] on link "Re_ Primary Class Insurance Renewal 2025_2026.msg" at bounding box center [219, 322] width 204 height 33
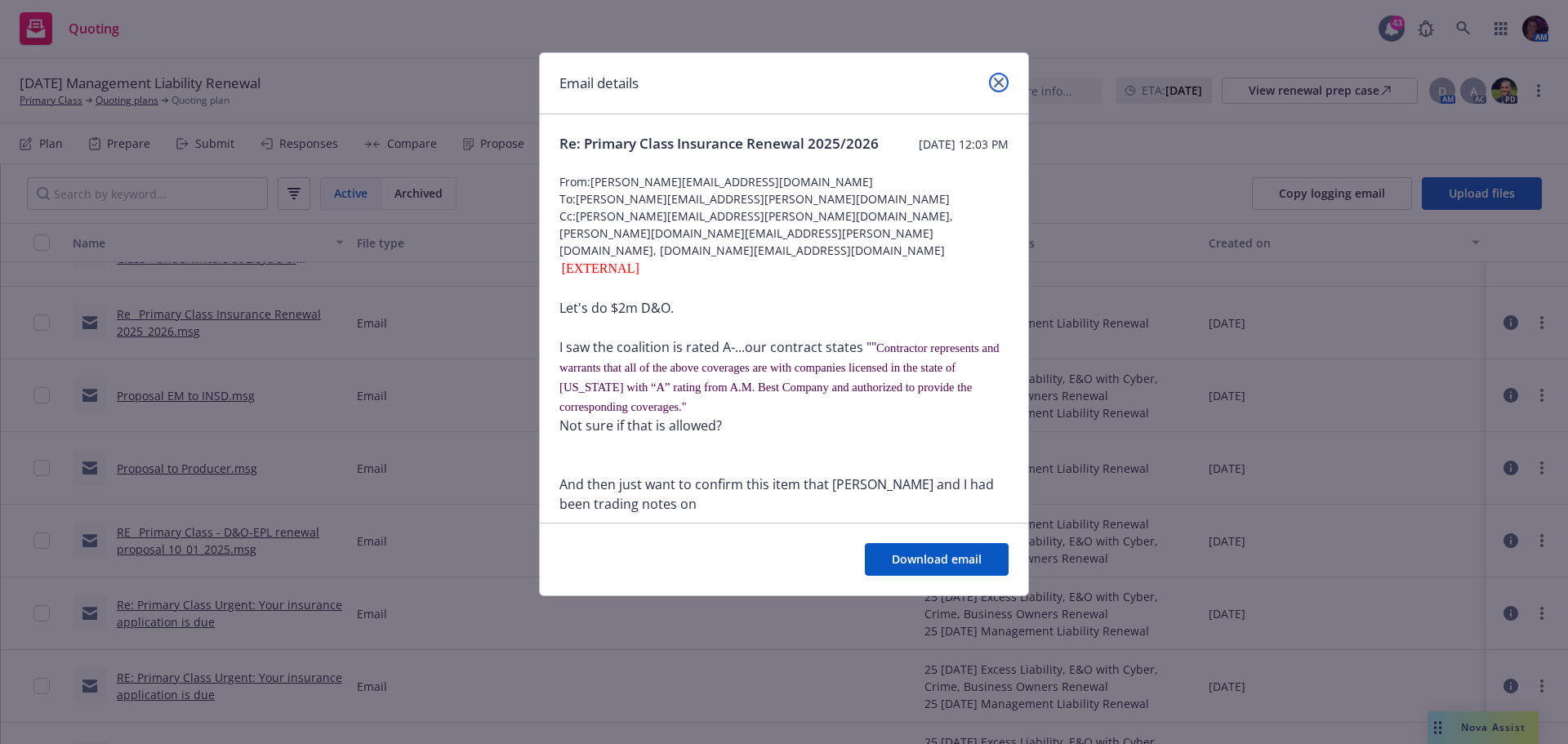
click at [1002, 81] on icon "close" at bounding box center [999, 82] width 10 height 10
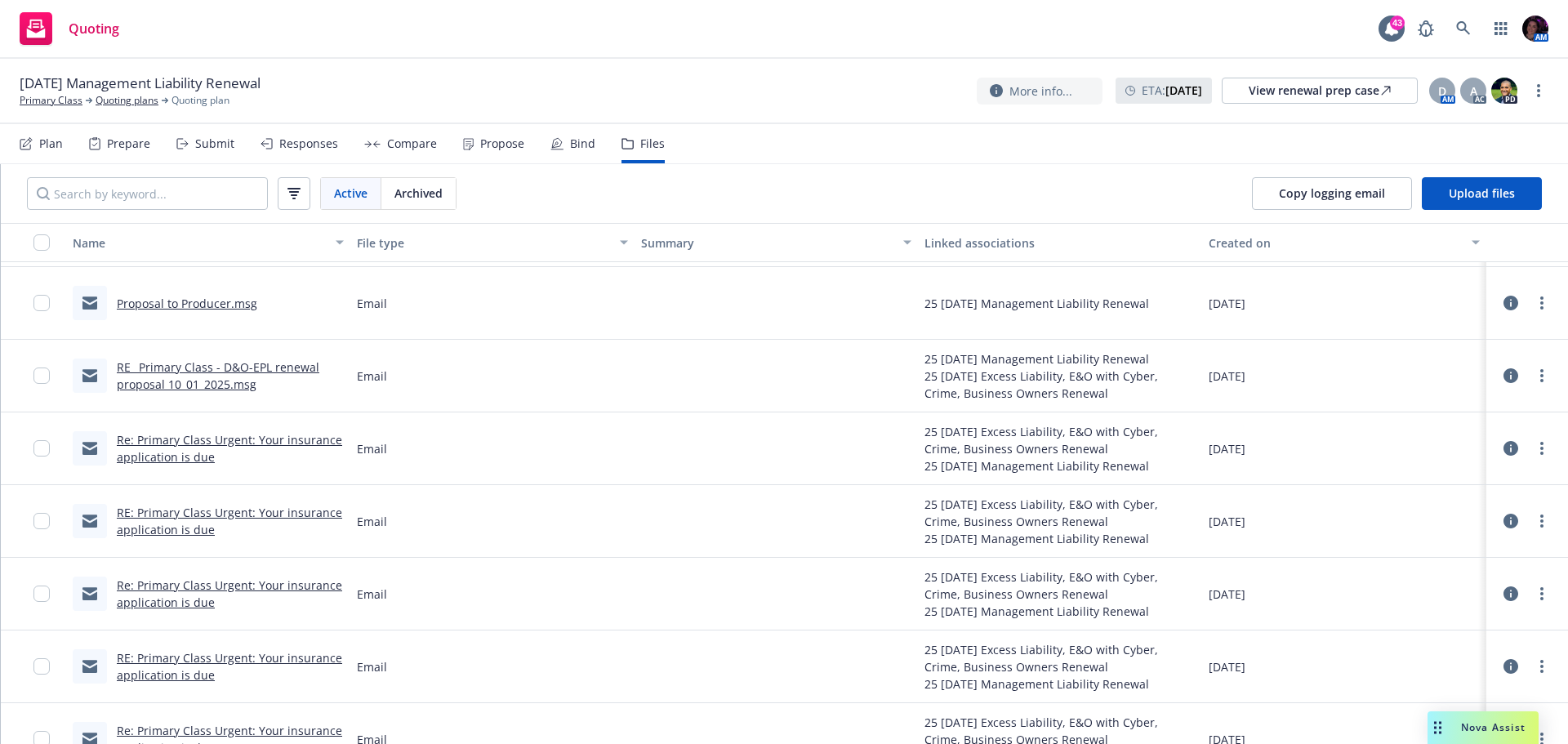
scroll to position [653, 0]
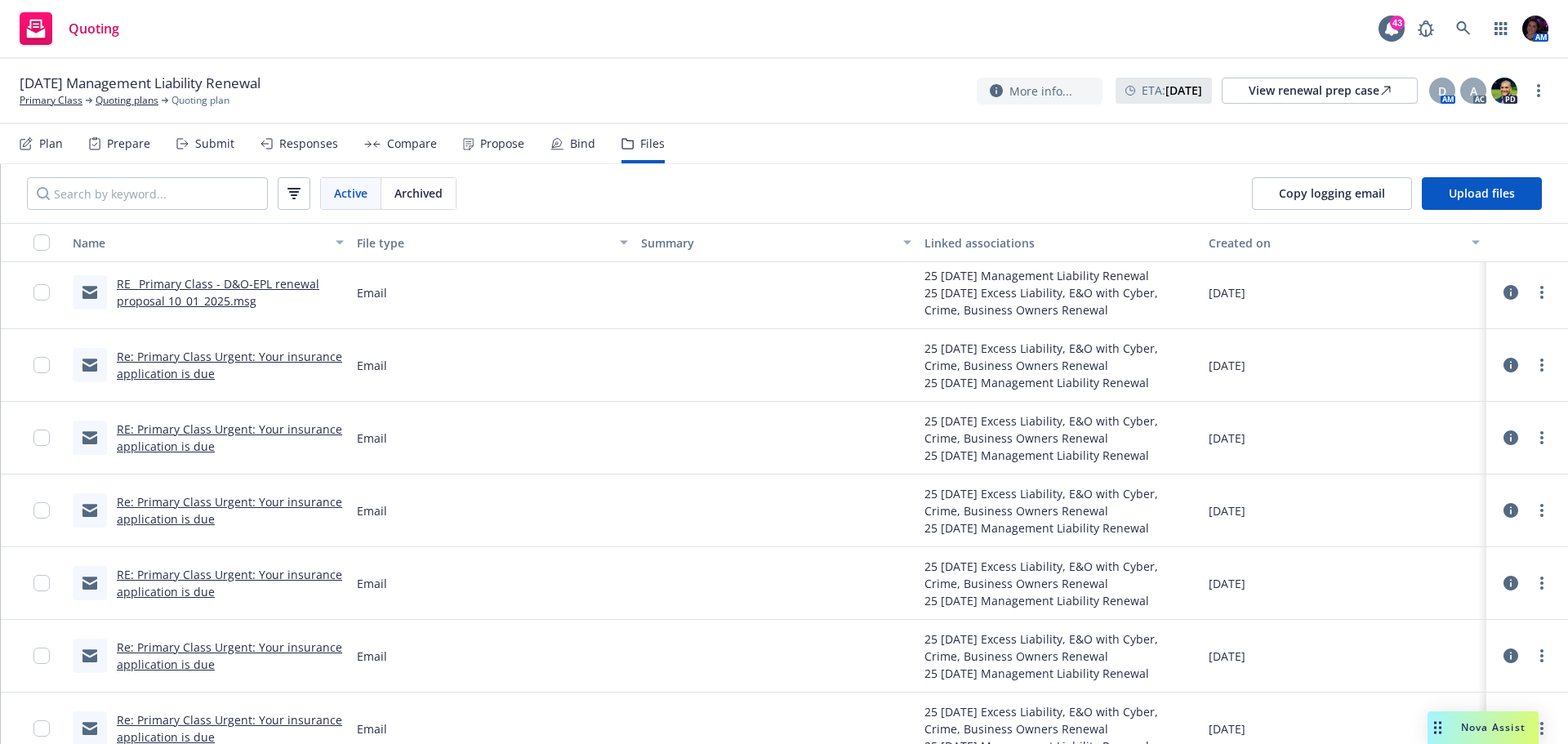
click at [242, 574] on link "RE: Primary Class Urgent: Your insurance application is due" at bounding box center [230, 583] width 226 height 33
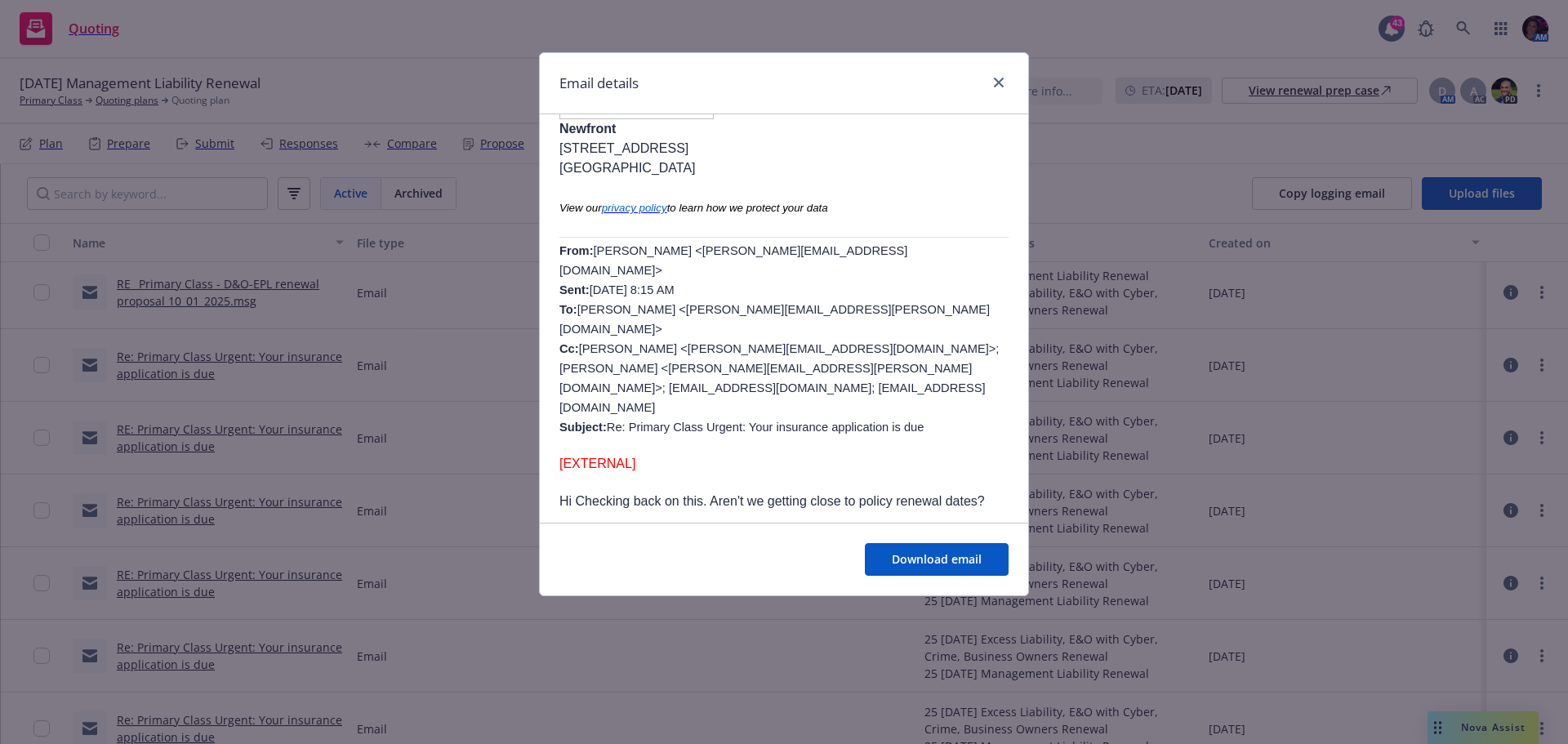
scroll to position [408, 0]
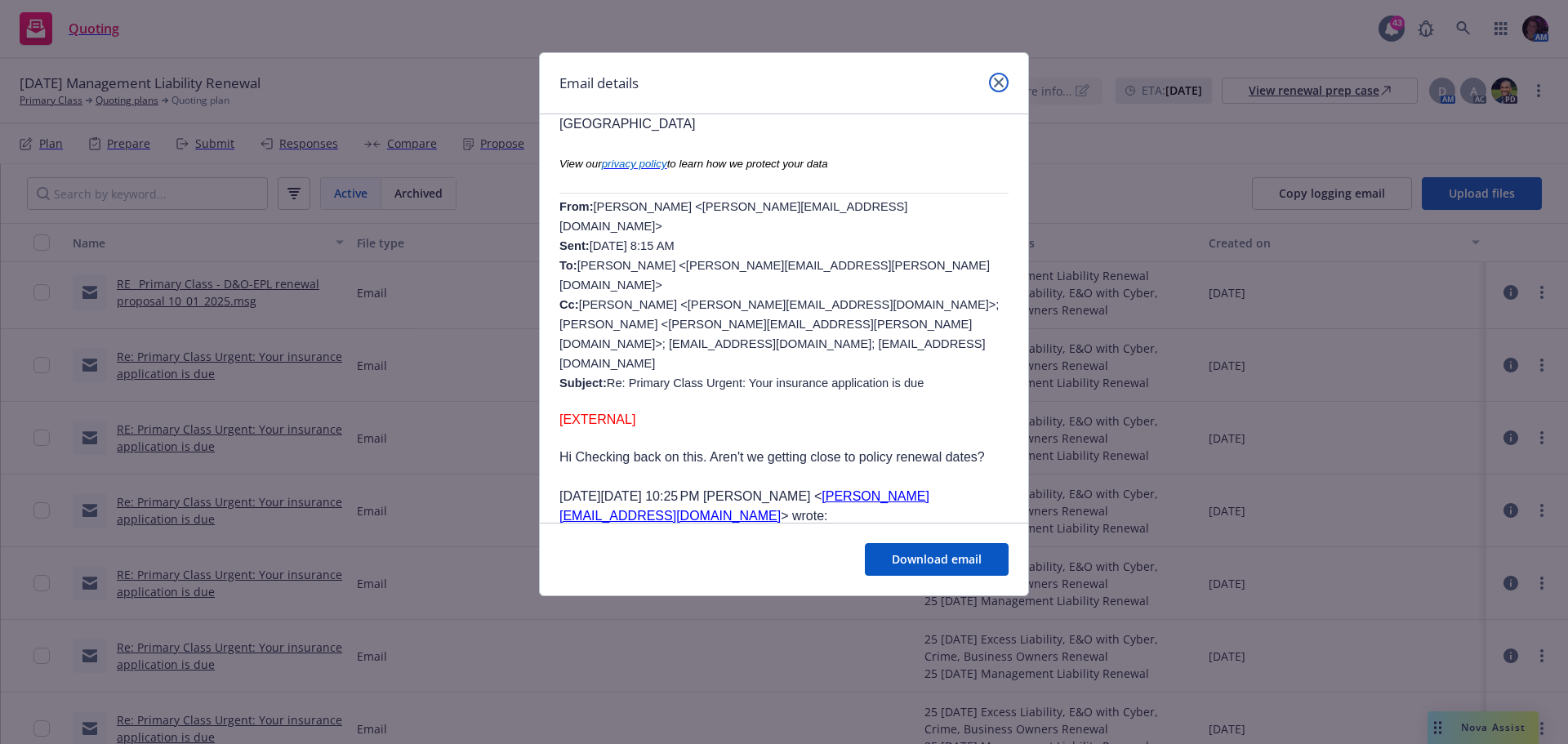
click at [996, 84] on icon "close" at bounding box center [999, 82] width 10 height 10
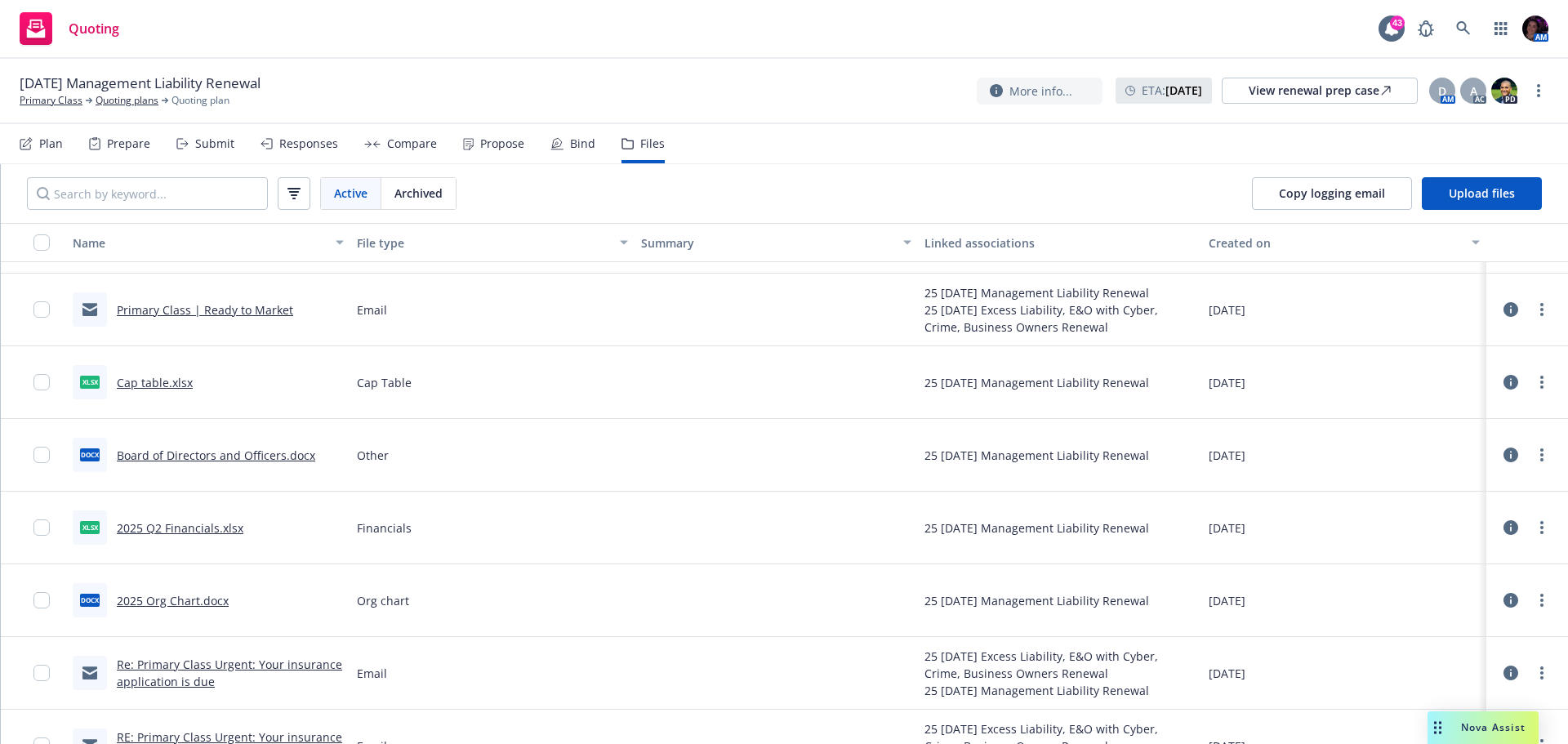
scroll to position [2042, 0]
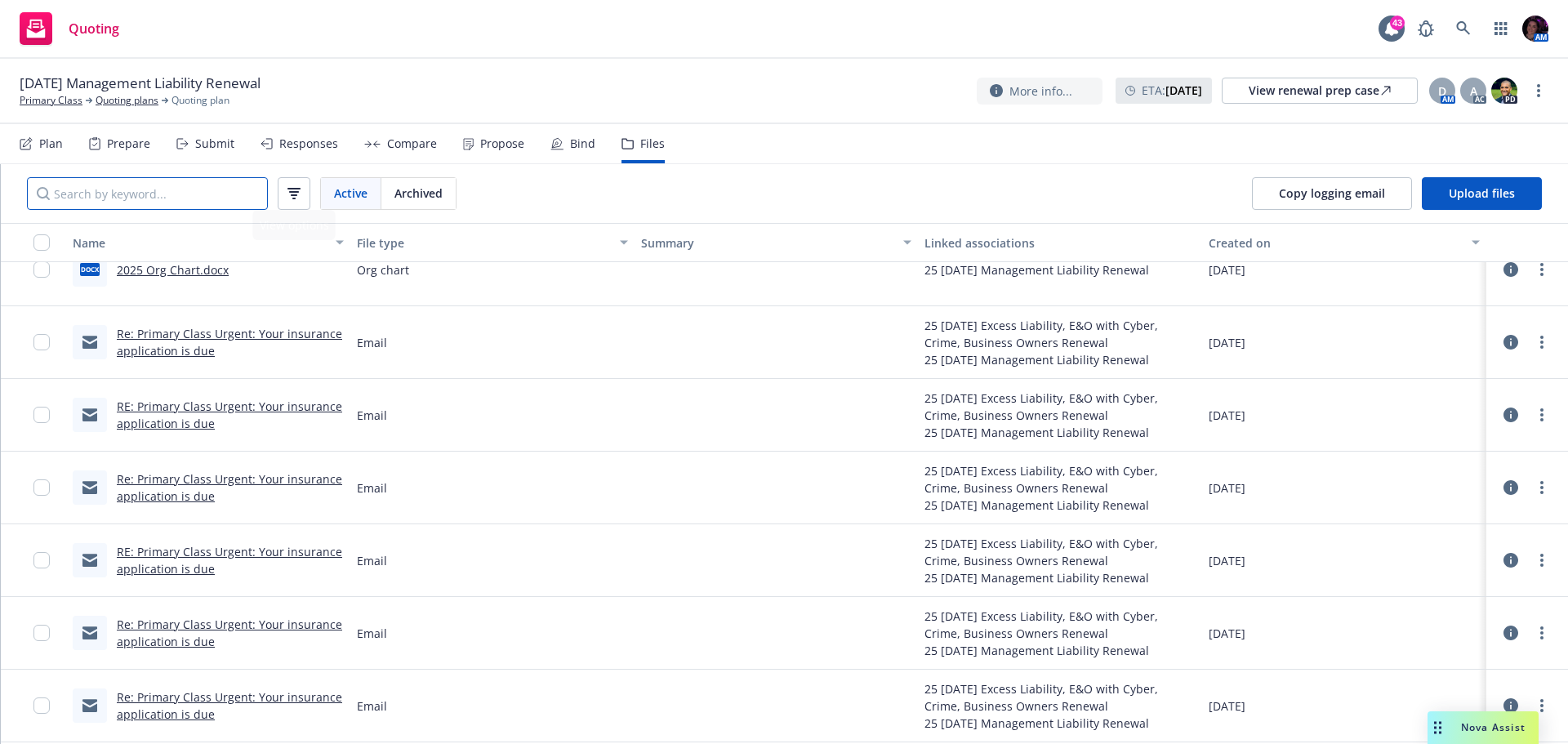
click at [198, 187] on input "Search by keyword..." at bounding box center [148, 193] width 241 height 33
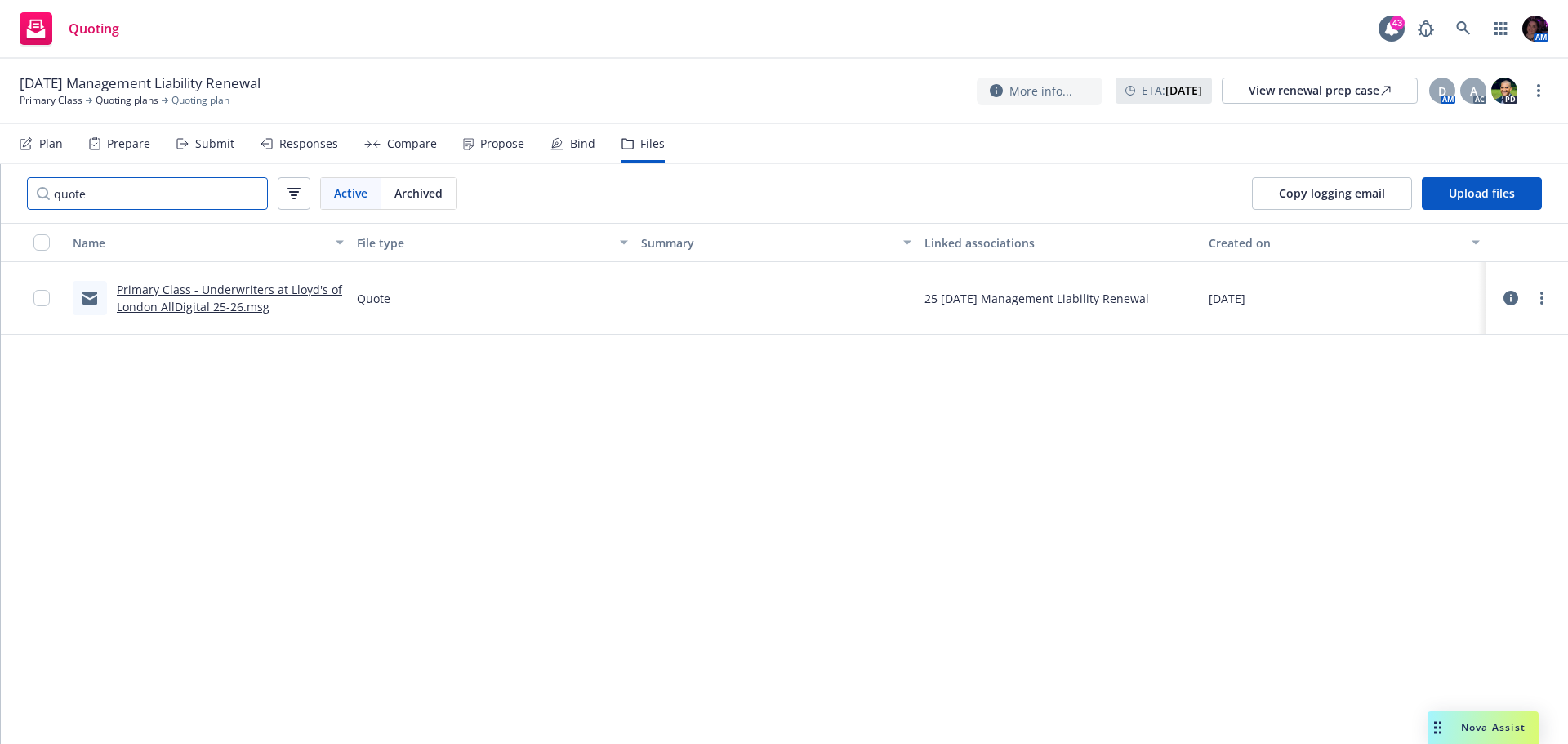
type input "quote"
click at [223, 292] on link "Primary Class - Underwriters at Lloyd's of London AllDigital 25-26.msg" at bounding box center [230, 298] width 226 height 33
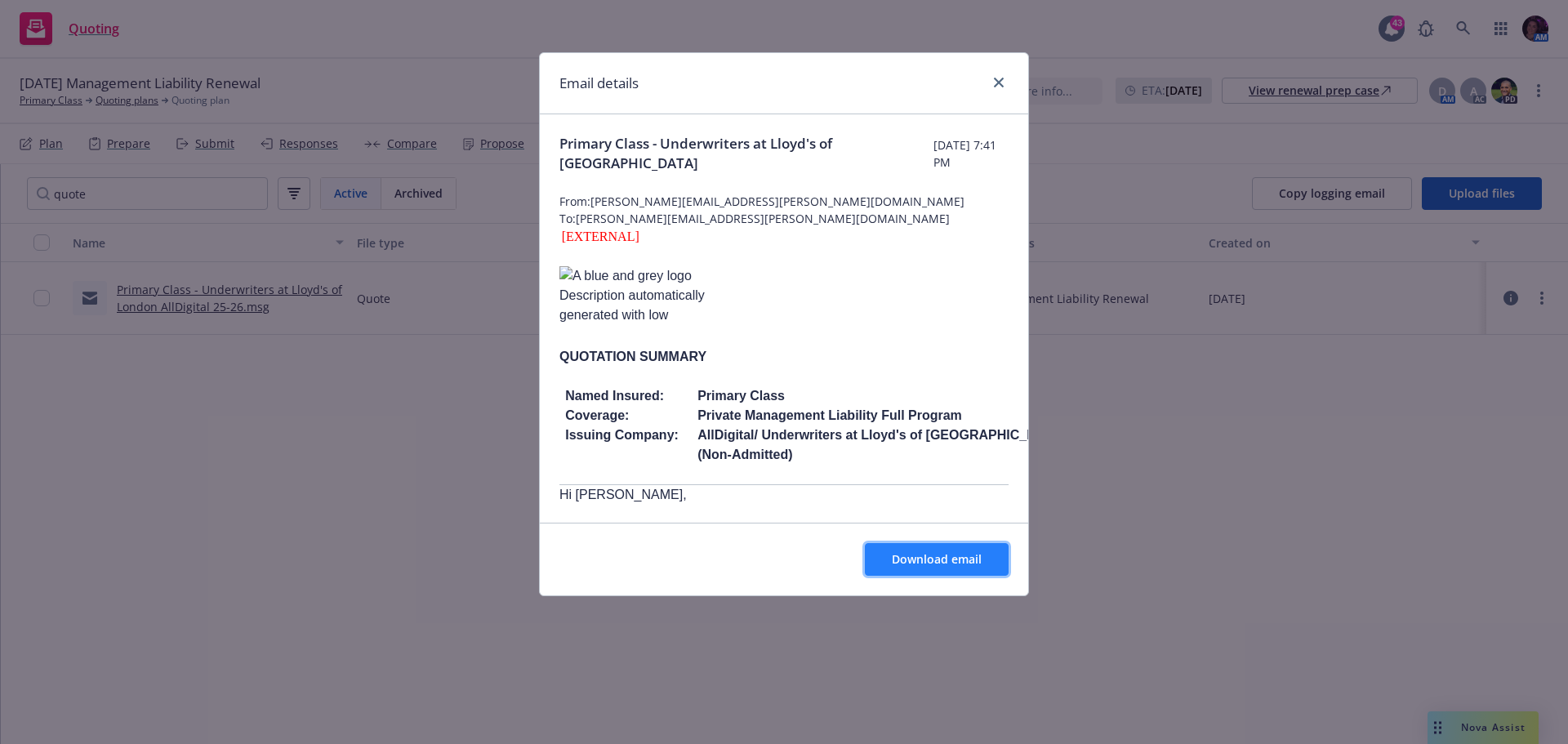
click at [952, 561] on span "Download email" at bounding box center [937, 559] width 90 height 15
click at [998, 82] on icon "close" at bounding box center [999, 82] width 10 height 10
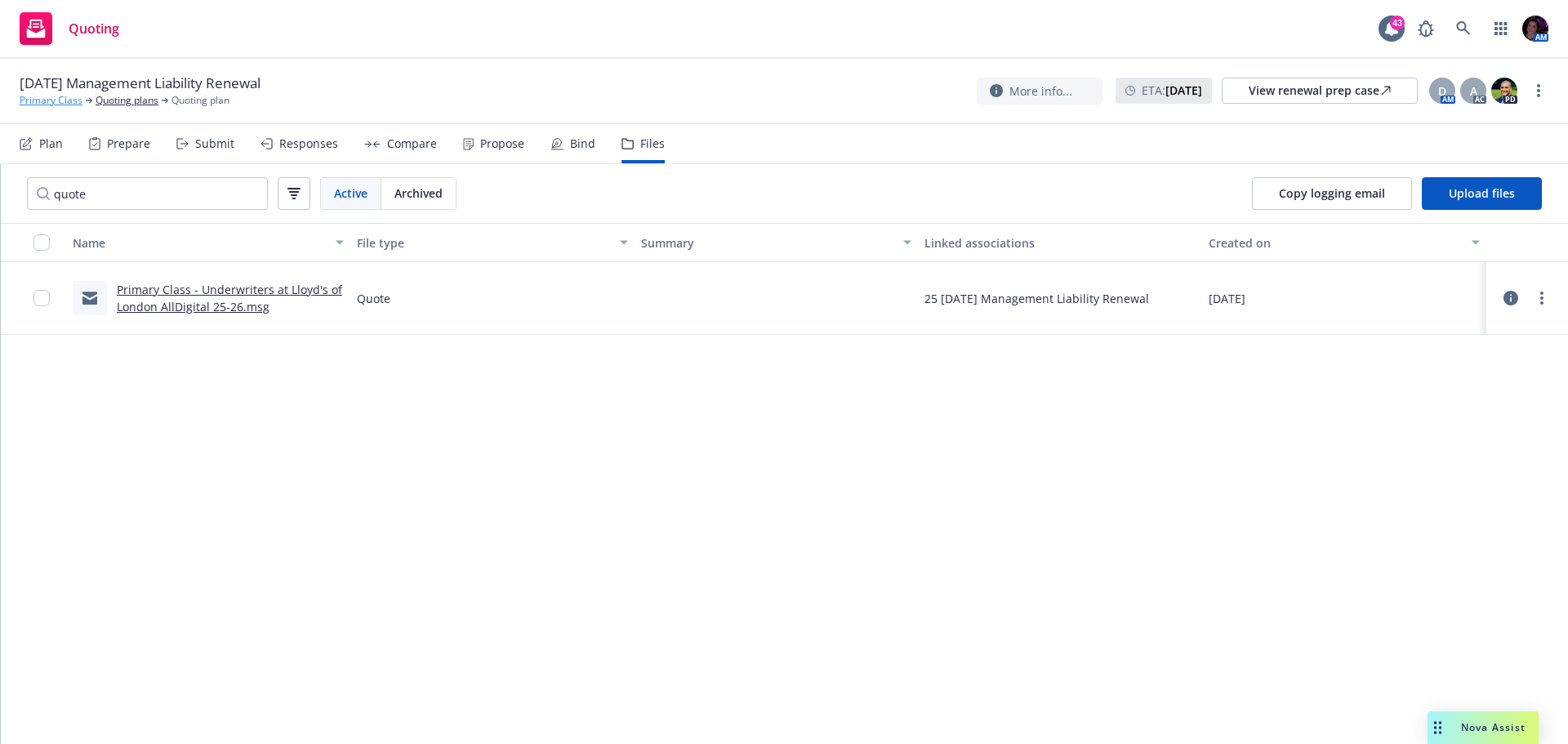
click at [74, 98] on link "Primary Class" at bounding box center [51, 100] width 63 height 14
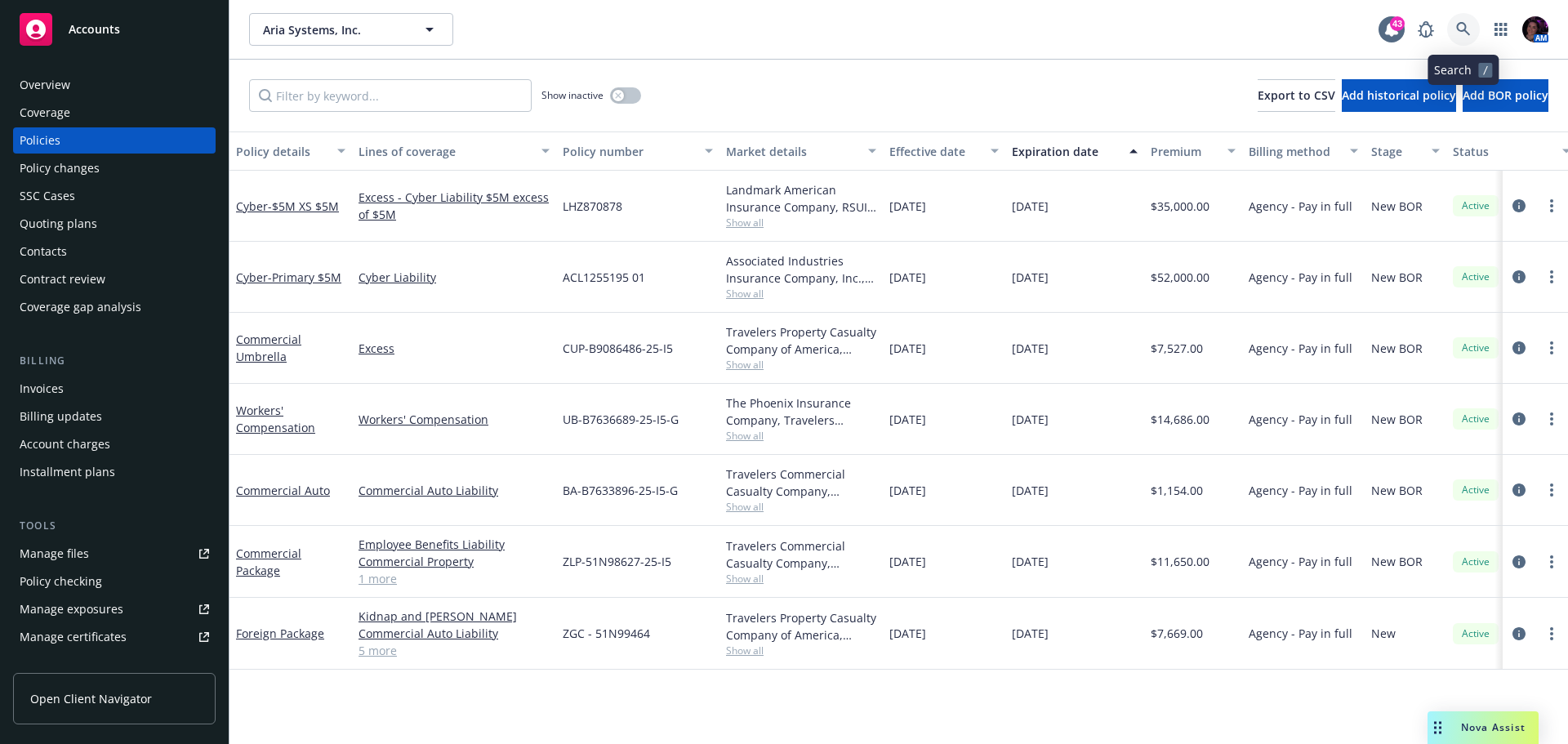
click at [1465, 32] on icon at bounding box center [1463, 29] width 14 height 14
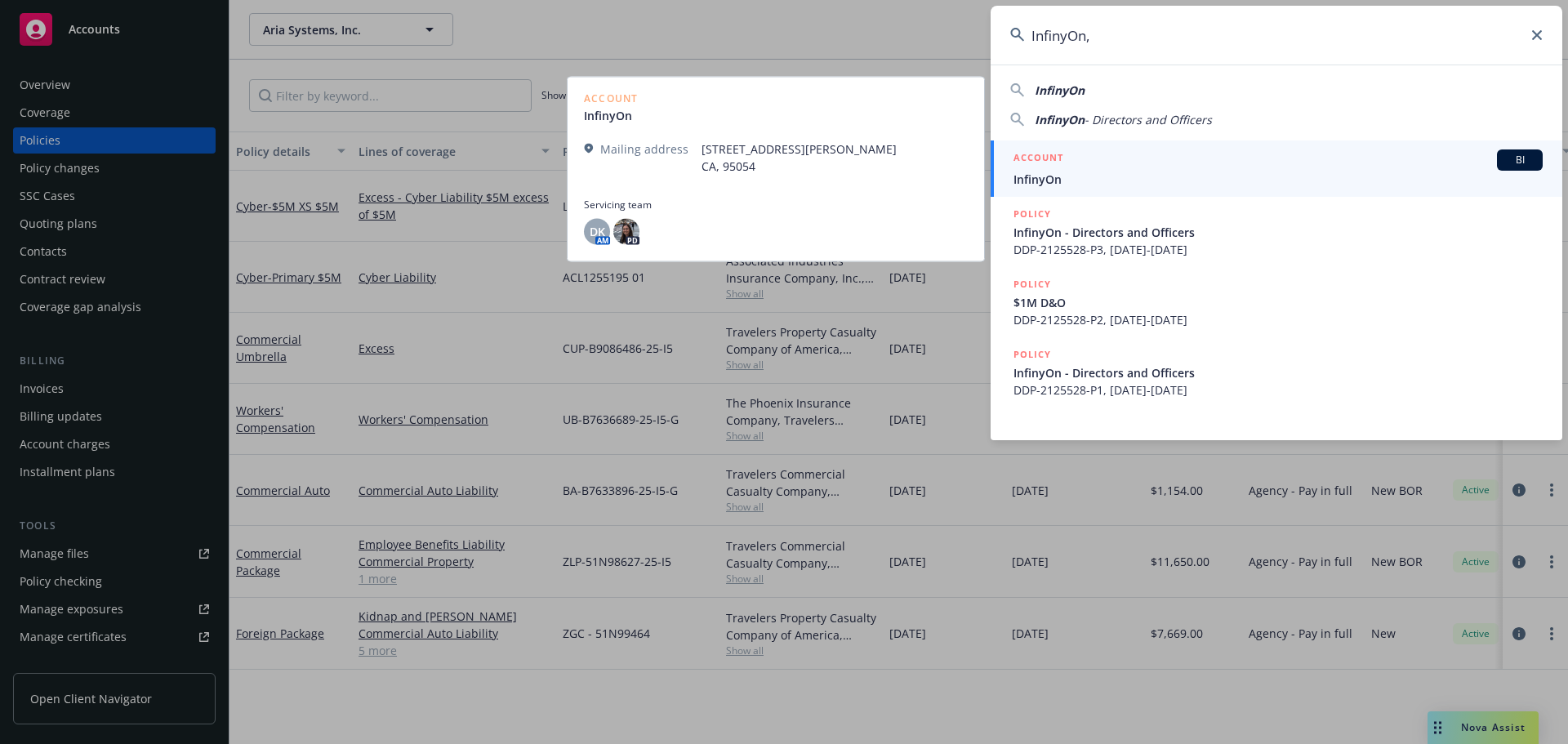
type input "InfinyOn,"
click at [1202, 165] on div "ACCOUNT BI" at bounding box center [1278, 159] width 529 height 21
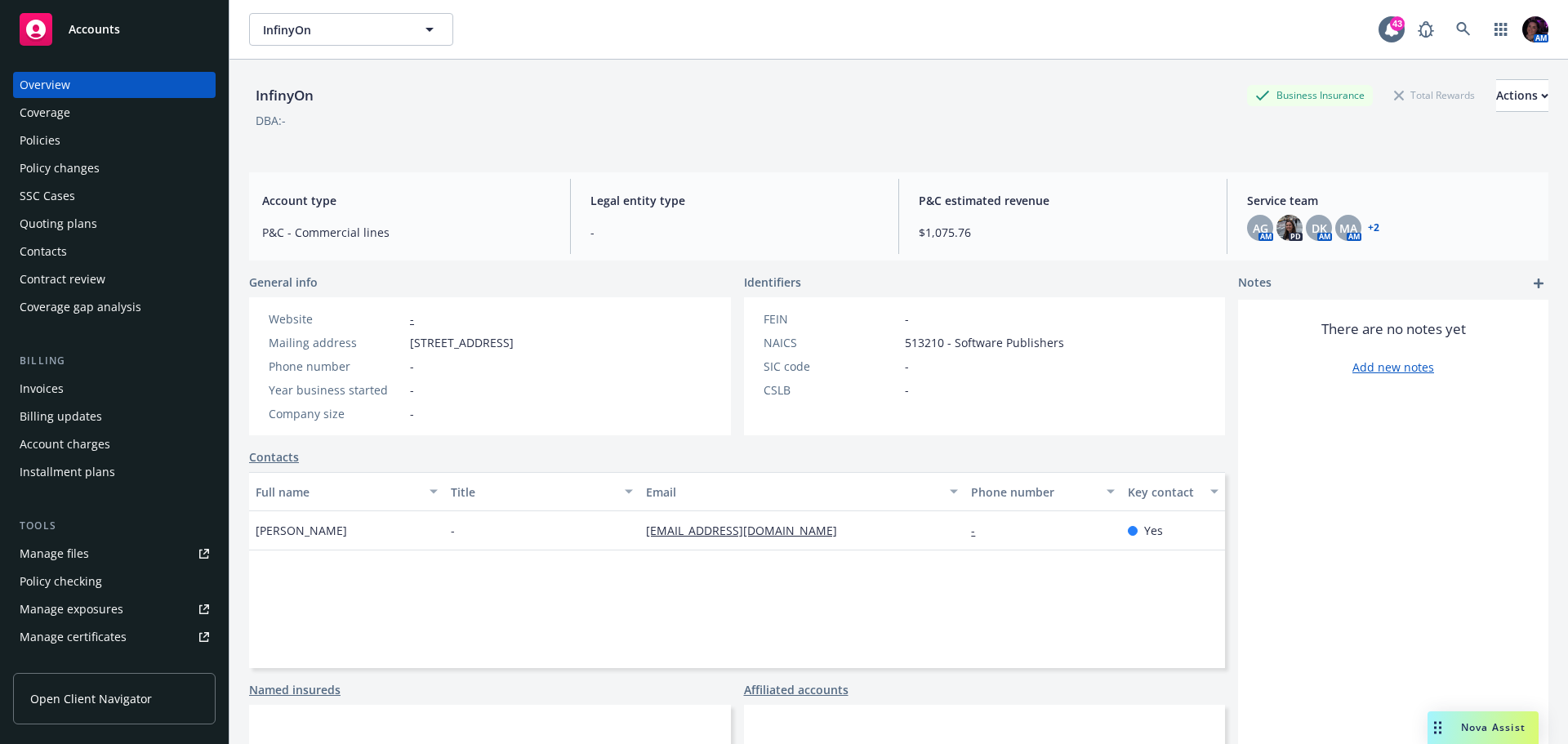
click at [75, 394] on div "Invoices" at bounding box center [114, 389] width 189 height 26
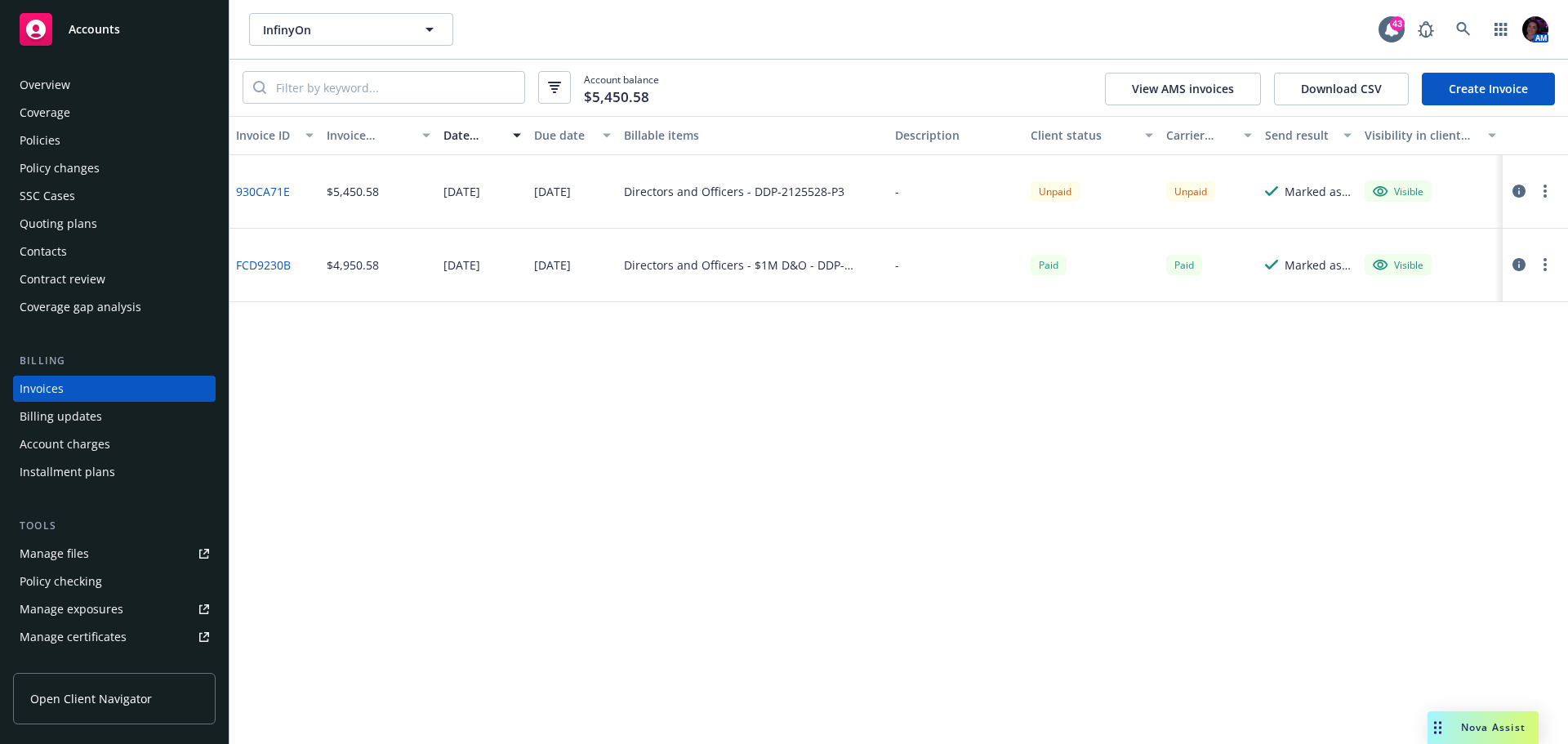
click at [74, 135] on div "Policies" at bounding box center [114, 140] width 189 height 26
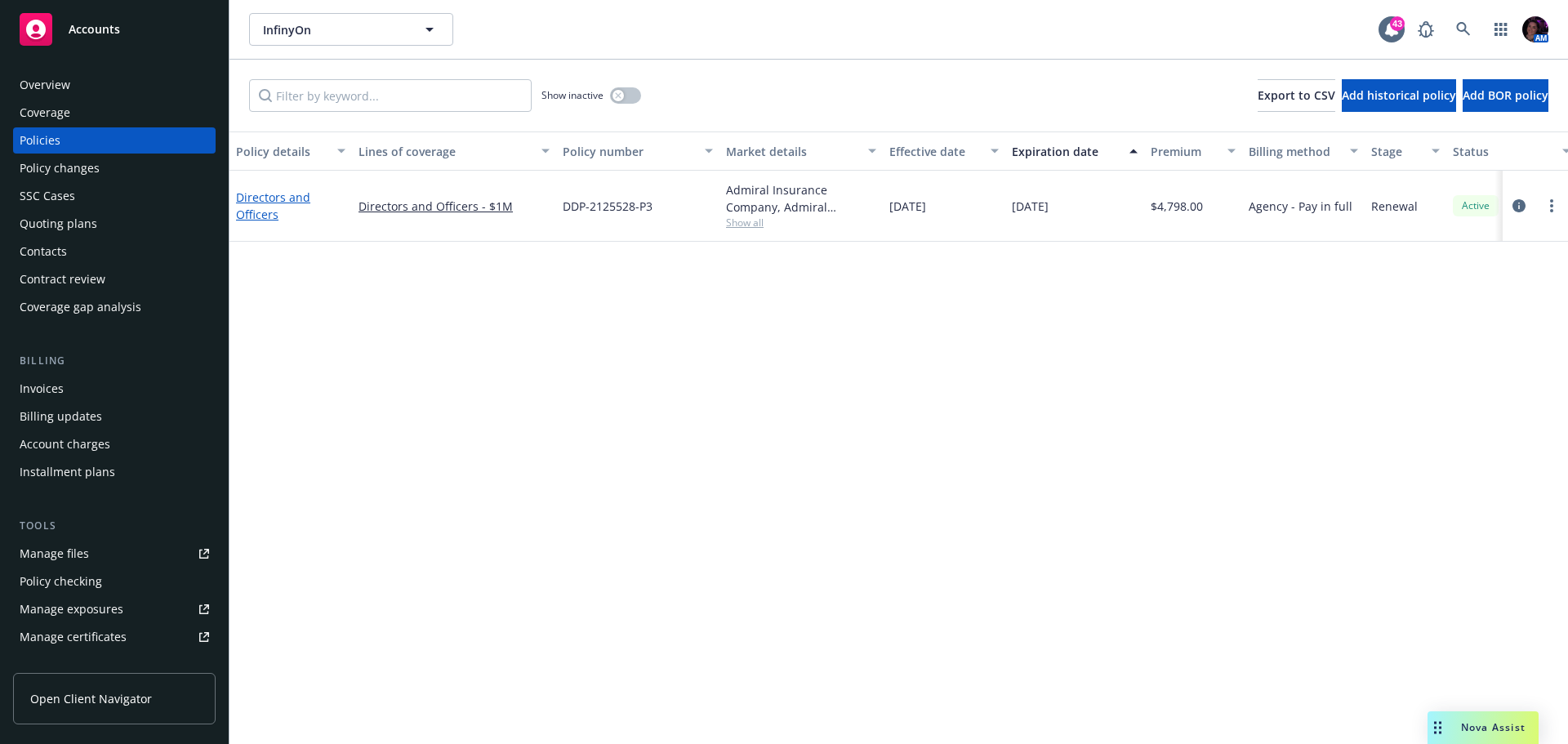
click at [261, 199] on link "Directors and Officers" at bounding box center [273, 205] width 75 height 33
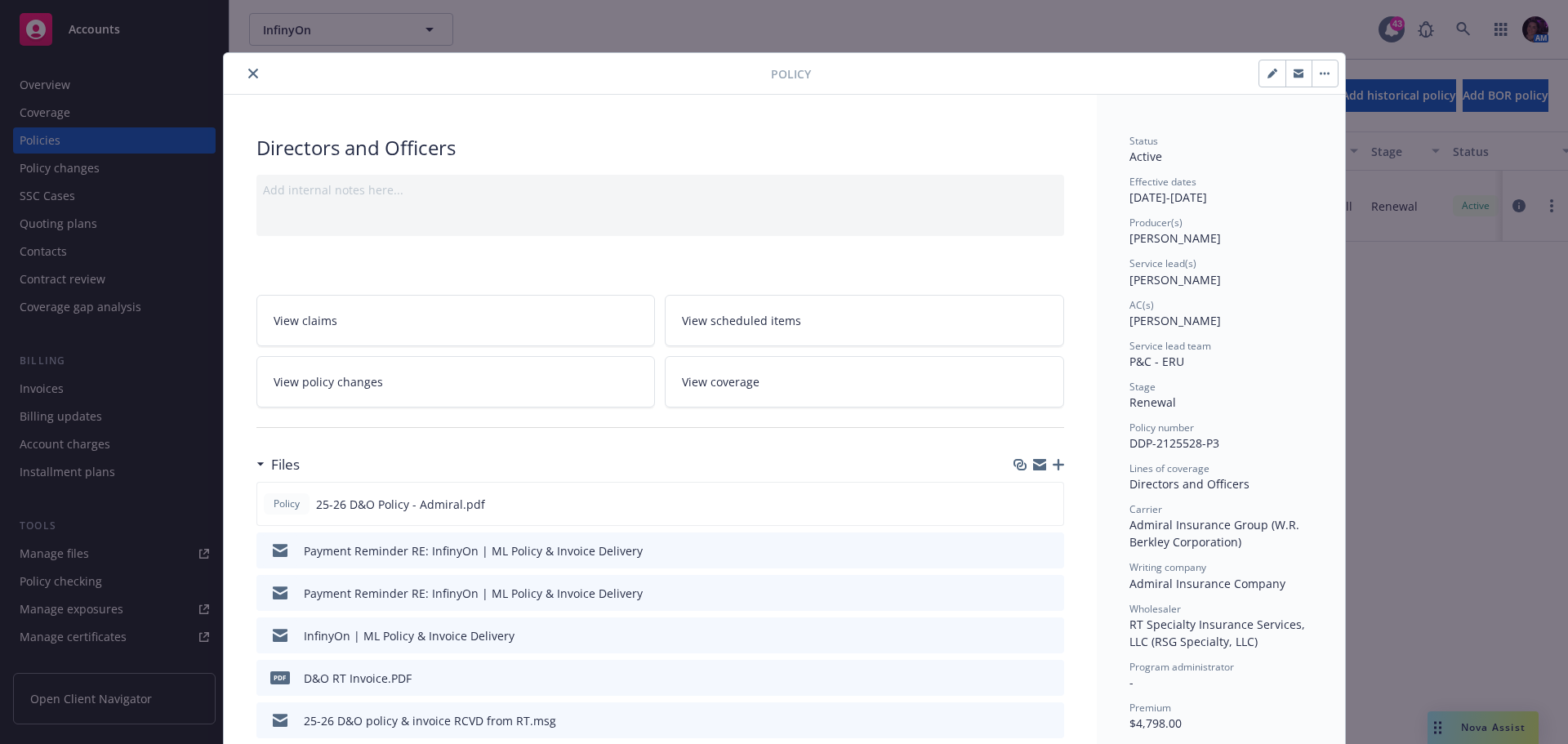
click at [1041, 545] on icon "preview file" at bounding box center [1048, 549] width 14 height 11
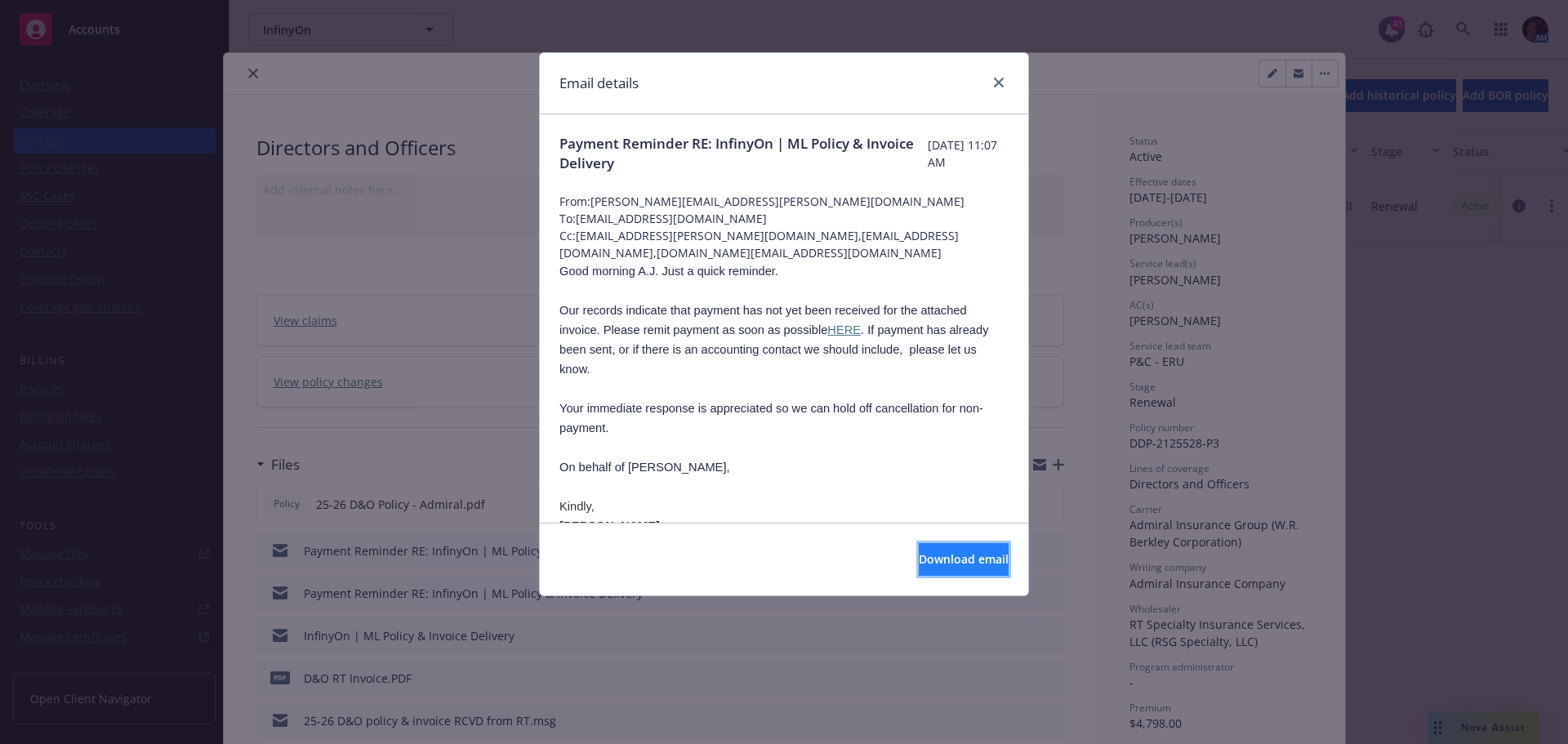
click at [918, 551] on button "Download email" at bounding box center [963, 559] width 90 height 33
click at [1002, 79] on icon "close" at bounding box center [999, 82] width 10 height 10
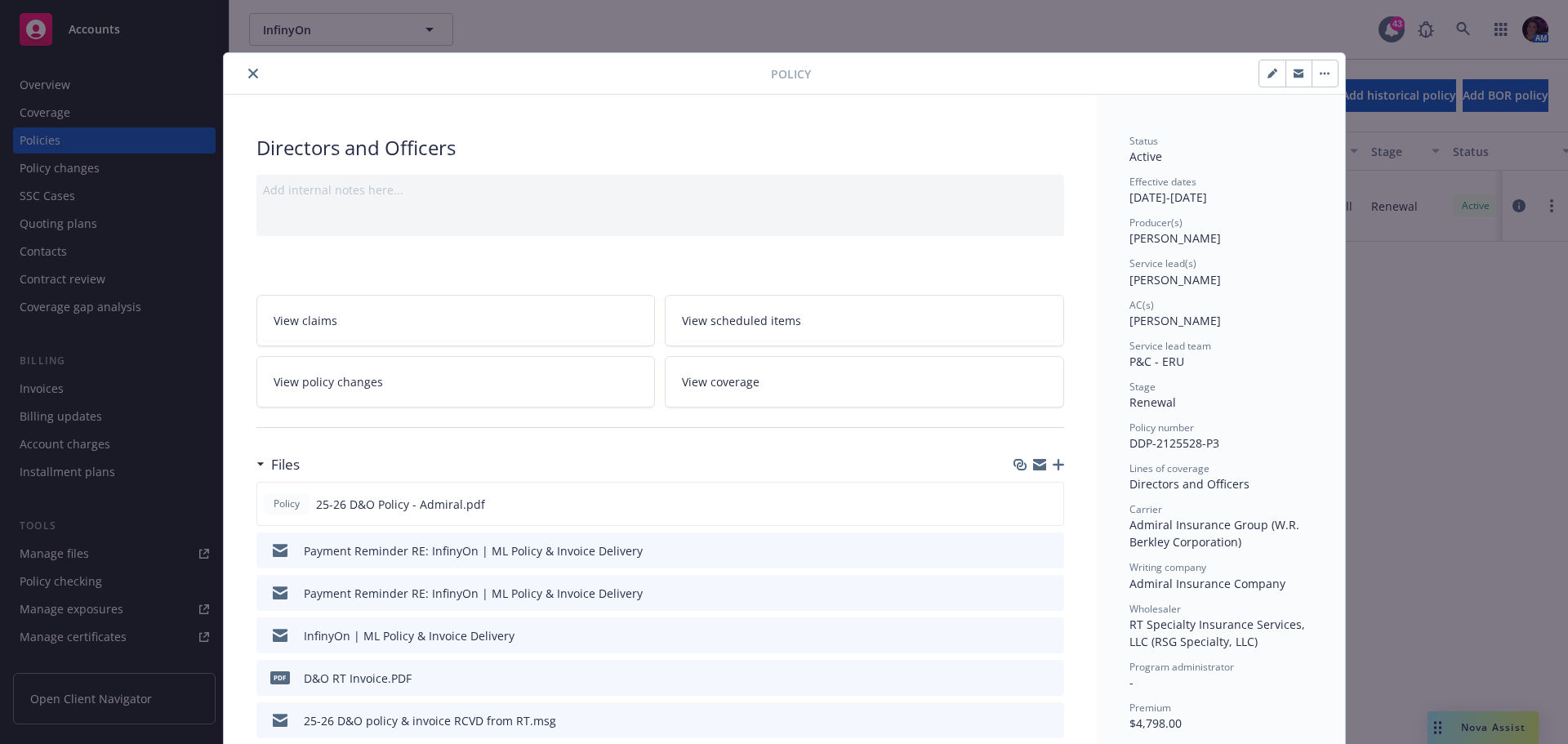
click at [248, 70] on icon "close" at bounding box center [254, 74] width 10 height 10
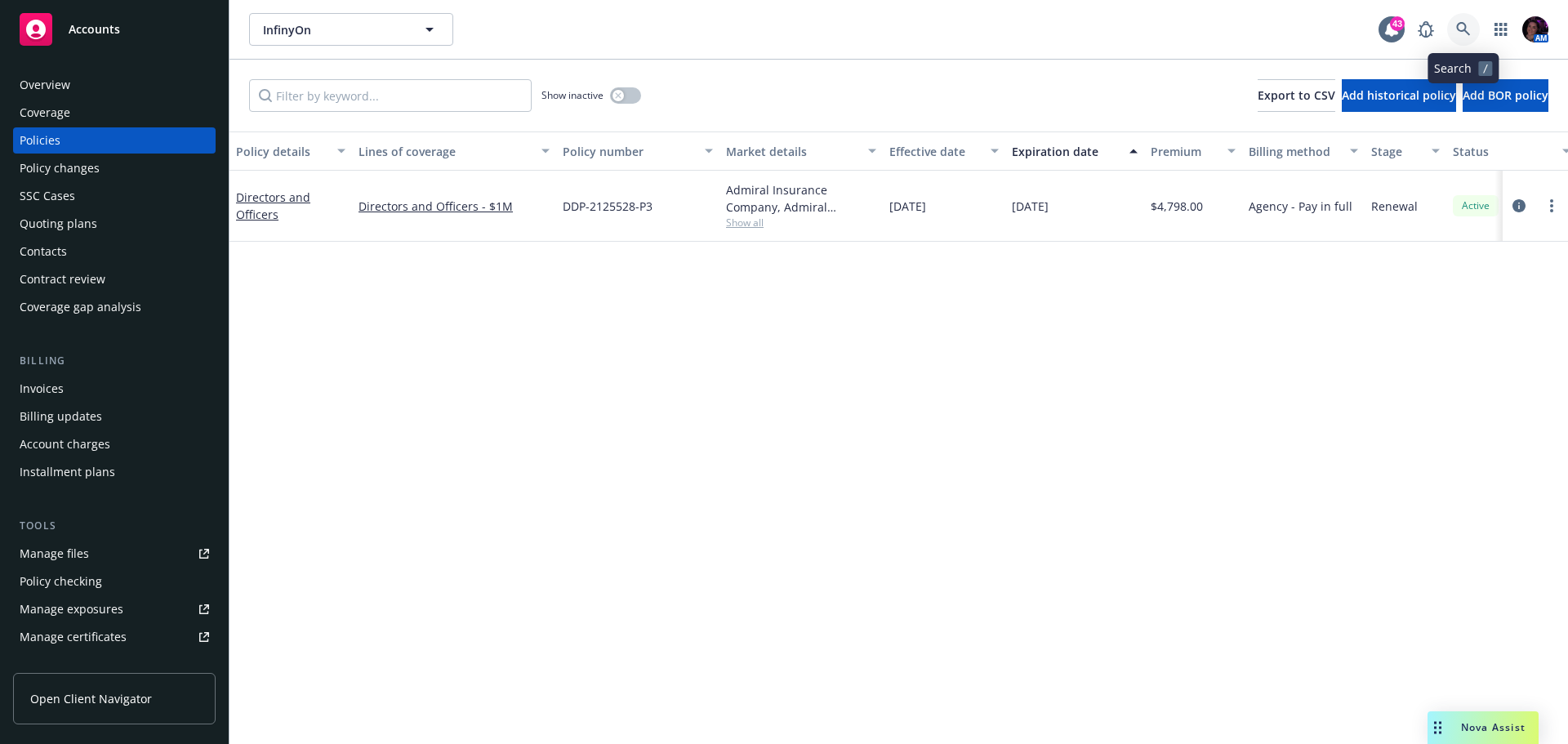
click at [1464, 22] on icon at bounding box center [1463, 29] width 14 height 14
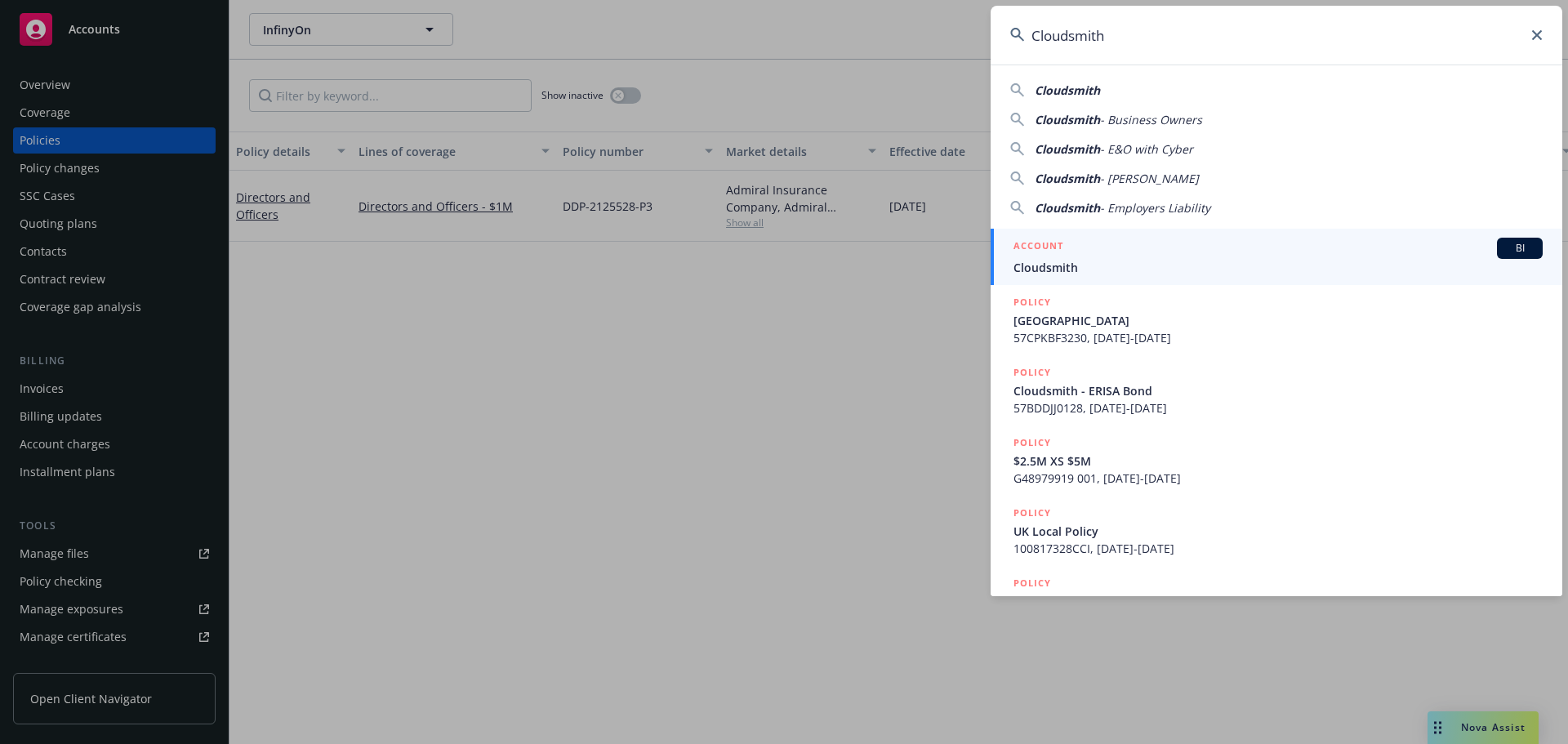
type input "Cloudsmith"
click at [1192, 243] on div "ACCOUNT BI" at bounding box center [1278, 248] width 529 height 21
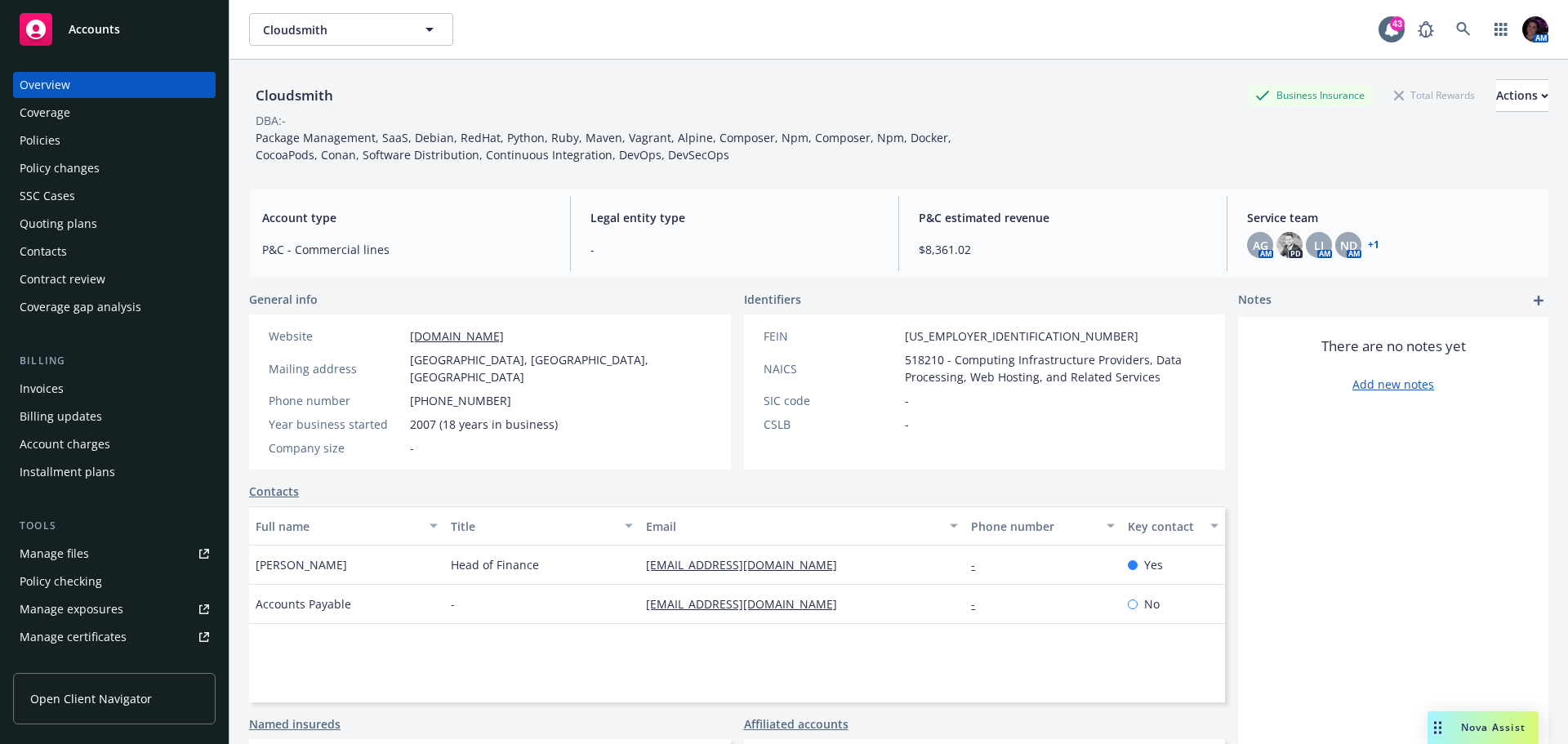
click at [127, 141] on div "Policies" at bounding box center [114, 140] width 189 height 26
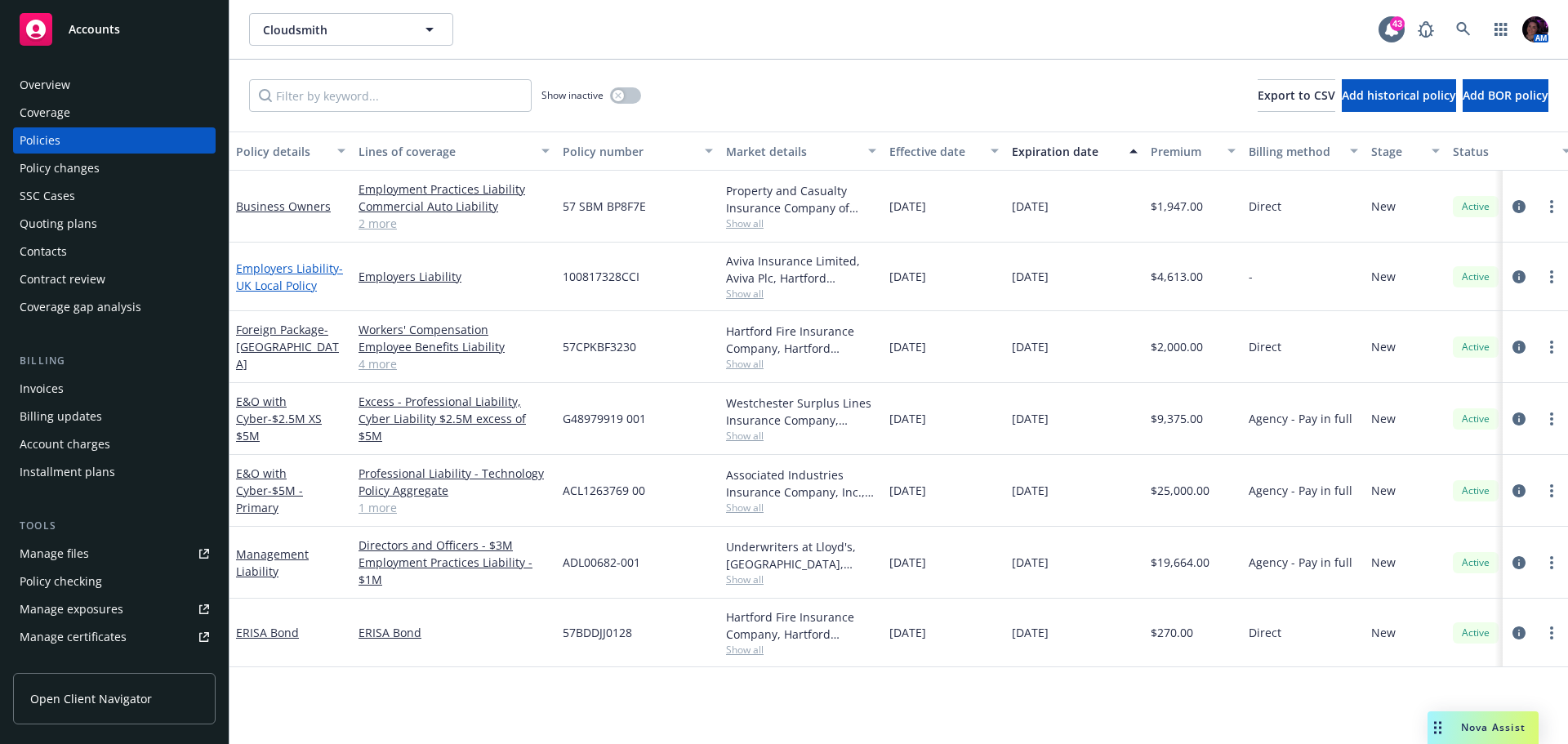
click at [313, 274] on link "Employers Liability - UK Local Policy" at bounding box center [289, 277] width 107 height 33
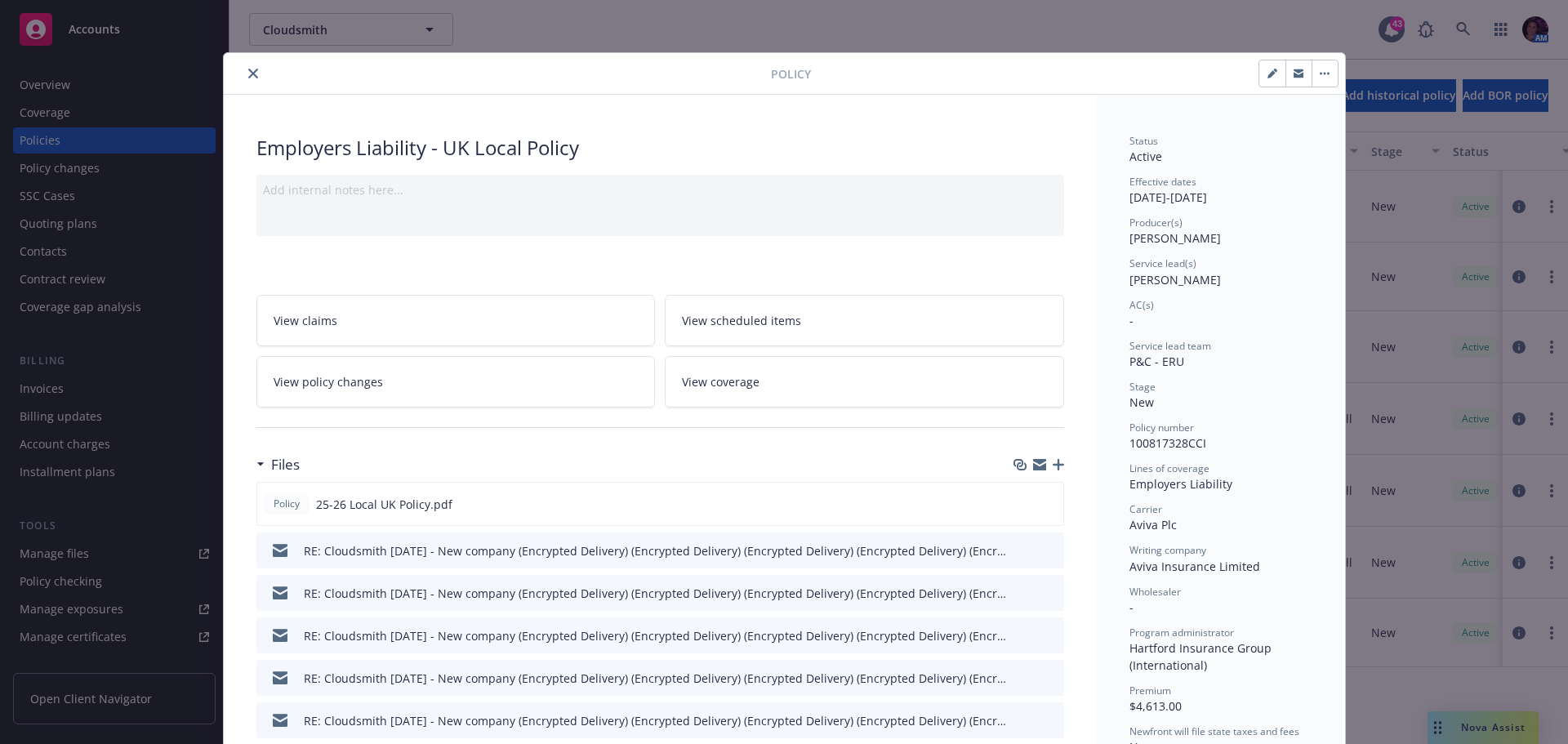
click at [1046, 551] on icon "preview file" at bounding box center [1048, 549] width 14 height 11
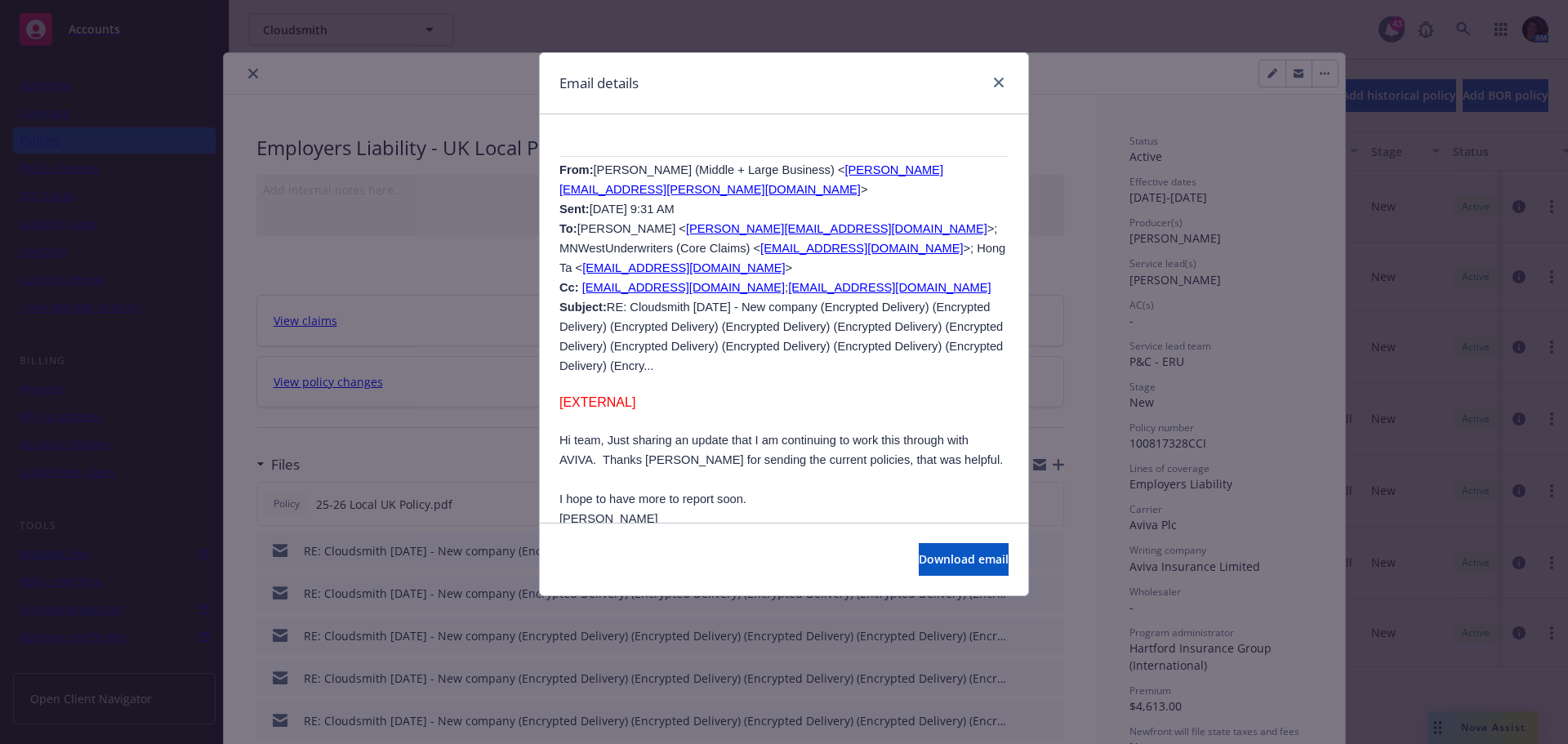
scroll to position [2532, 0]
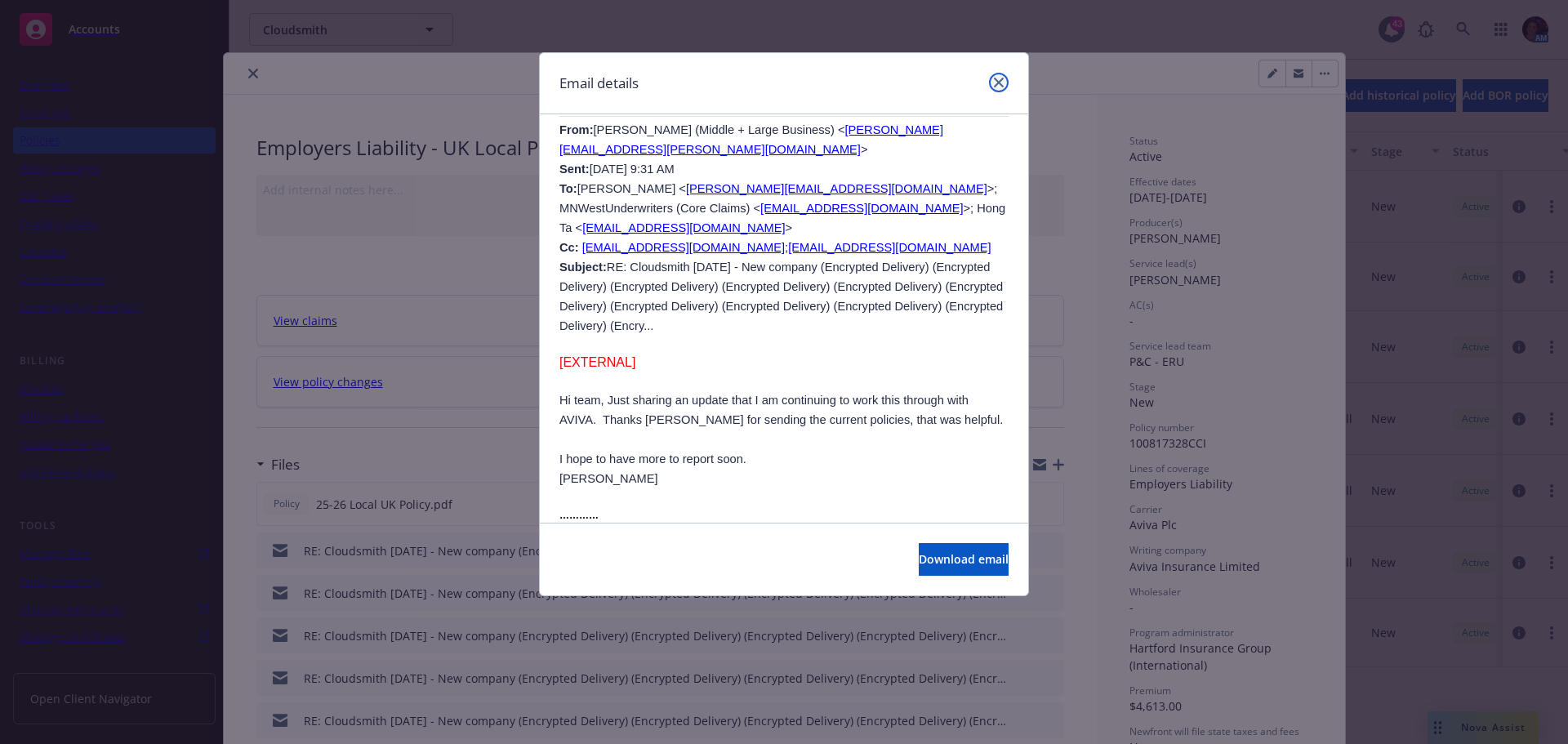
click at [996, 84] on icon "close" at bounding box center [999, 82] width 10 height 10
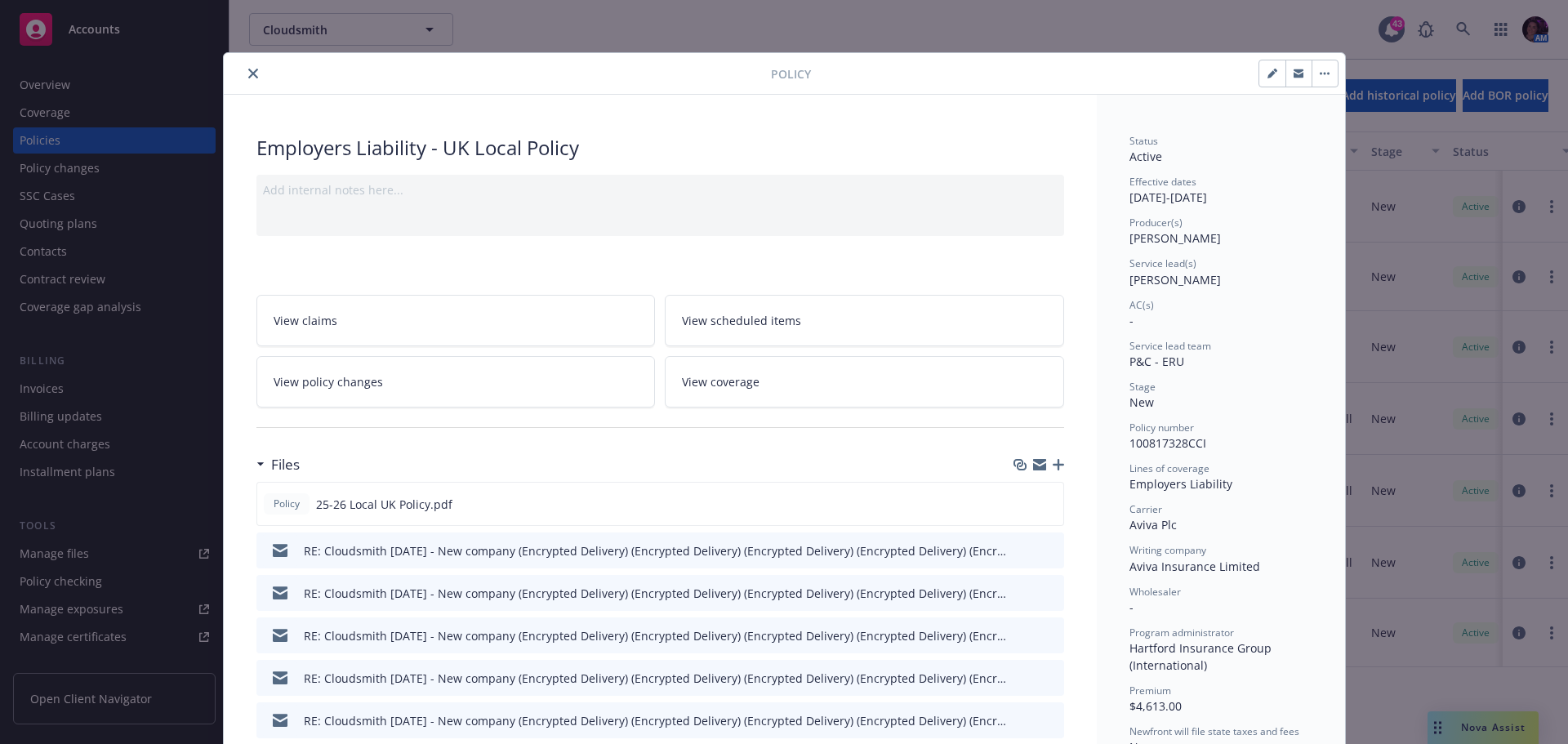
click at [243, 72] on button "close" at bounding box center [253, 73] width 20 height 20
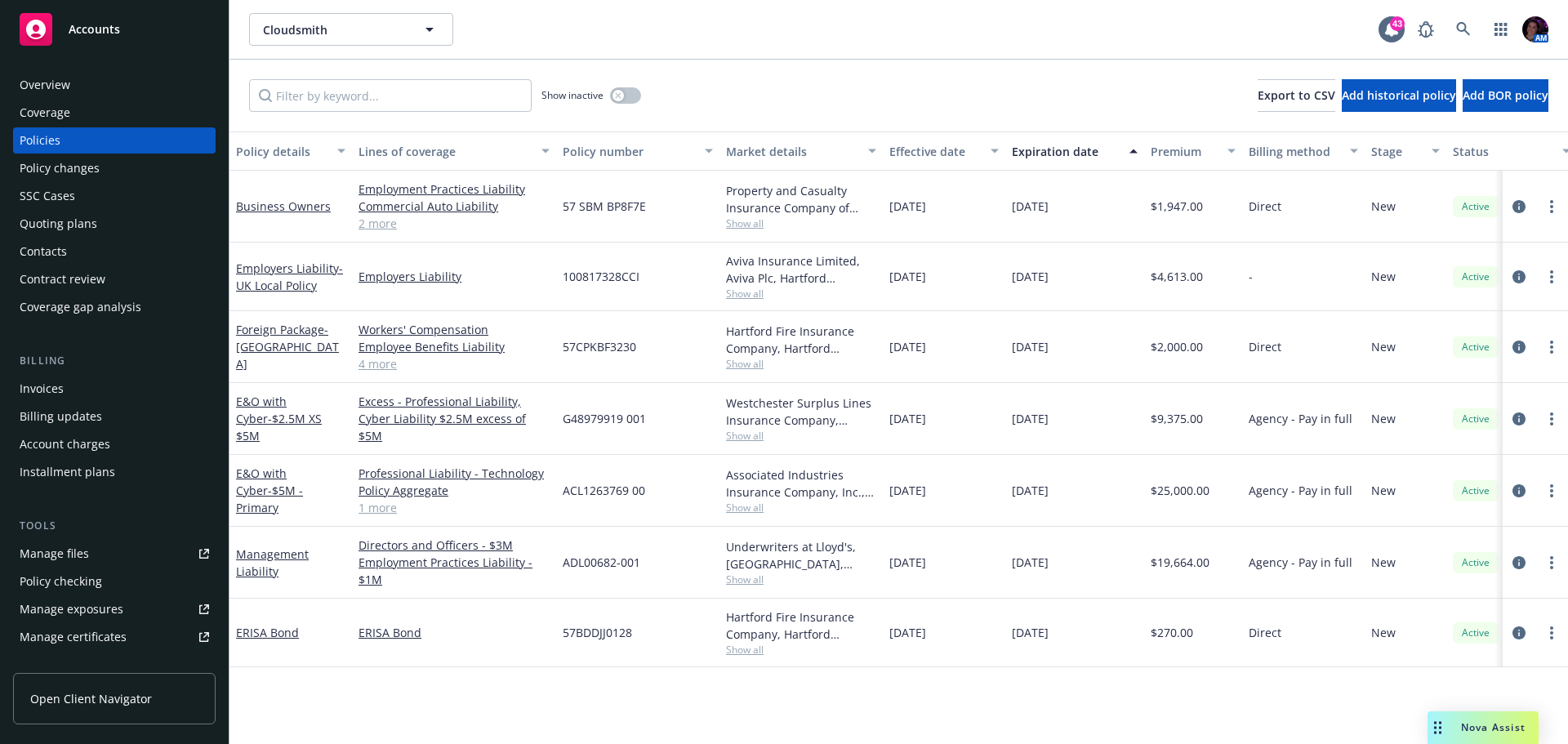
click at [78, 395] on div "Invoices" at bounding box center [114, 389] width 189 height 26
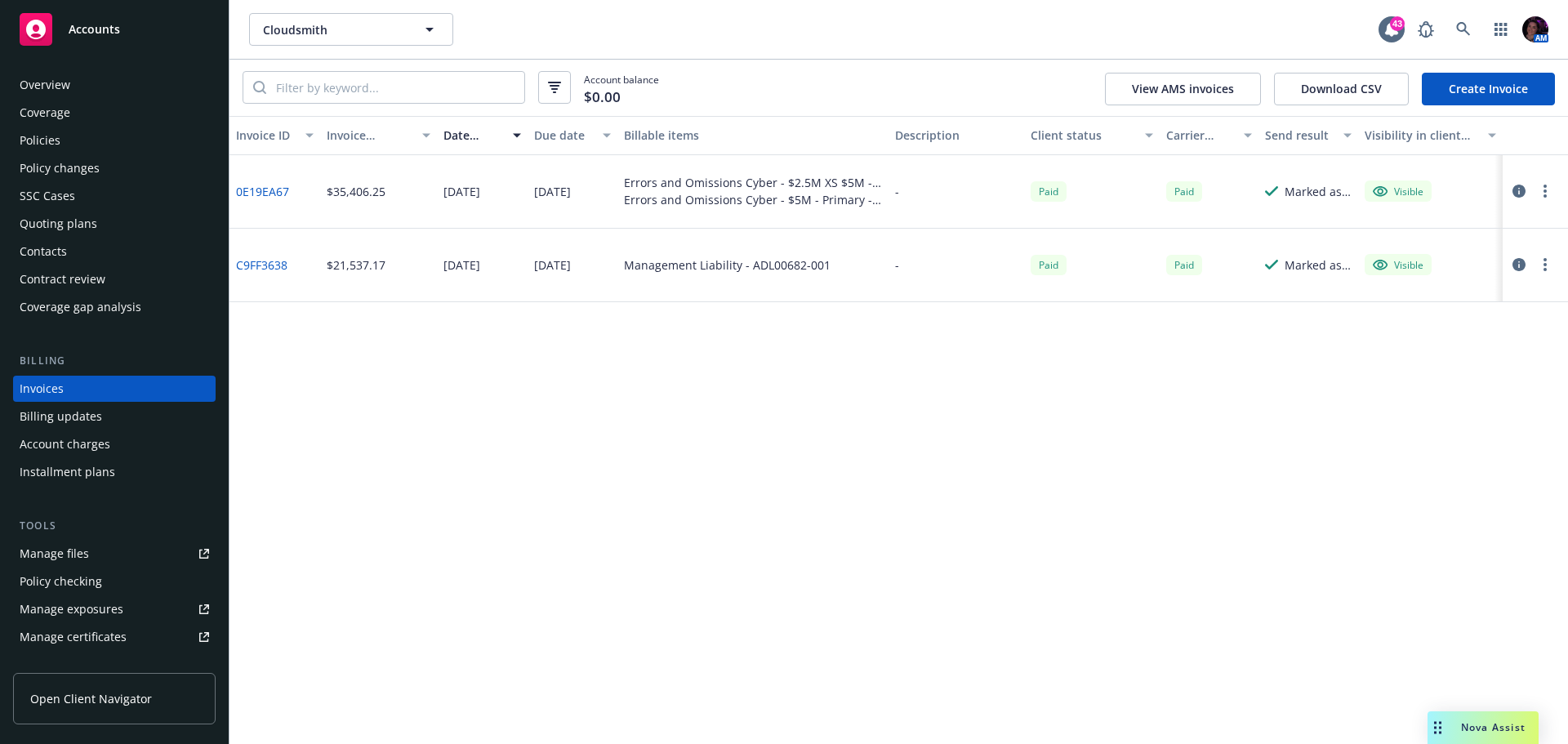
click at [45, 129] on div "Policies" at bounding box center [40, 140] width 41 height 26
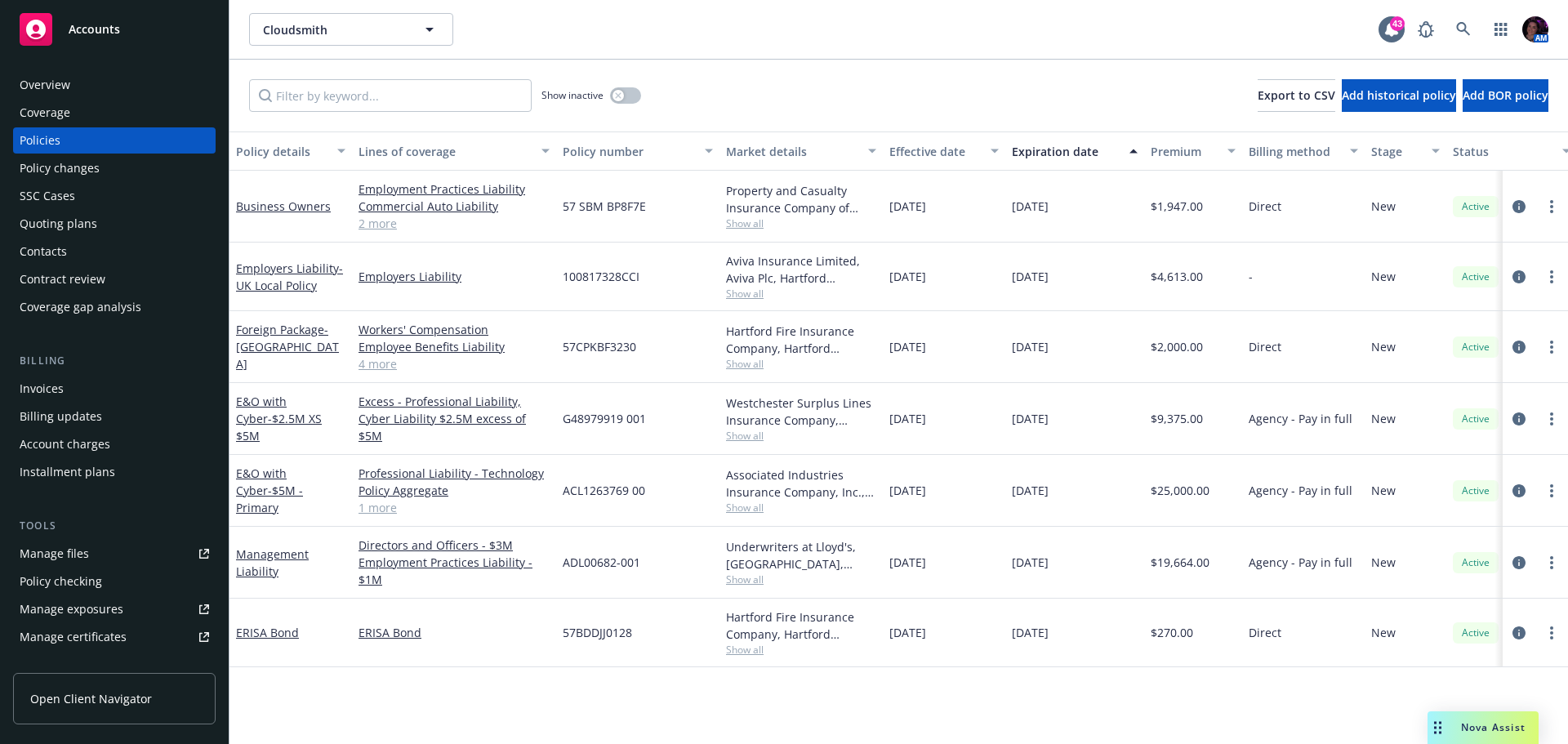
click at [384, 361] on link "4 more" at bounding box center [454, 364] width 191 height 17
